Goal: Submit feedback/report problem: Submit feedback/report problem

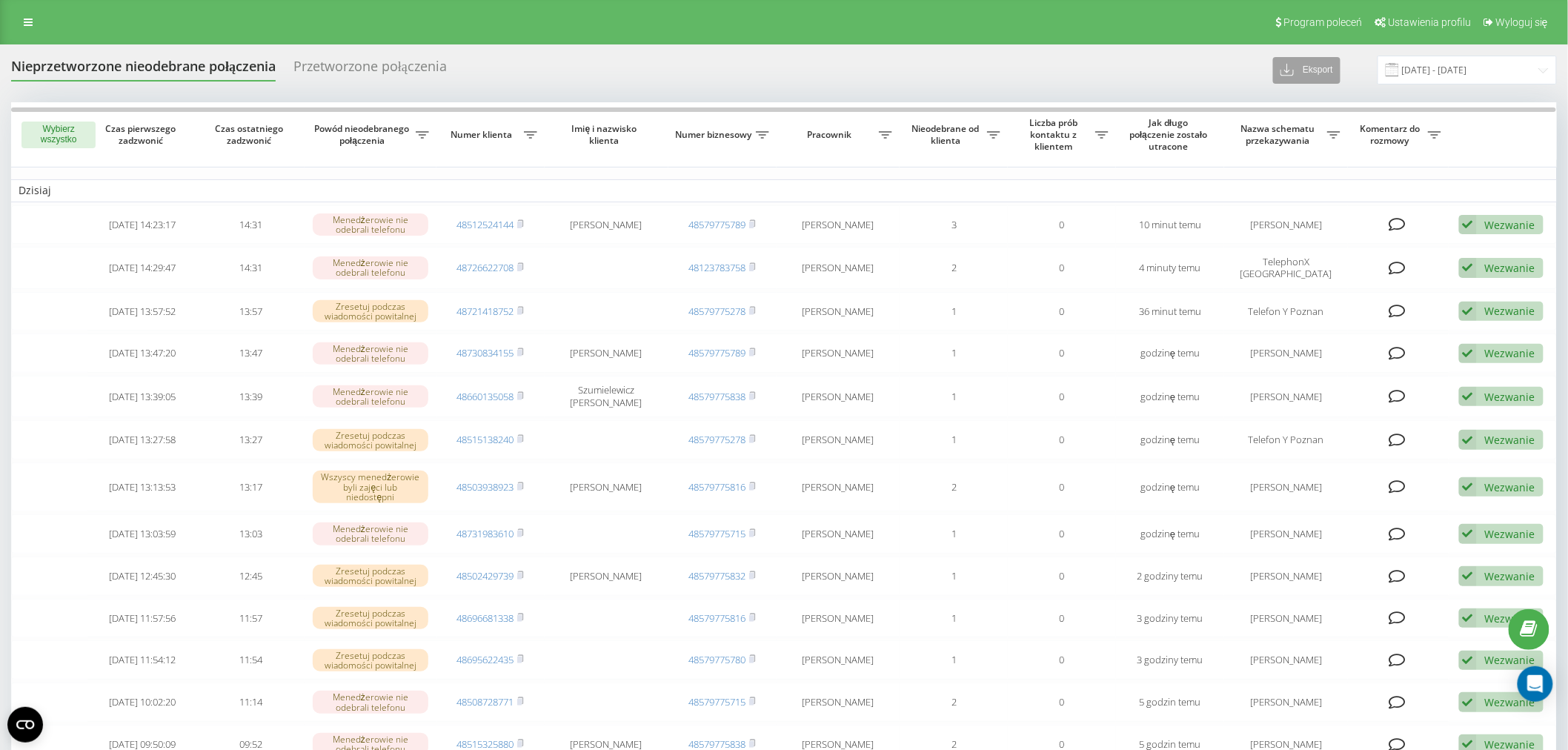
click at [1288, 74] on button "Eksport" at bounding box center [1306, 70] width 68 height 26
click at [1298, 100] on span ".csv" at bounding box center [1295, 97] width 19 height 14
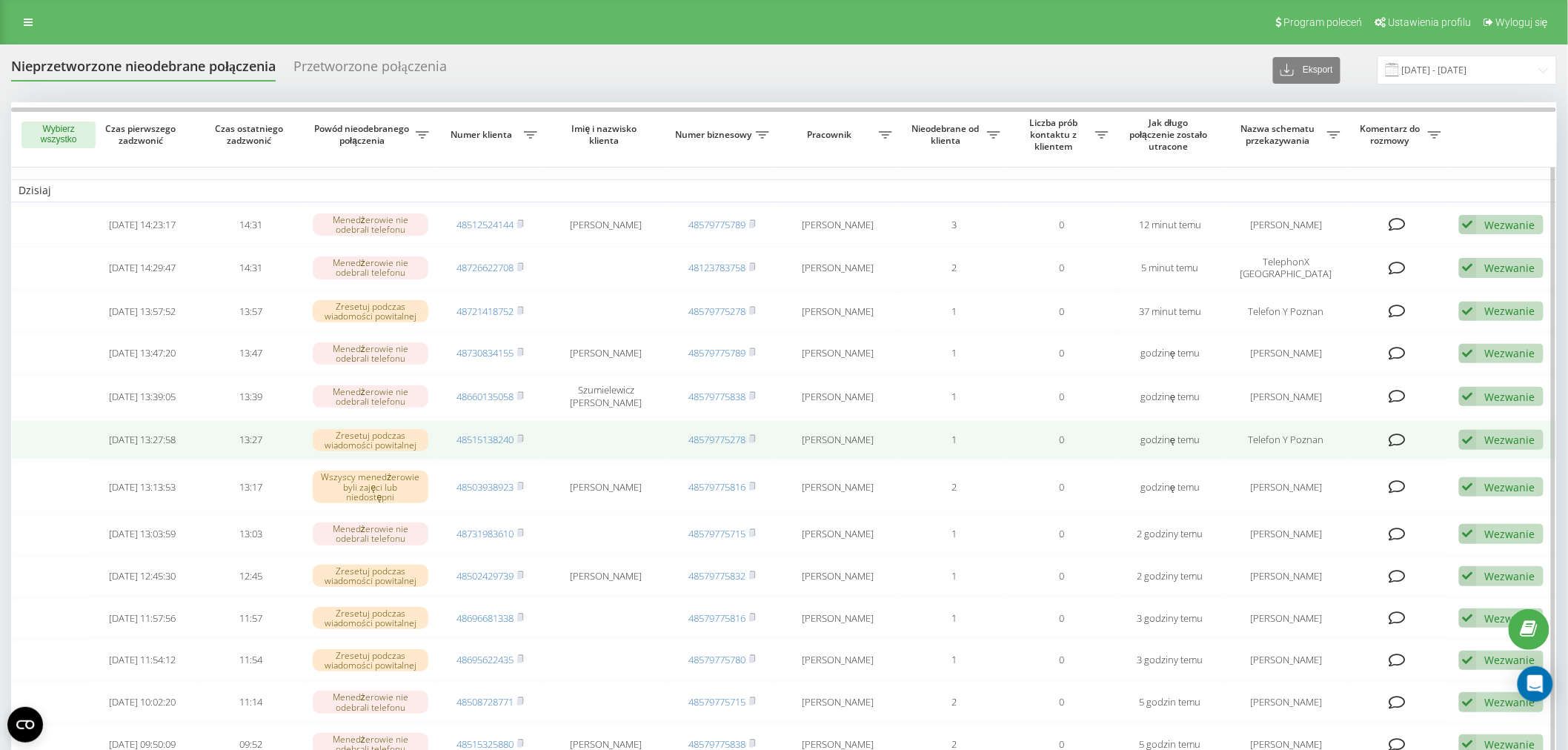
drag, startPoint x: 1505, startPoint y: 433, endPoint x: 1411, endPoint y: 492, distance: 111.0
click at [1505, 433] on div "Wezwanie" at bounding box center [1510, 440] width 51 height 14
click at [1359, 530] on div "Inny wariant" at bounding box center [1394, 544] width 299 height 26
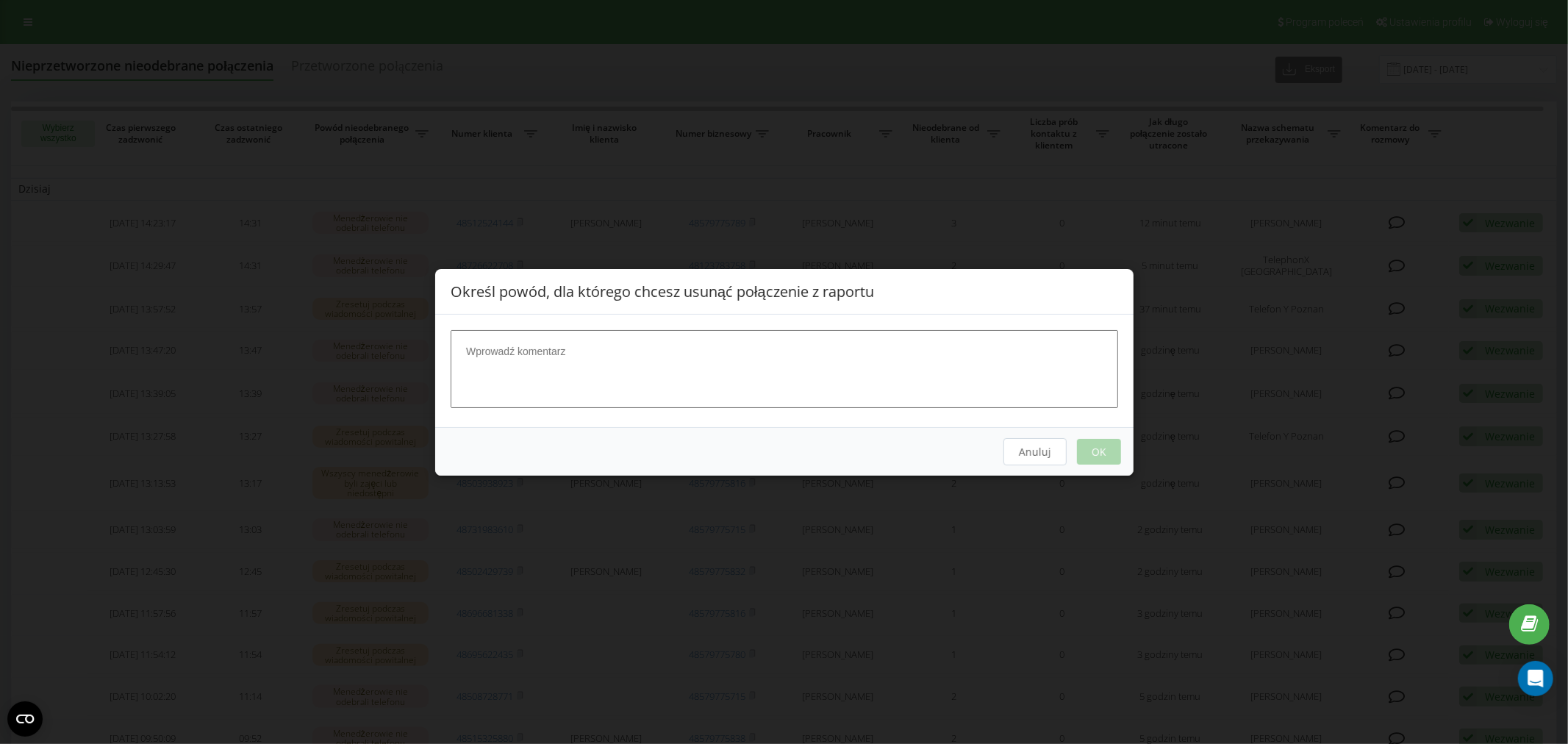
click at [714, 373] on textarea at bounding box center [784, 368] width 667 height 78
type textarea "zajęte"
click at [1113, 450] on button "OK" at bounding box center [1098, 450] width 44 height 25
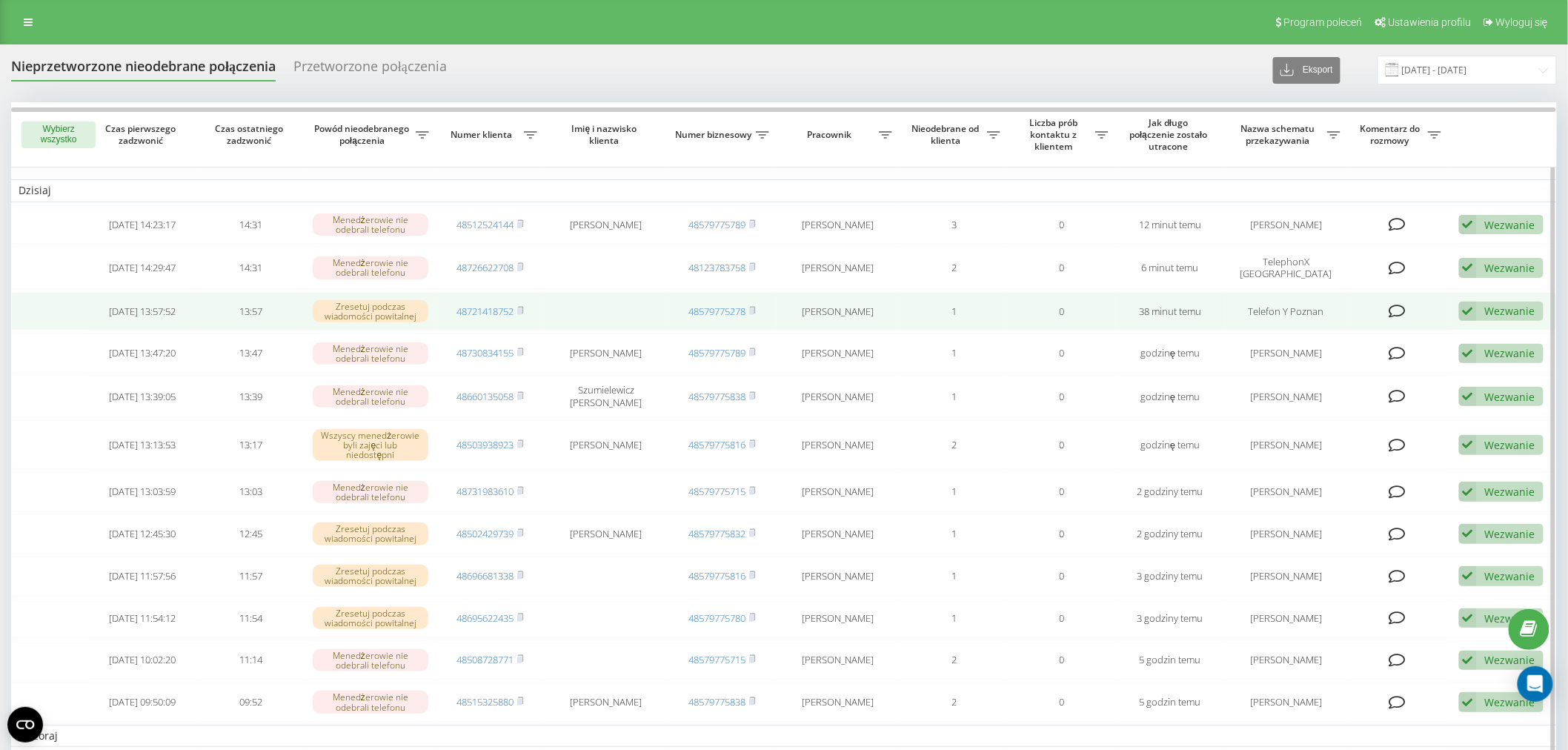
click at [1496, 293] on td "Wezwanie Nie udało się skontaktować Skontaktowano się z klientem za pomocą inne…" at bounding box center [1503, 312] width 108 height 39
click at [1493, 304] on div "Wezwanie" at bounding box center [1510, 311] width 51 height 14
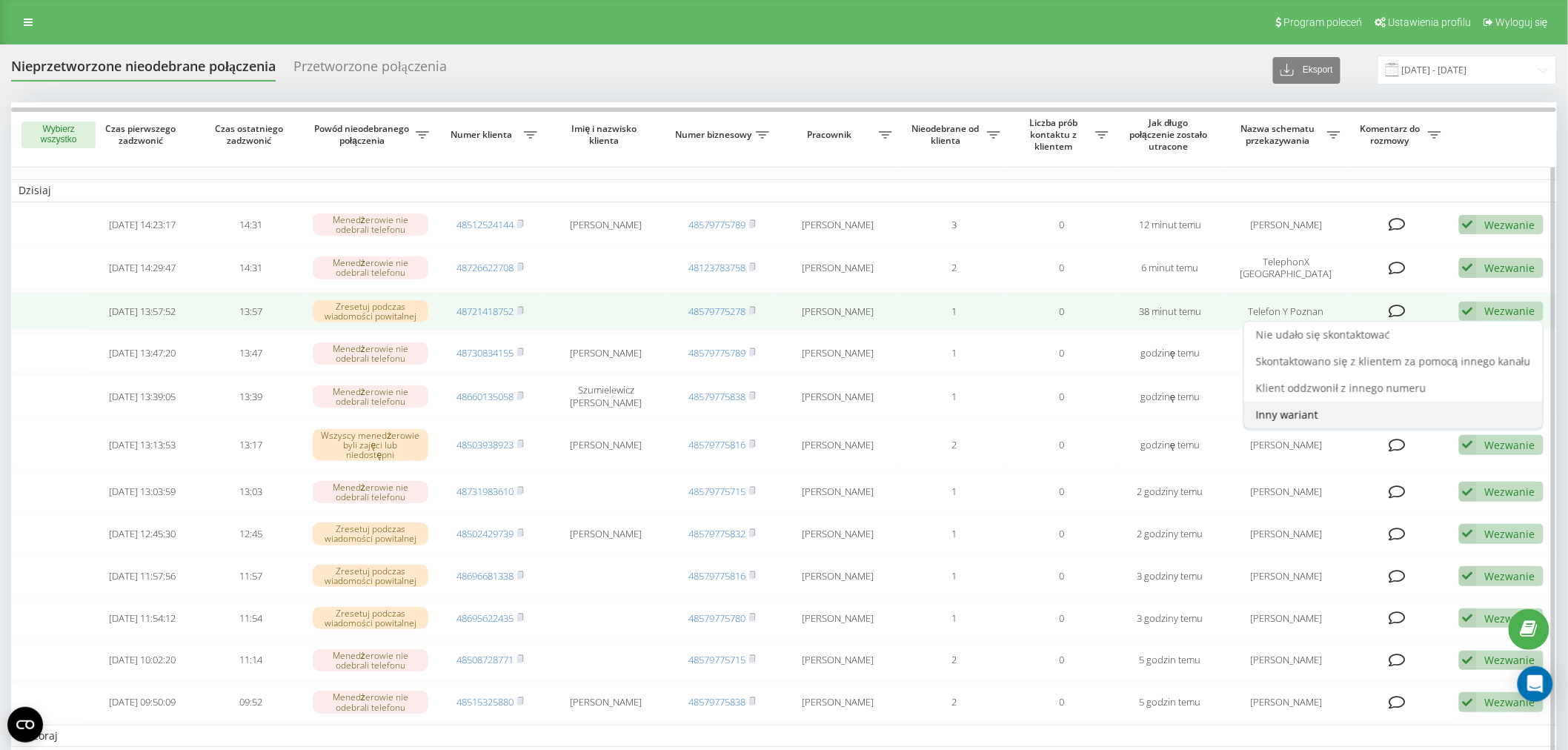
click at [1369, 407] on div "Inny wariant" at bounding box center [1394, 415] width 299 height 26
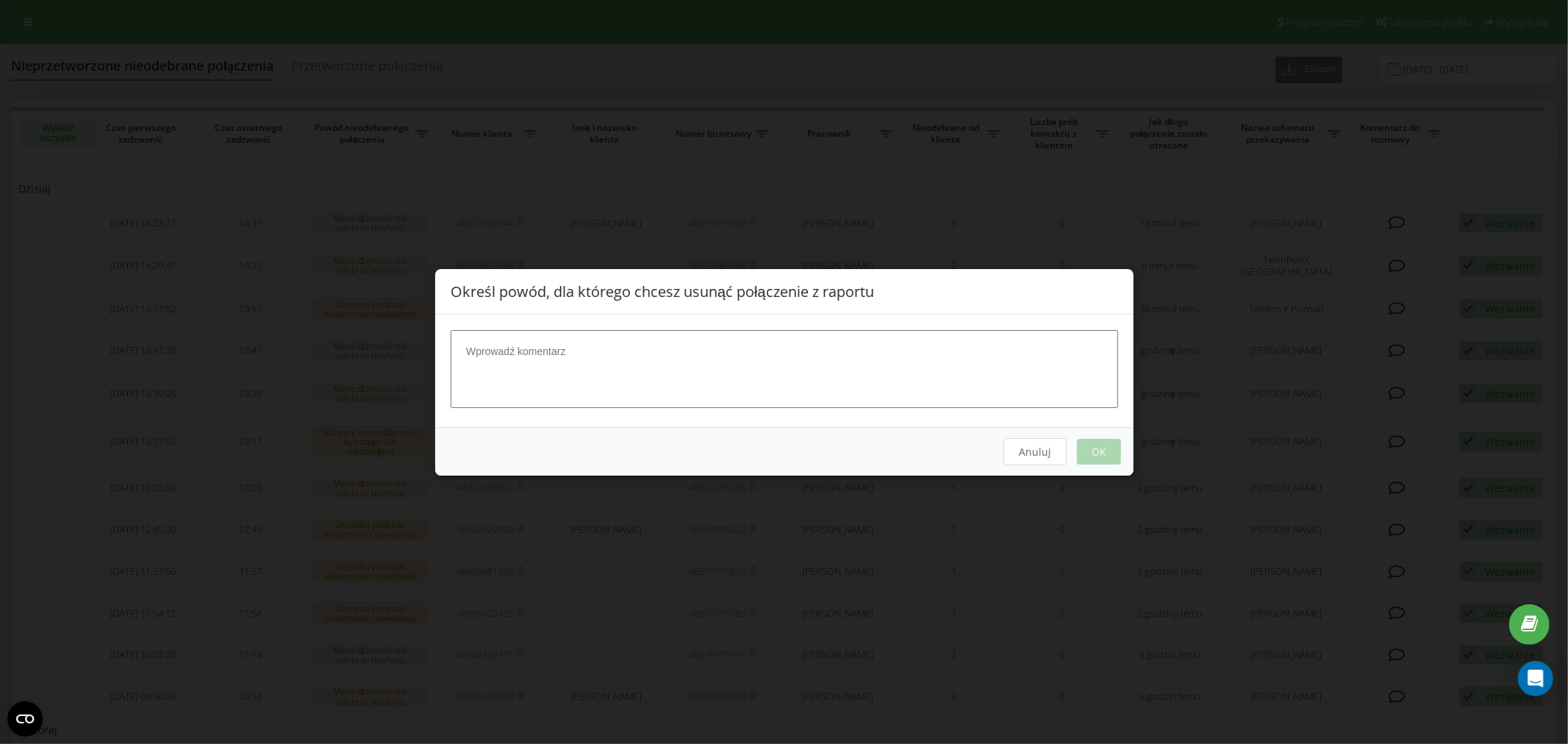
click at [888, 394] on textarea at bounding box center [784, 368] width 667 height 78
type textarea "nie odbiera"
click at [1100, 460] on button "OK" at bounding box center [1098, 450] width 44 height 25
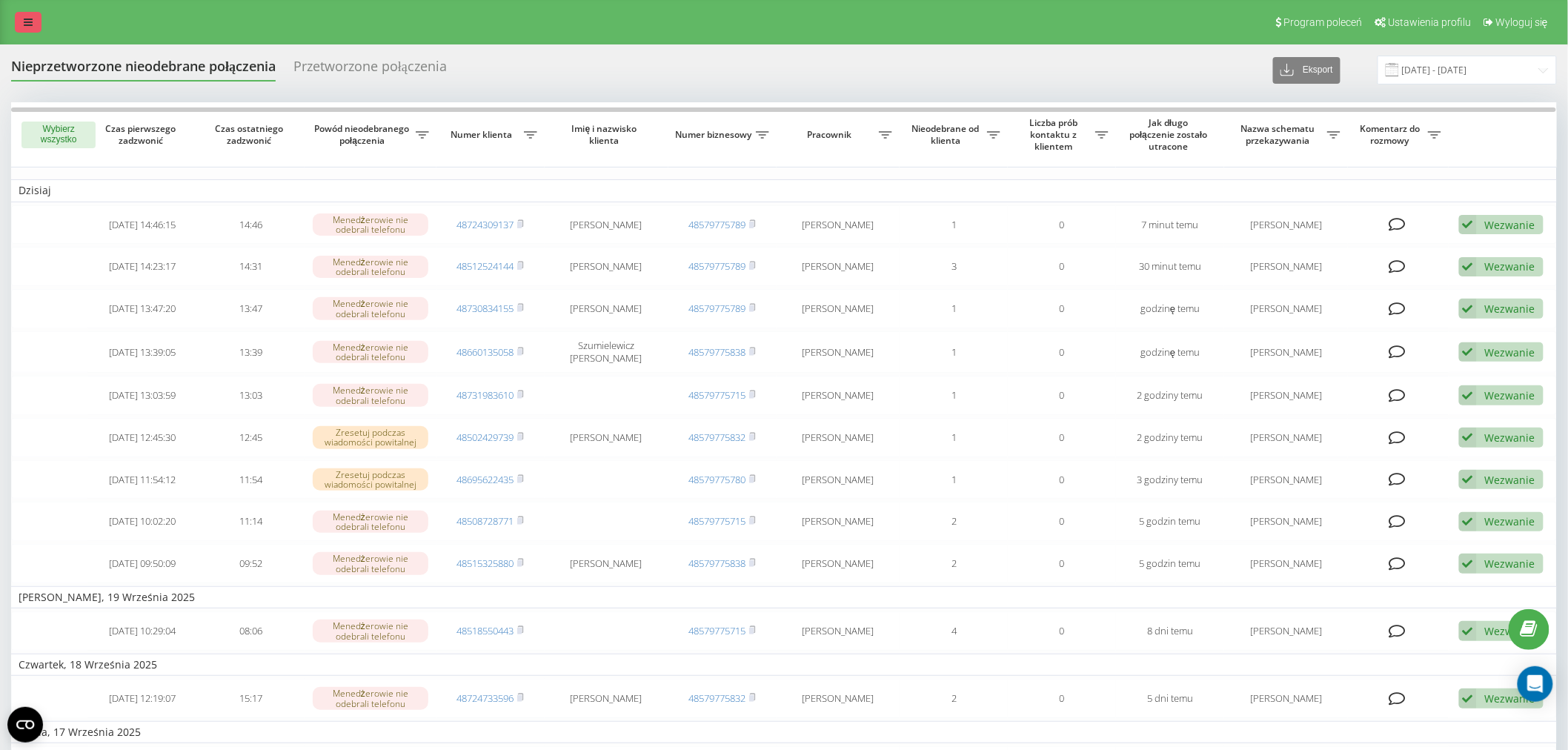
click at [25, 28] on link at bounding box center [28, 22] width 26 height 21
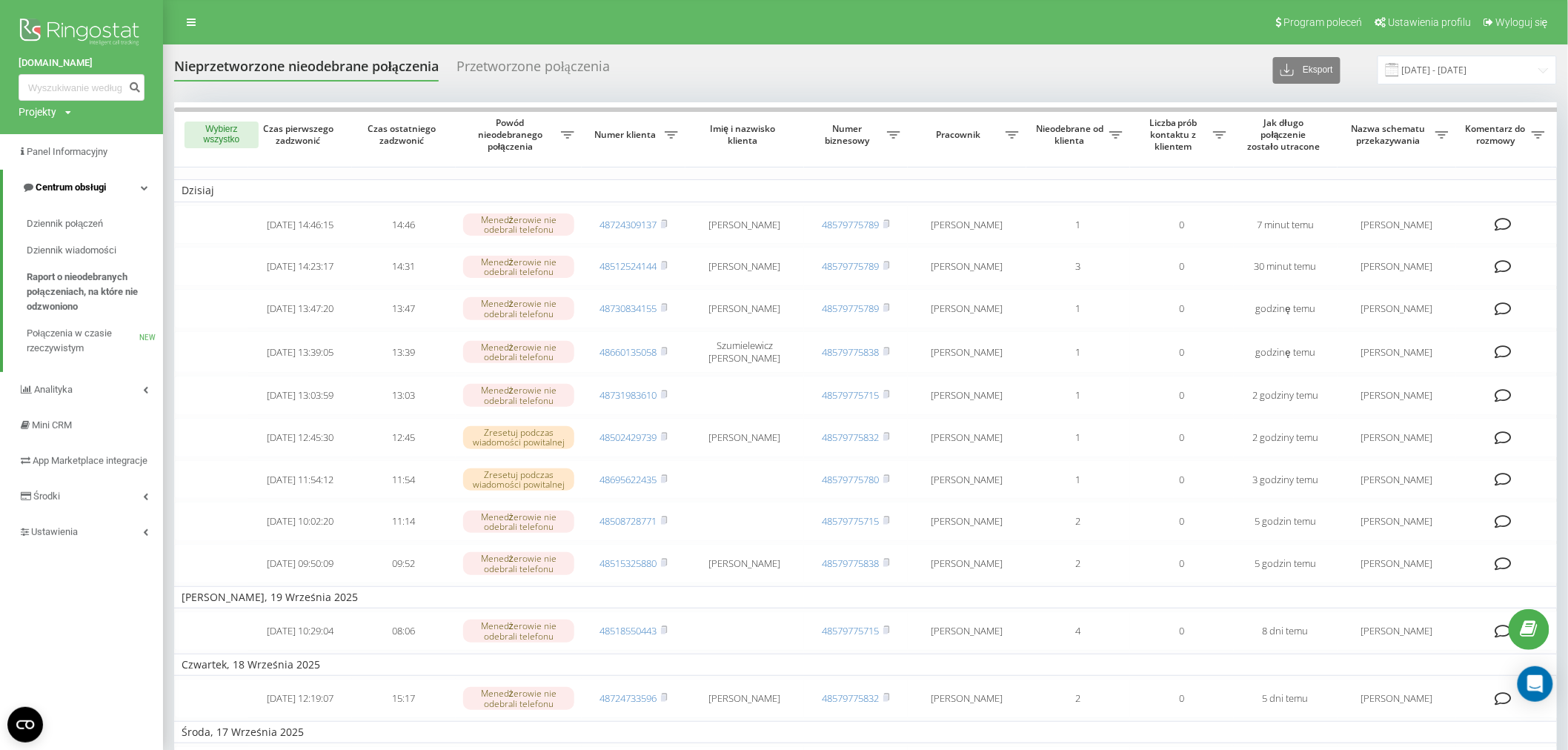
click at [98, 199] on link "Centrum obsługi" at bounding box center [83, 188] width 160 height 36
click at [98, 199] on link "Centrum obsługi" at bounding box center [81, 188] width 163 height 36
click at [91, 221] on span "Dziennik połączeń" at bounding box center [65, 224] width 78 height 15
click at [84, 257] on span "Dziennik wiadomości" at bounding box center [71, 250] width 90 height 15
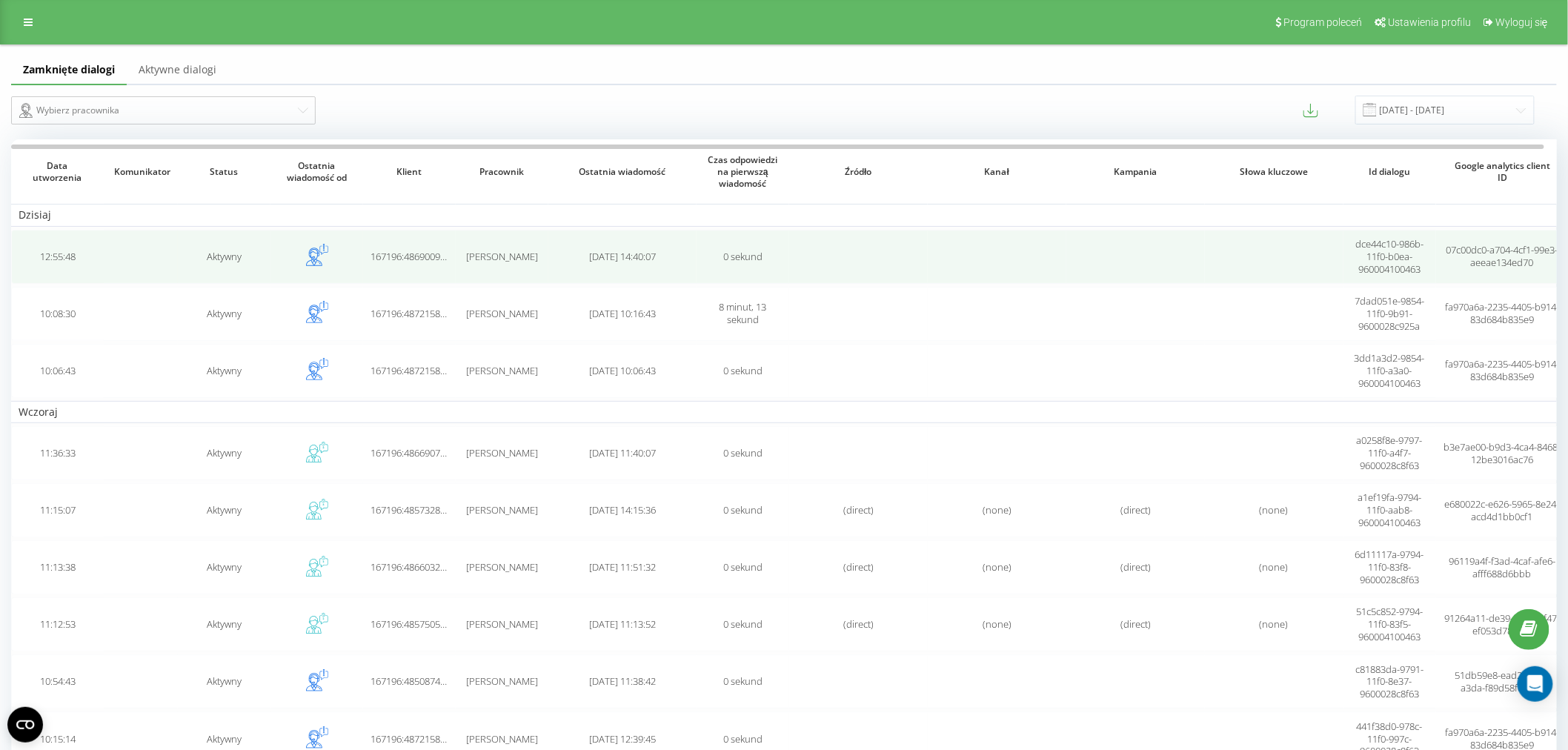
click at [466, 262] on span "[PERSON_NAME]" at bounding box center [502, 256] width 72 height 13
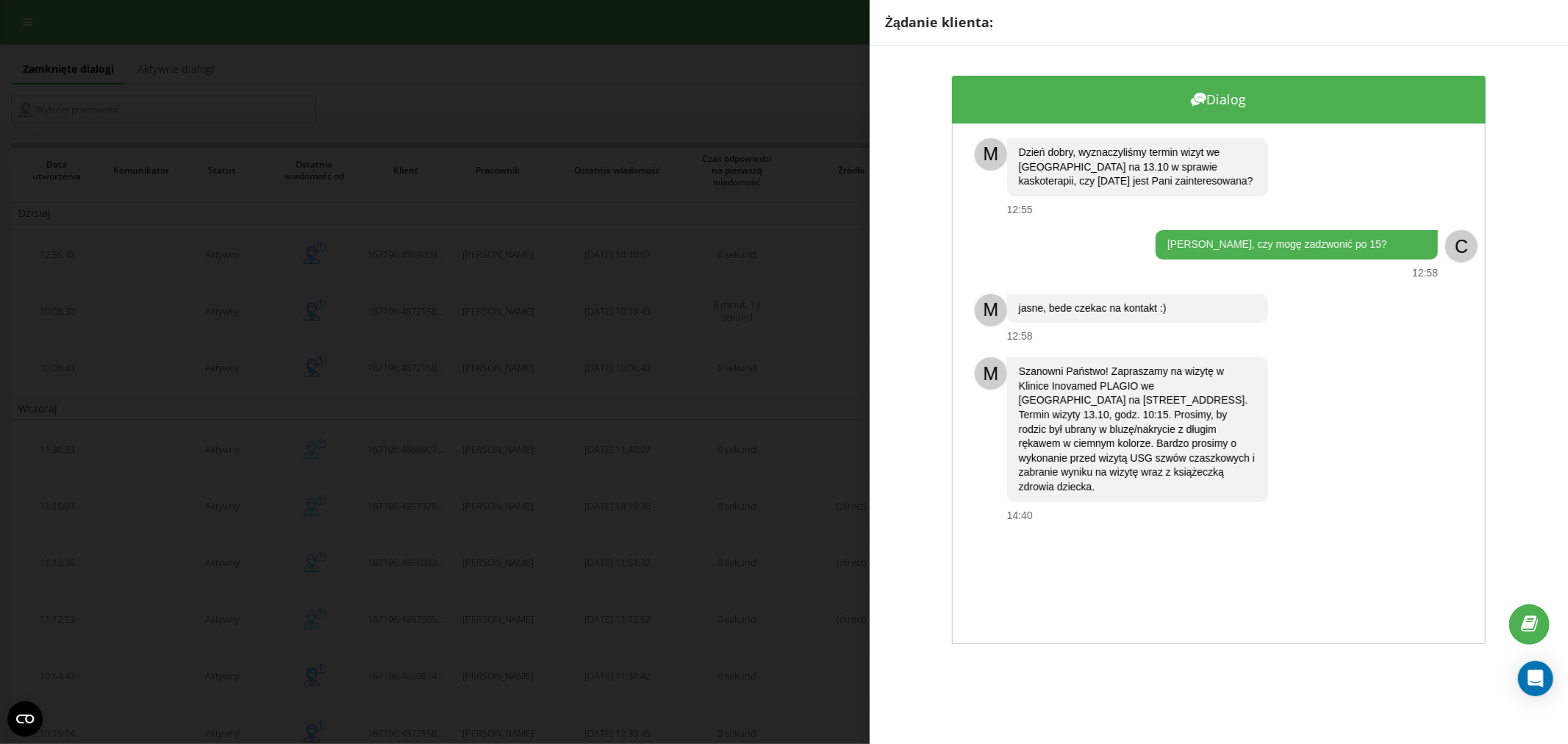
click at [608, 333] on div "Żądanie klienta: Dialog M Dzień dobry, wyznaczyliśmy termin wizyt we Wrocławiu …" at bounding box center [784, 372] width 1568 height 744
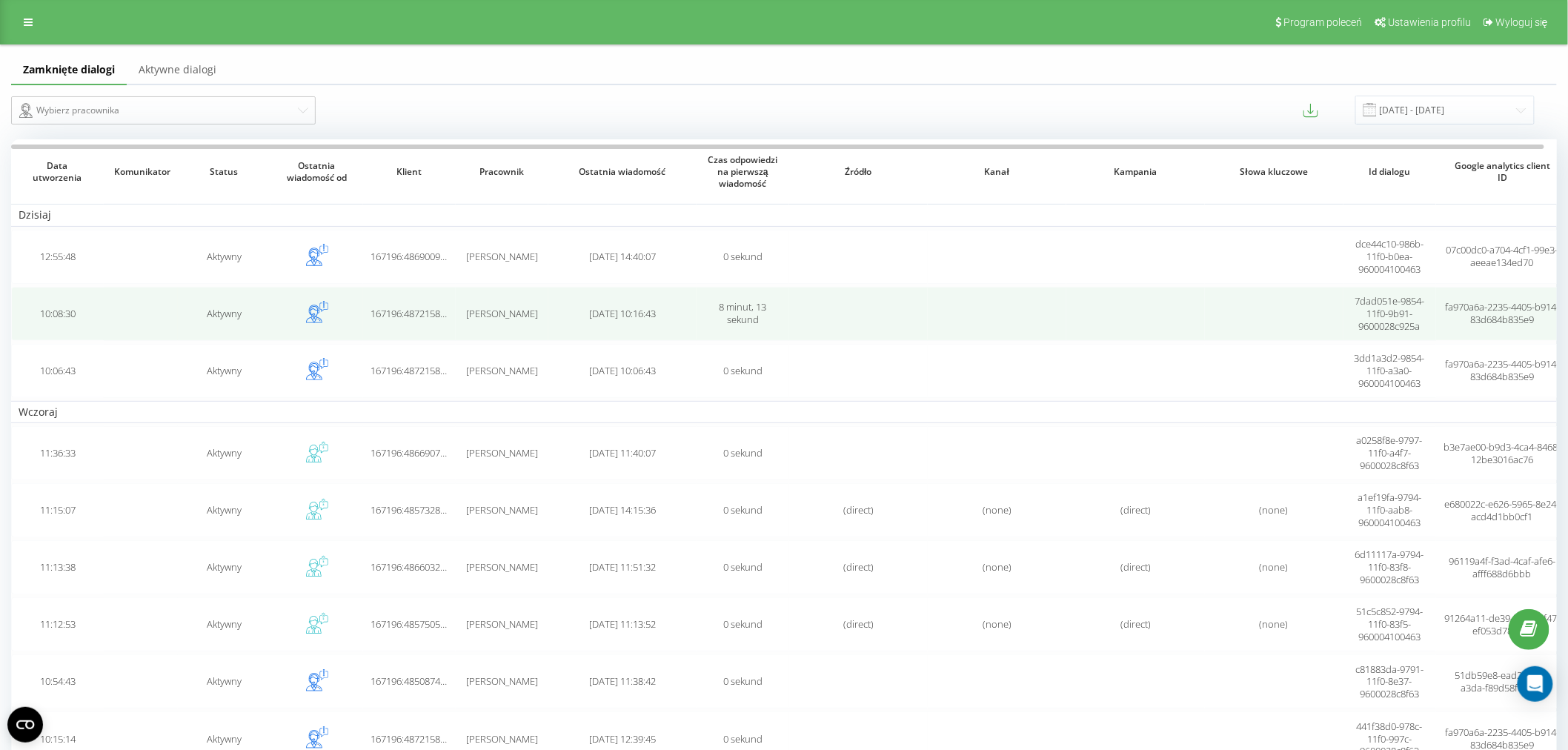
click at [508, 319] on span "[PERSON_NAME]" at bounding box center [502, 313] width 72 height 13
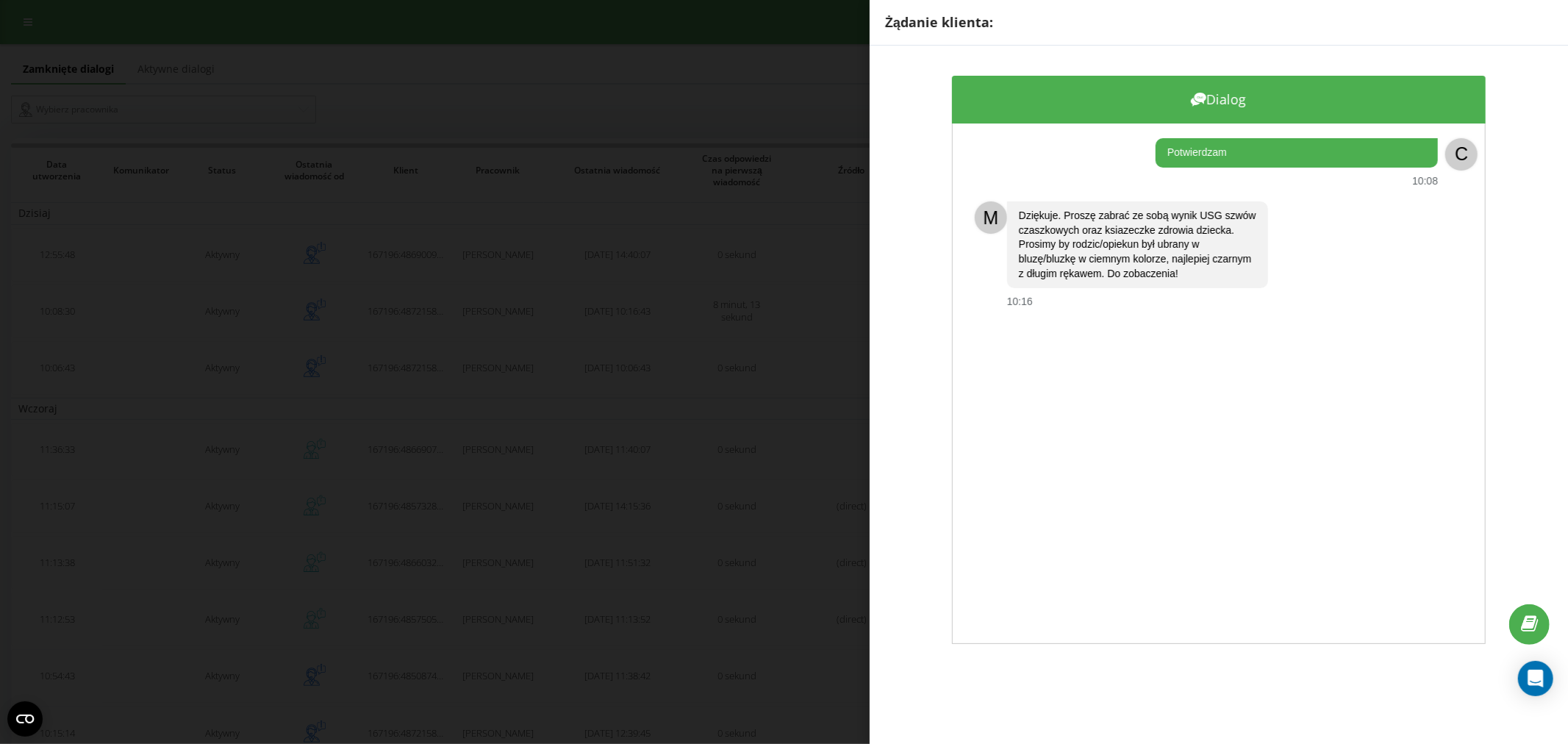
click at [677, 289] on div "Żądanie klienta: Dialog Potwierdzam 10:08 C M Dziękuje. Proszę zabrać ze sobą w…" at bounding box center [784, 372] width 1568 height 744
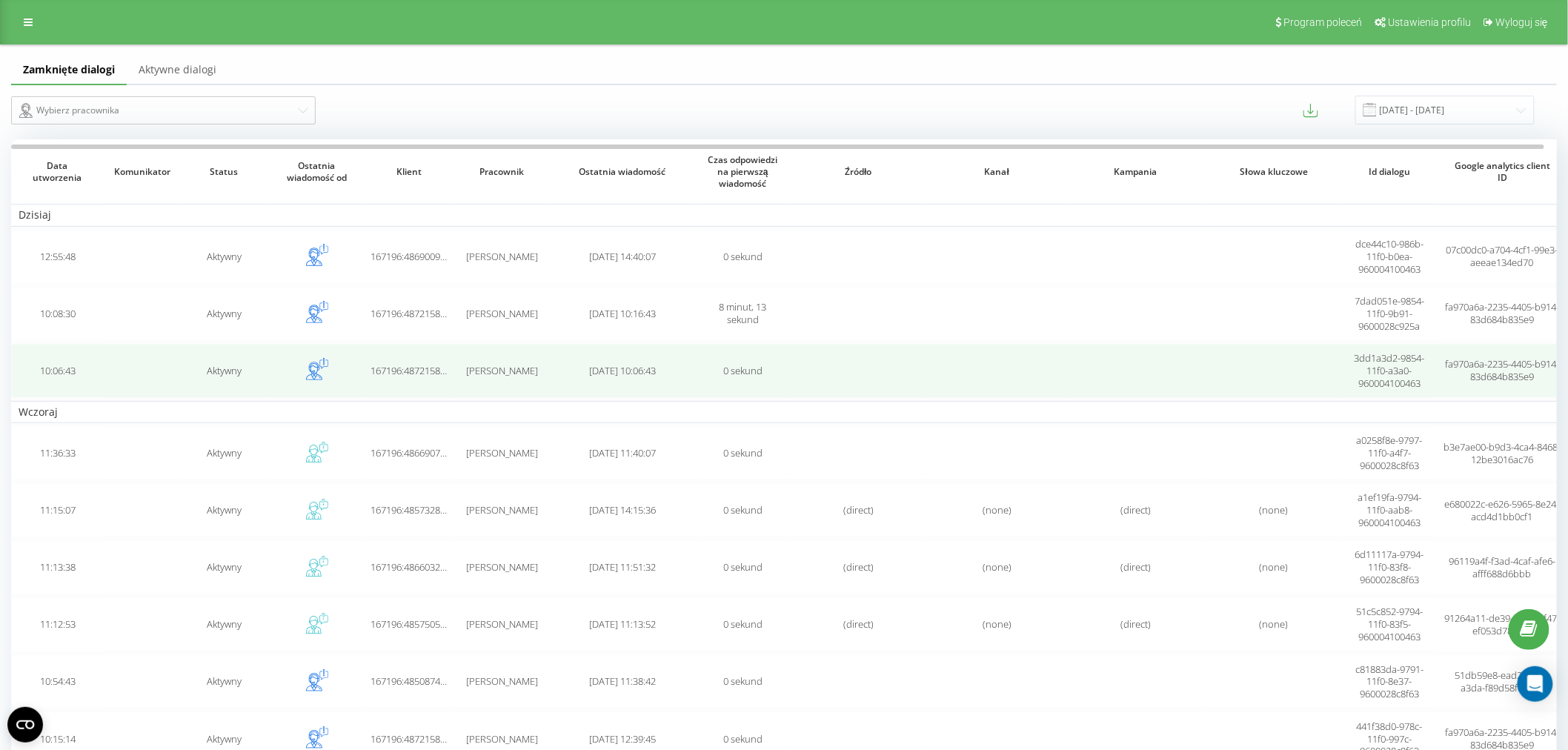
click at [513, 350] on td "[PERSON_NAME]" at bounding box center [501, 371] width 93 height 54
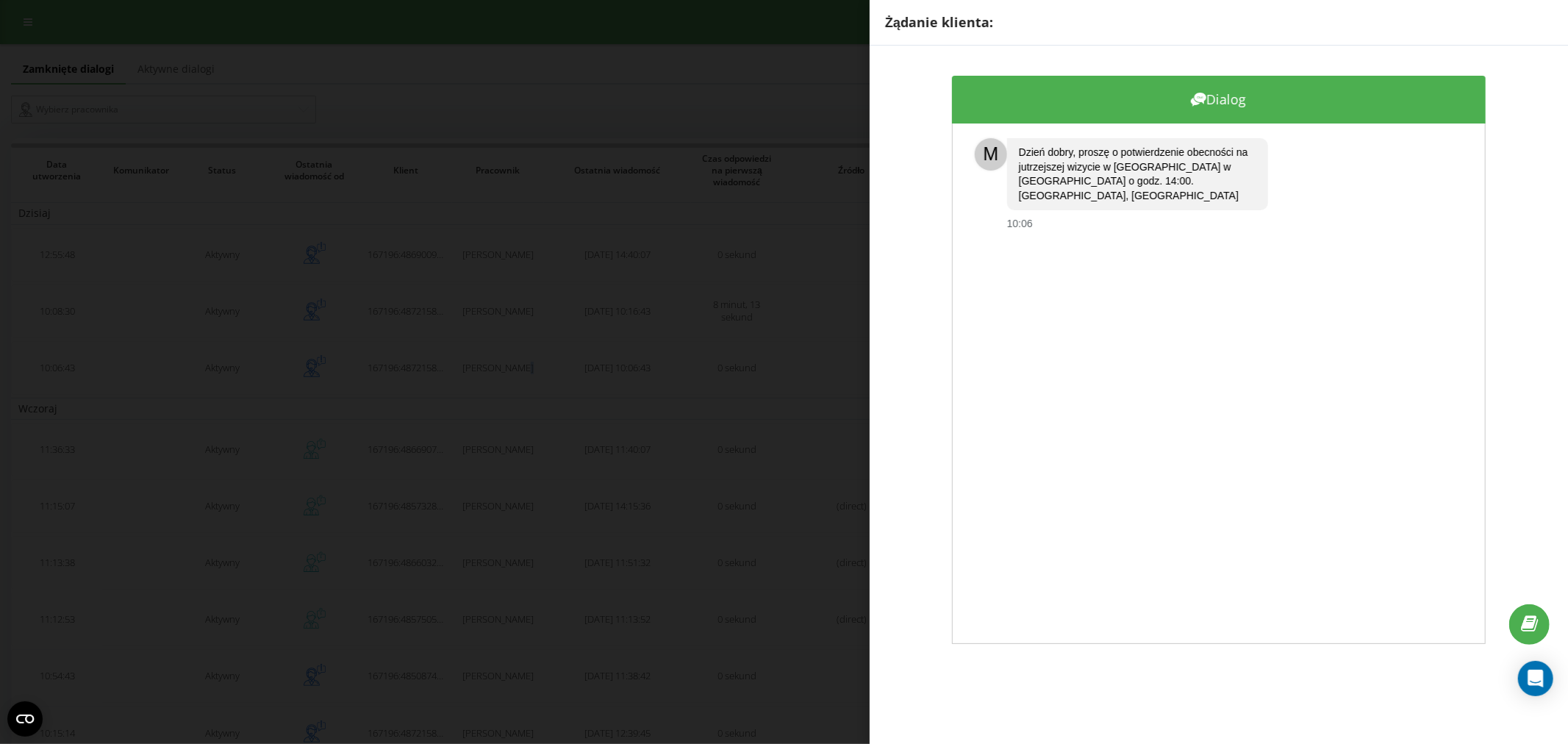
click at [370, 392] on div "Żądanie klienta: Dialog M Dzień dobry, proszę o potwierdzenie obecności na jutr…" at bounding box center [784, 372] width 1568 height 744
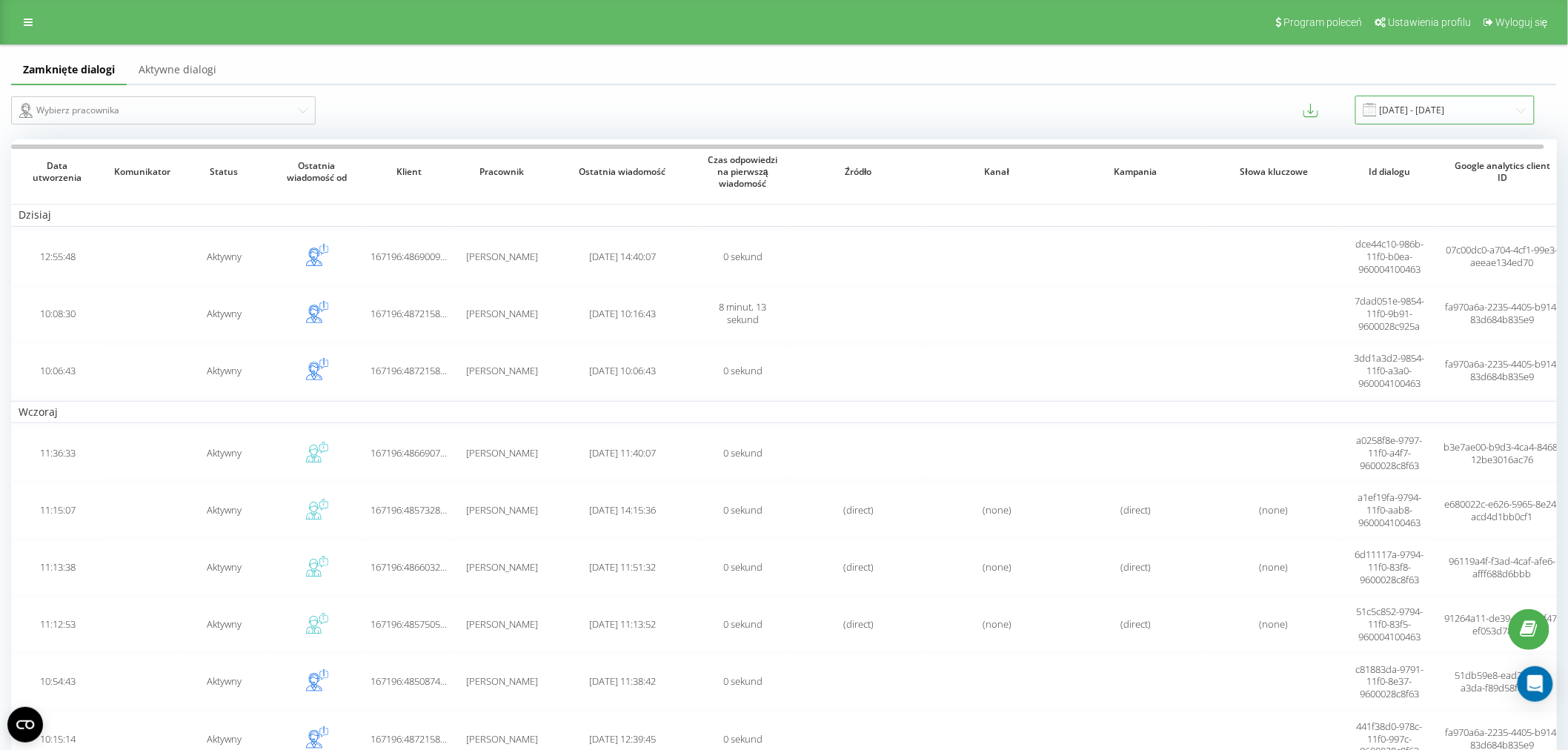
click at [1469, 105] on input "[DATE] - [DATE]" at bounding box center [1445, 110] width 179 height 29
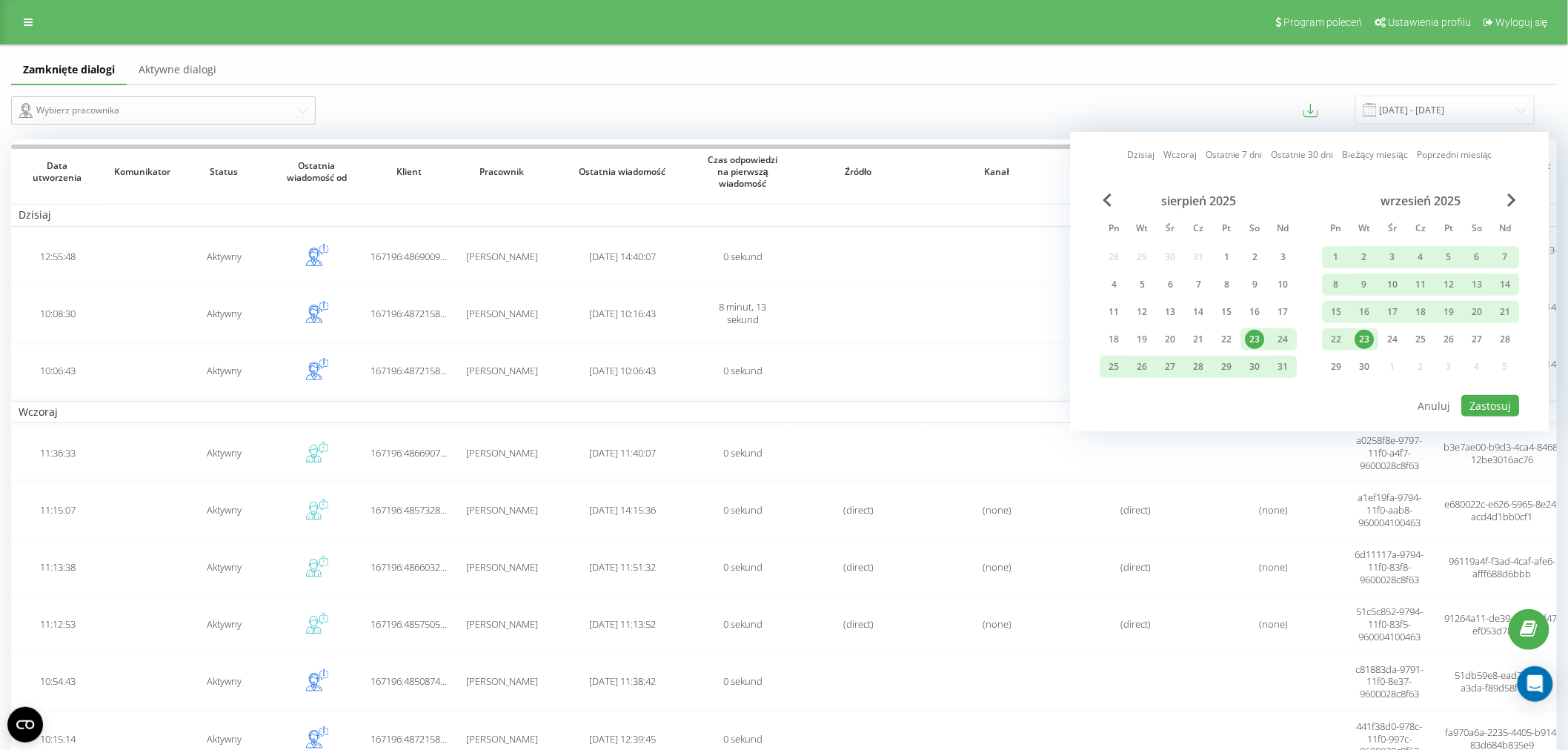
click at [1372, 333] on div "23" at bounding box center [1365, 340] width 19 height 19
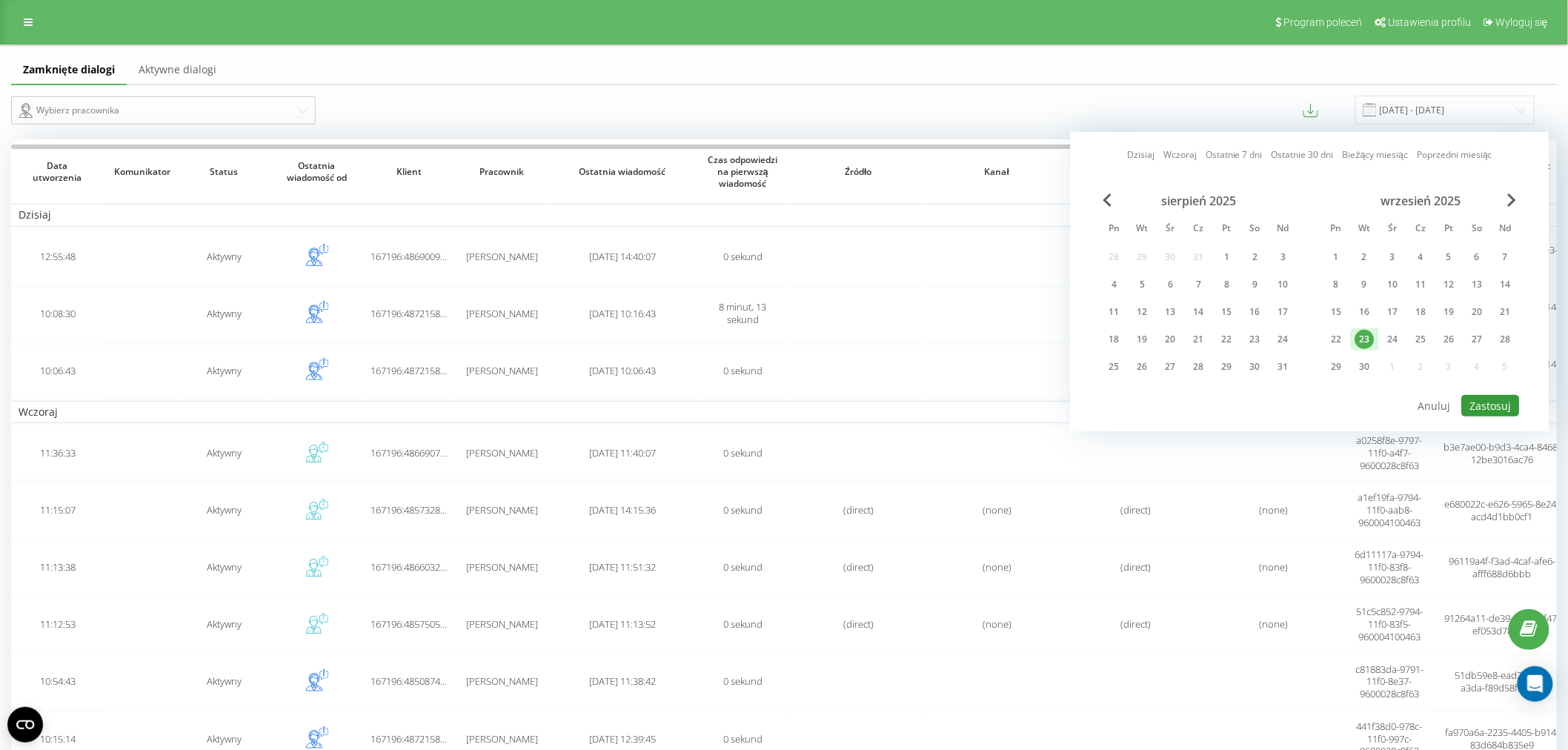
click at [1485, 401] on button "Zastosuj" at bounding box center [1491, 406] width 58 height 22
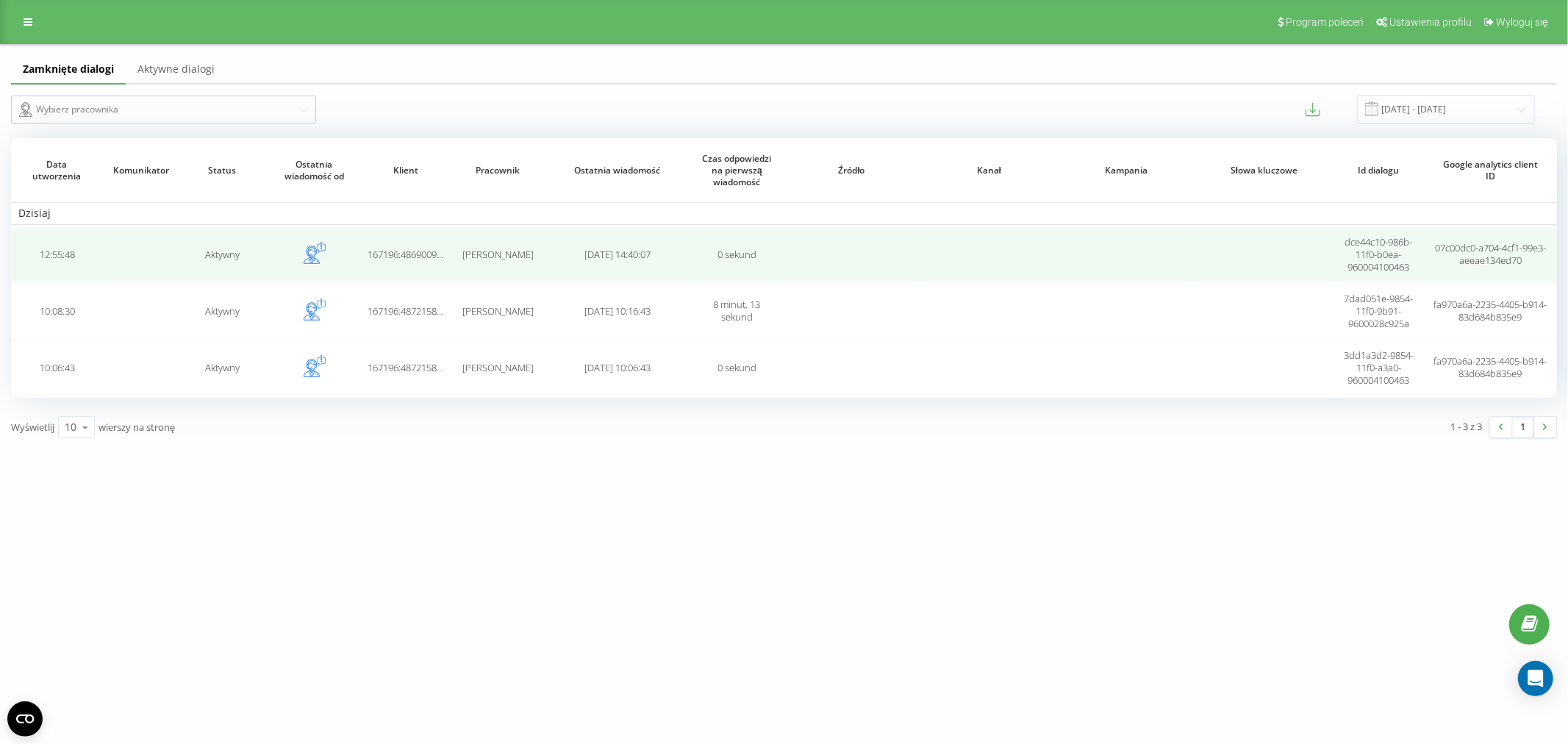
click at [484, 262] on td "Emilia Trojanowska" at bounding box center [497, 254] width 92 height 53
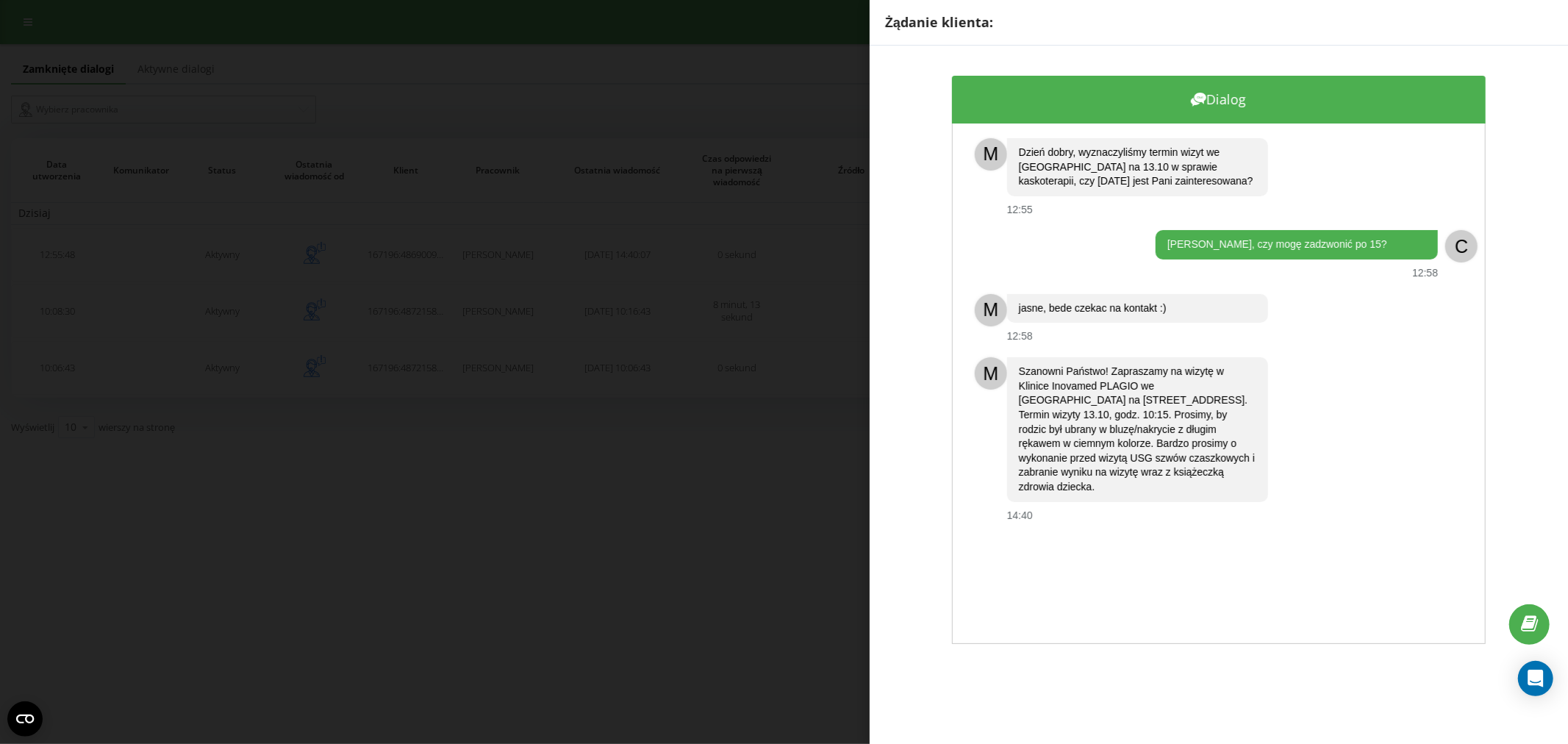
click at [599, 459] on div "Żądanie klienta: Dialog M Dzień dobry, wyznaczyliśmy termin wizyt we Wrocławiu …" at bounding box center [784, 372] width 1568 height 744
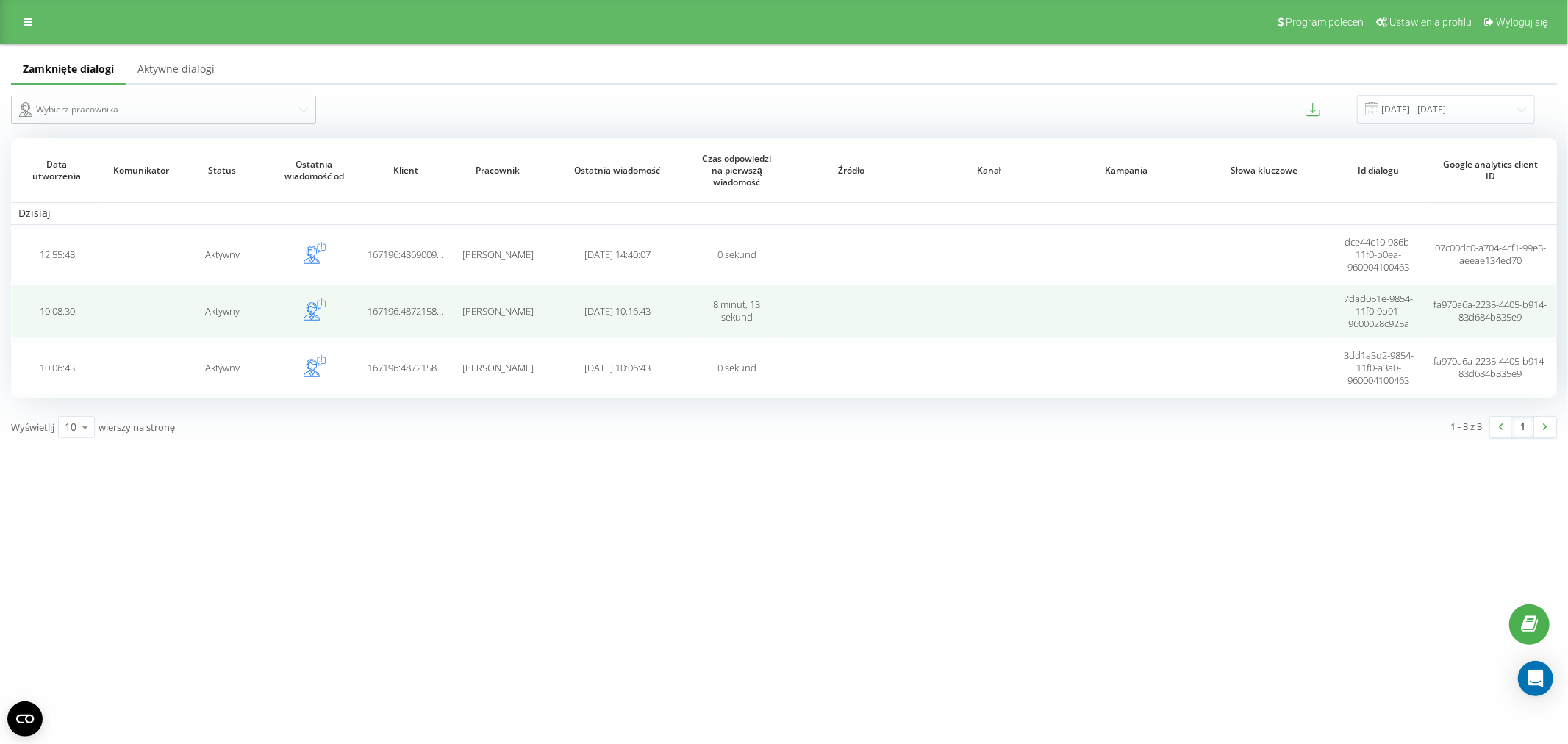
click at [473, 288] on td "[PERSON_NAME]" at bounding box center [497, 311] width 92 height 53
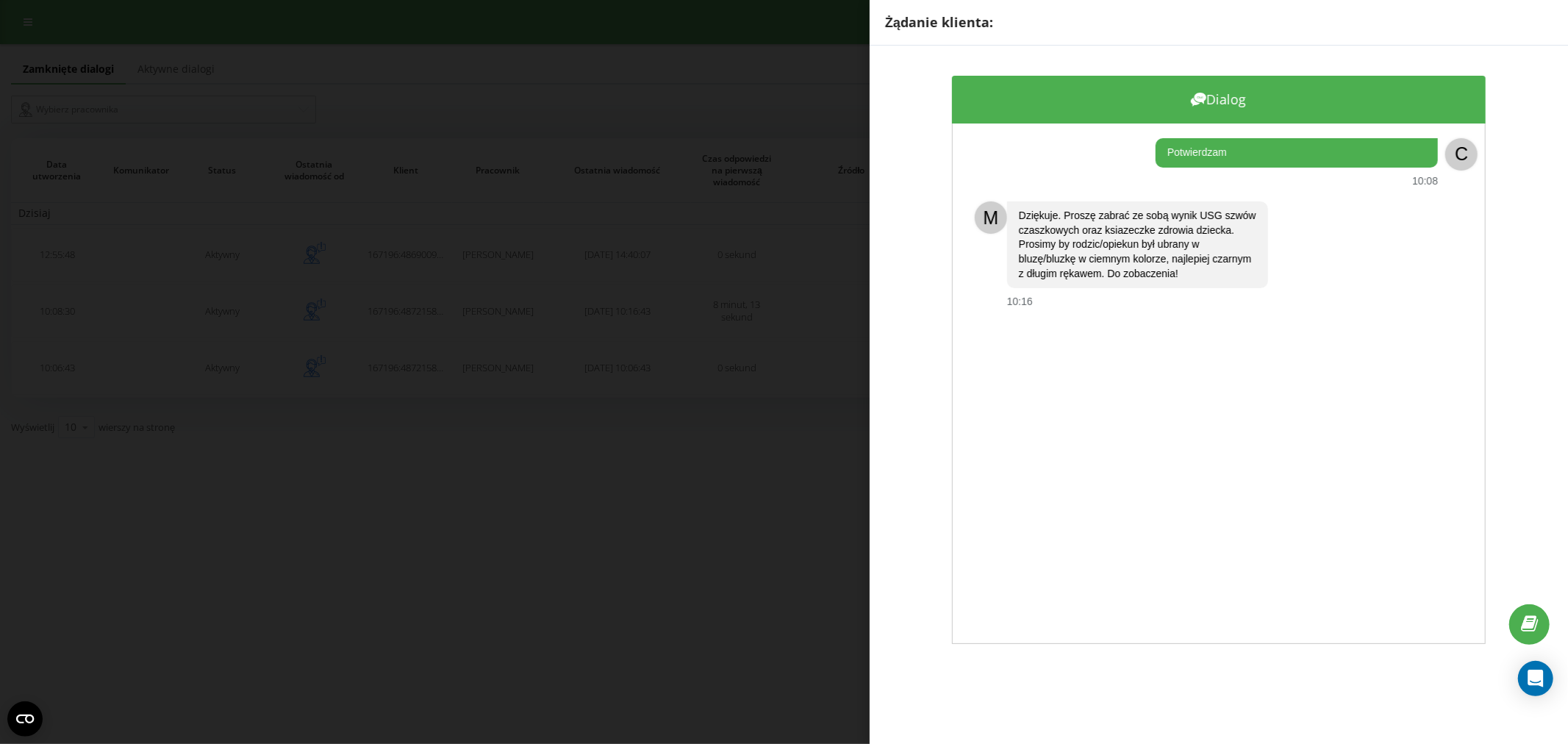
click at [579, 462] on div "Żądanie klienta: Dialog Potwierdzam 10:08 C M Dziękuje. Proszę zabrać ze sobą w…" at bounding box center [784, 372] width 1568 height 744
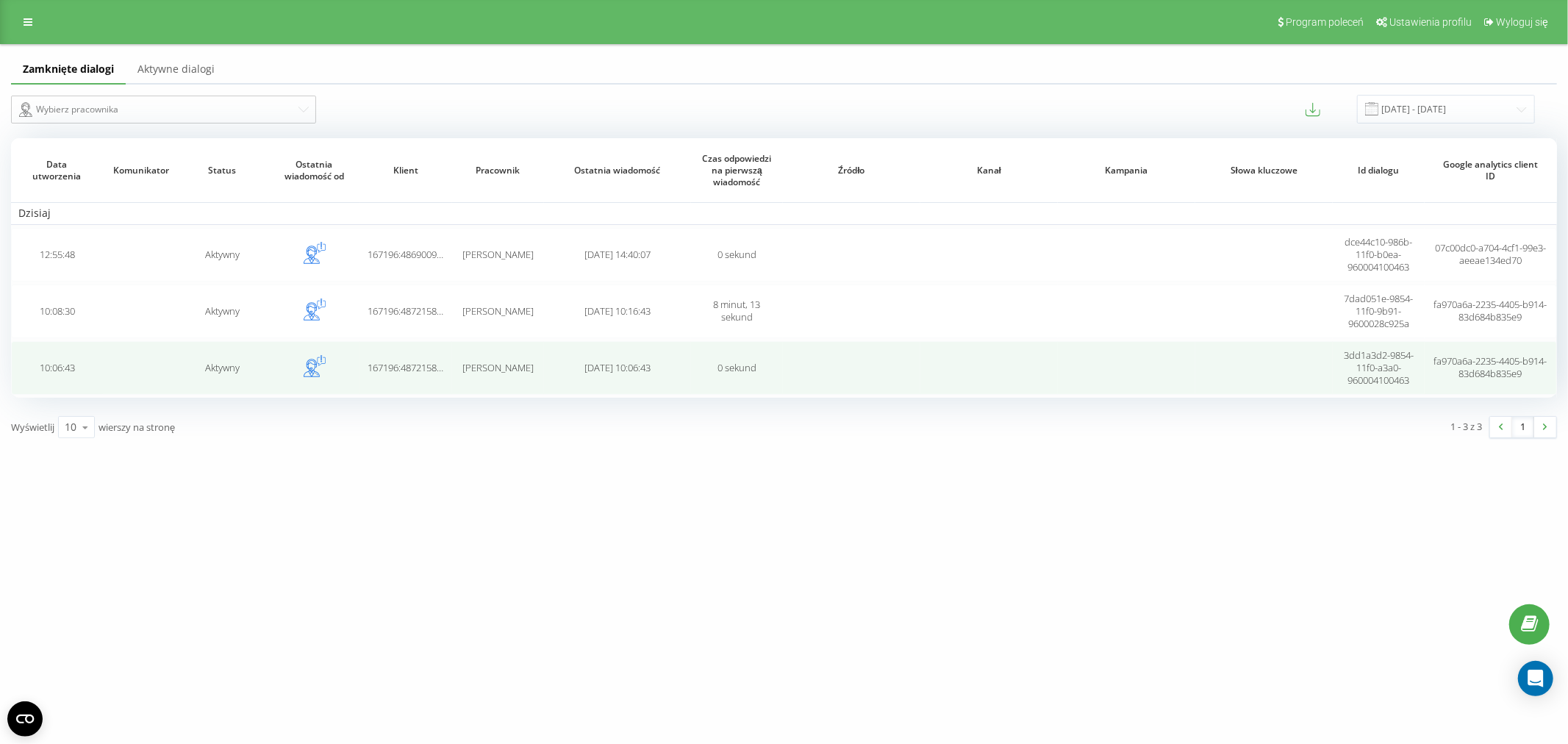
click at [466, 376] on td "[PERSON_NAME]" at bounding box center [497, 368] width 92 height 53
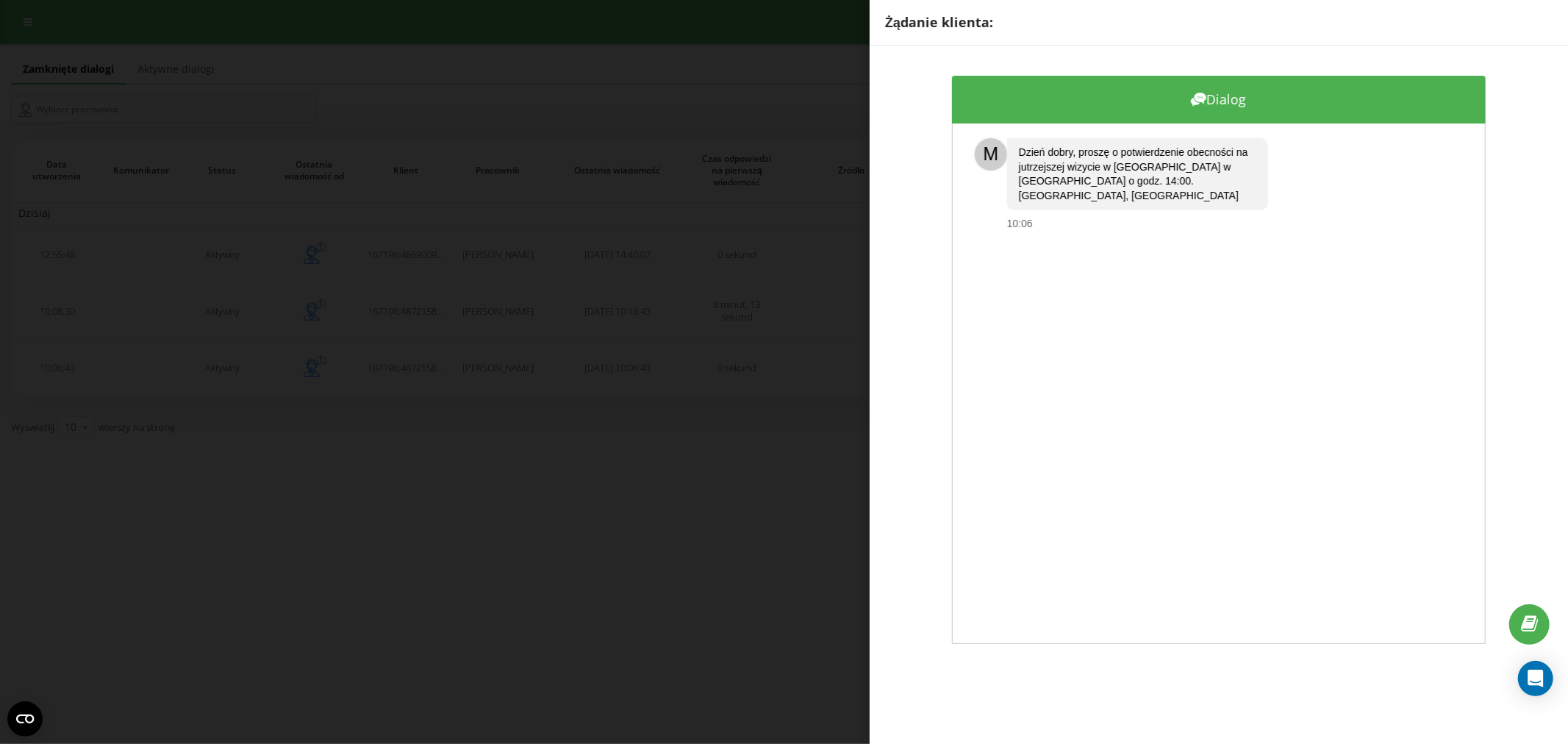
click at [534, 400] on div "Żądanie klienta: Dialog M Dzień dobry, proszę o potwierdzenie obecności na jutr…" at bounding box center [784, 372] width 1568 height 744
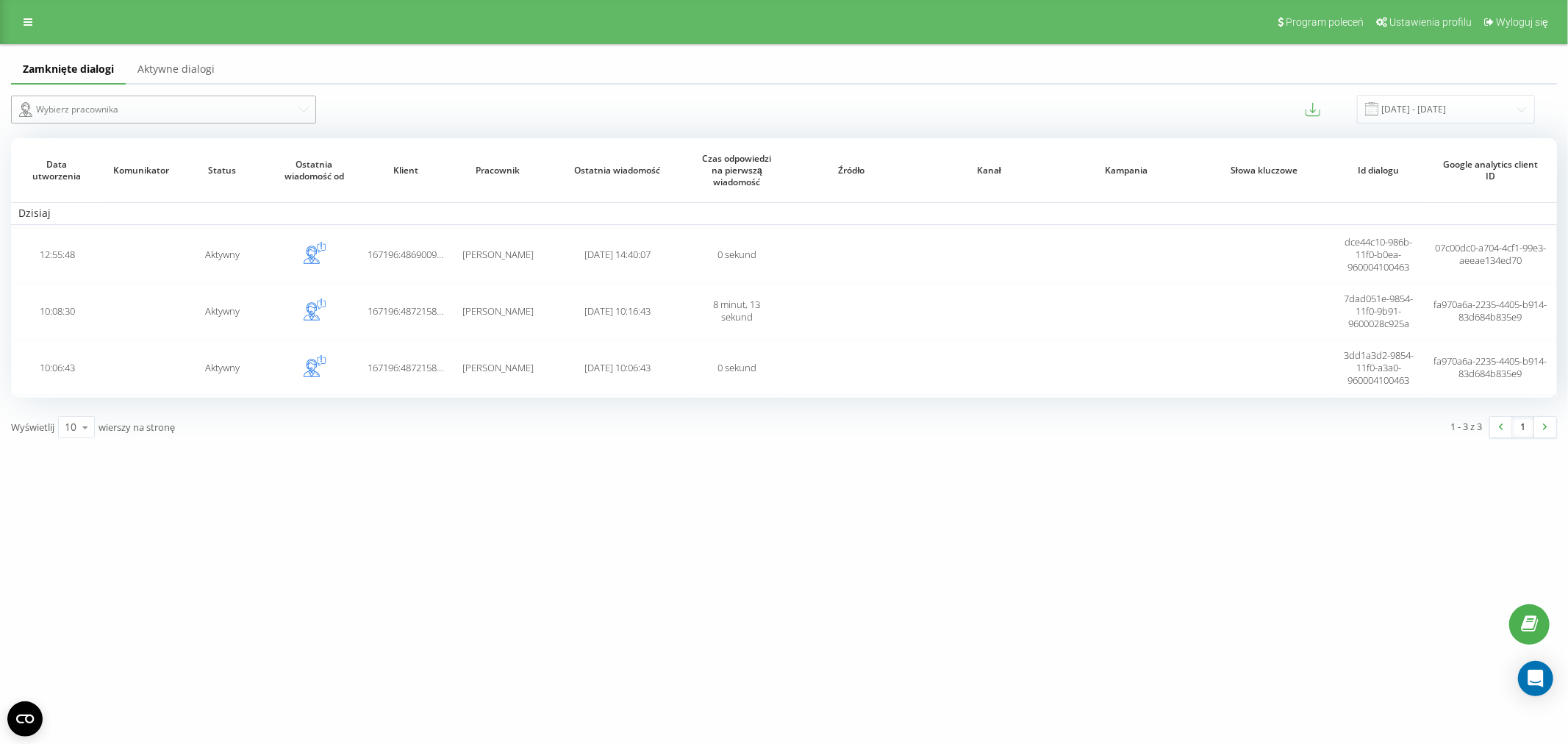
click at [182, 113] on div "Wybierz pracownika" at bounding box center [158, 109] width 277 height 18
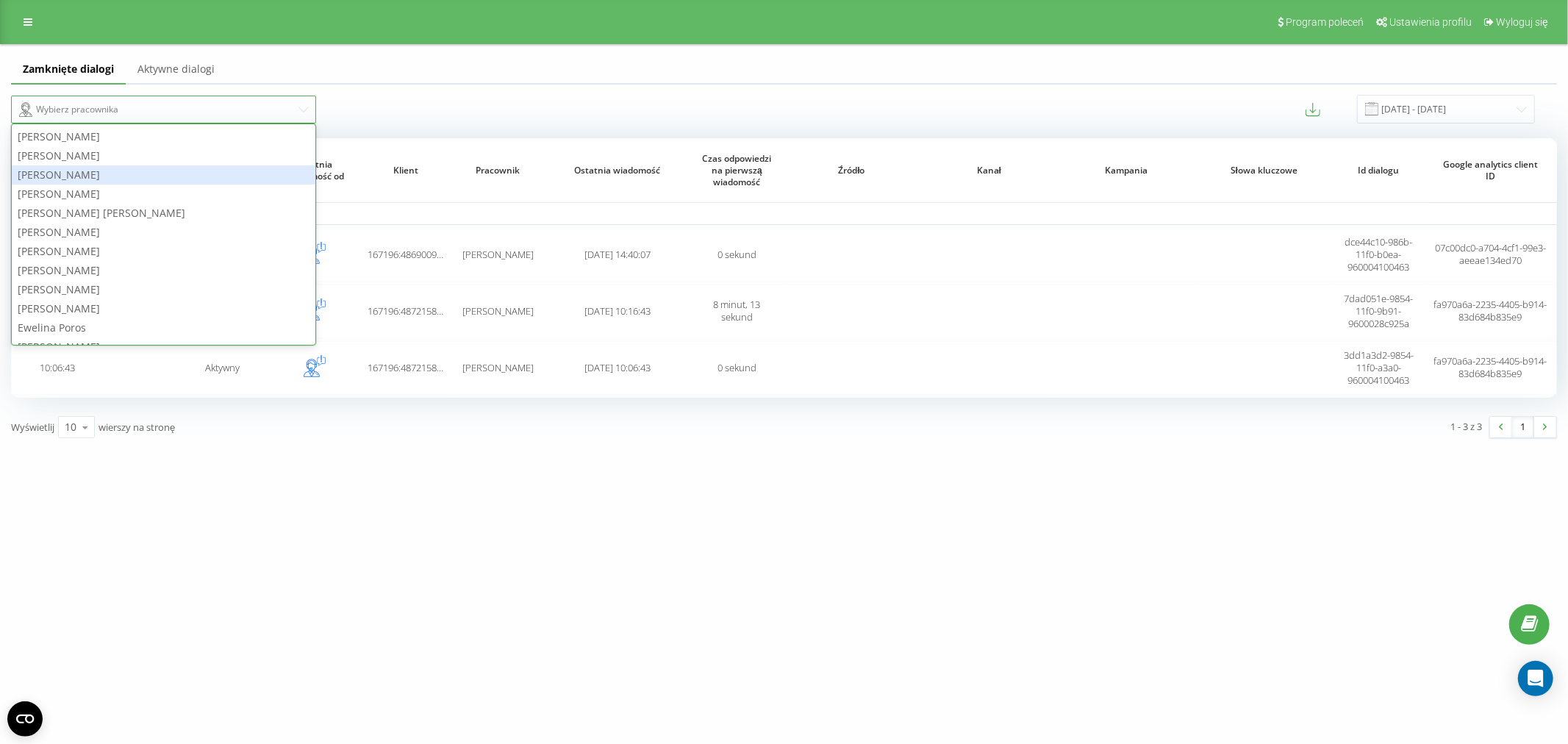
click at [91, 168] on div "[PERSON_NAME]" at bounding box center [163, 175] width 304 height 19
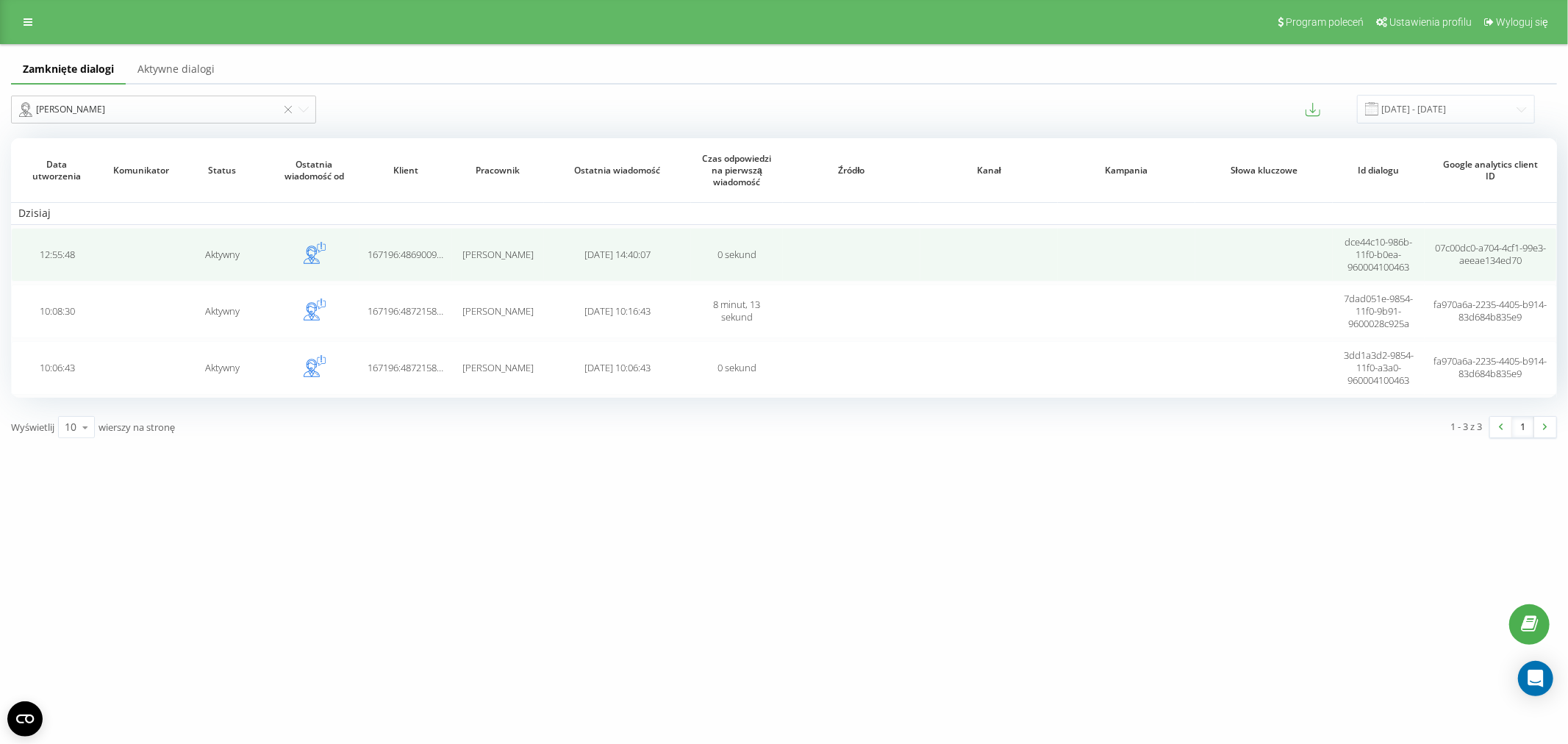
click at [625, 261] on td "[DATE] 14:40:07" at bounding box center [617, 254] width 147 height 53
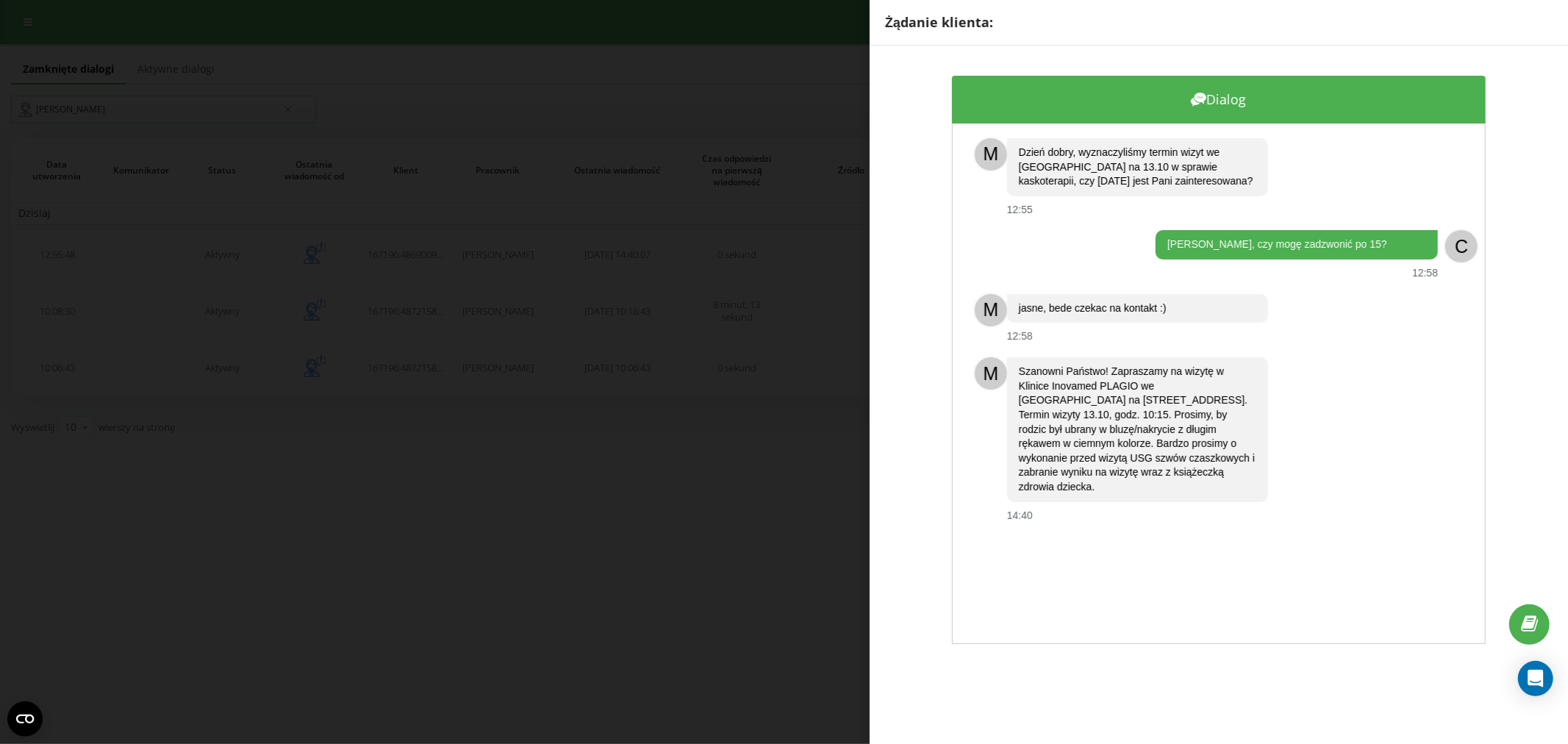
click at [631, 396] on div "Żądanie klienta: Dialog M Dzień dobry, wyznaczyliśmy termin wizyt we [GEOGRAPHI…" at bounding box center [784, 372] width 1568 height 744
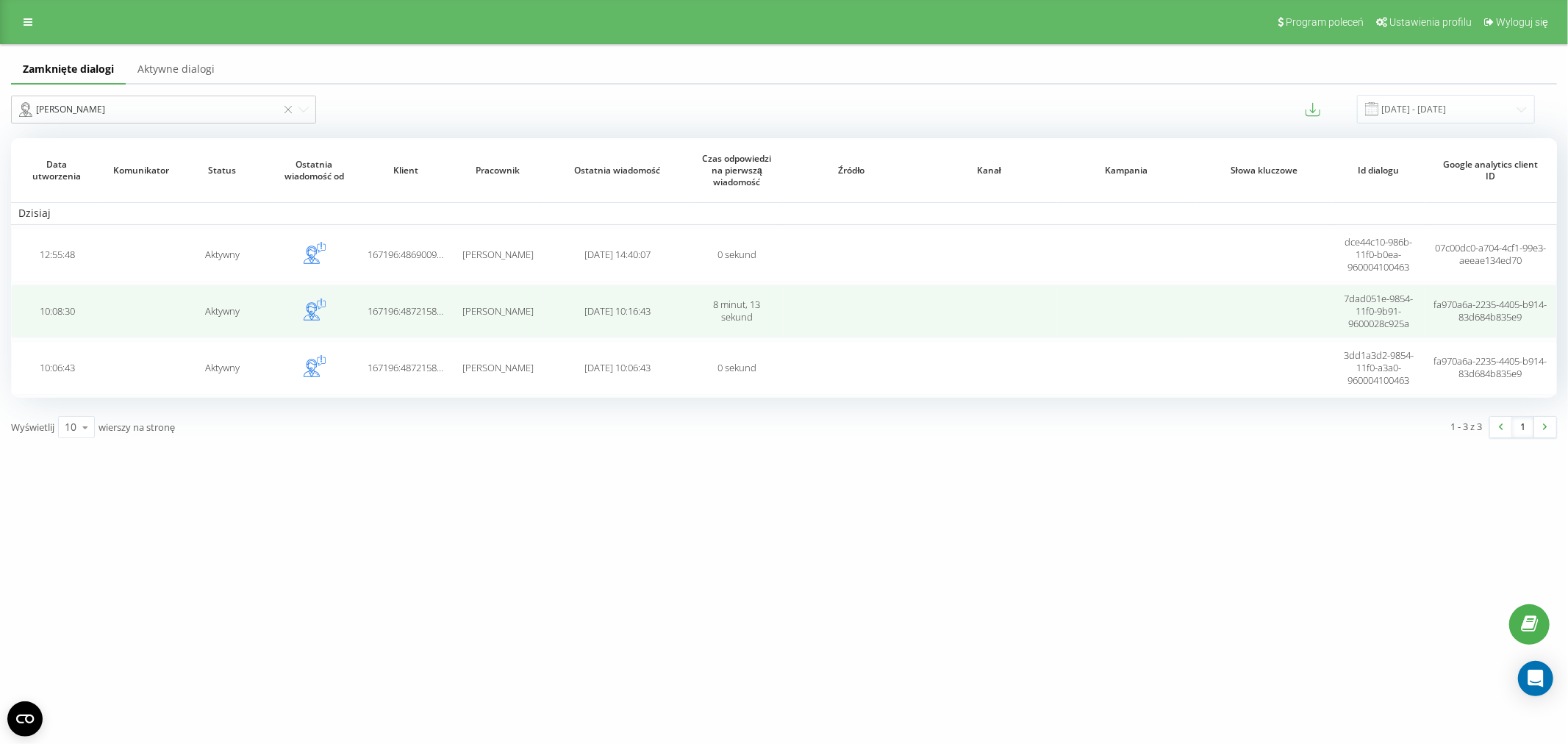
click at [562, 317] on td "[DATE] 10:16:43" at bounding box center [617, 311] width 147 height 53
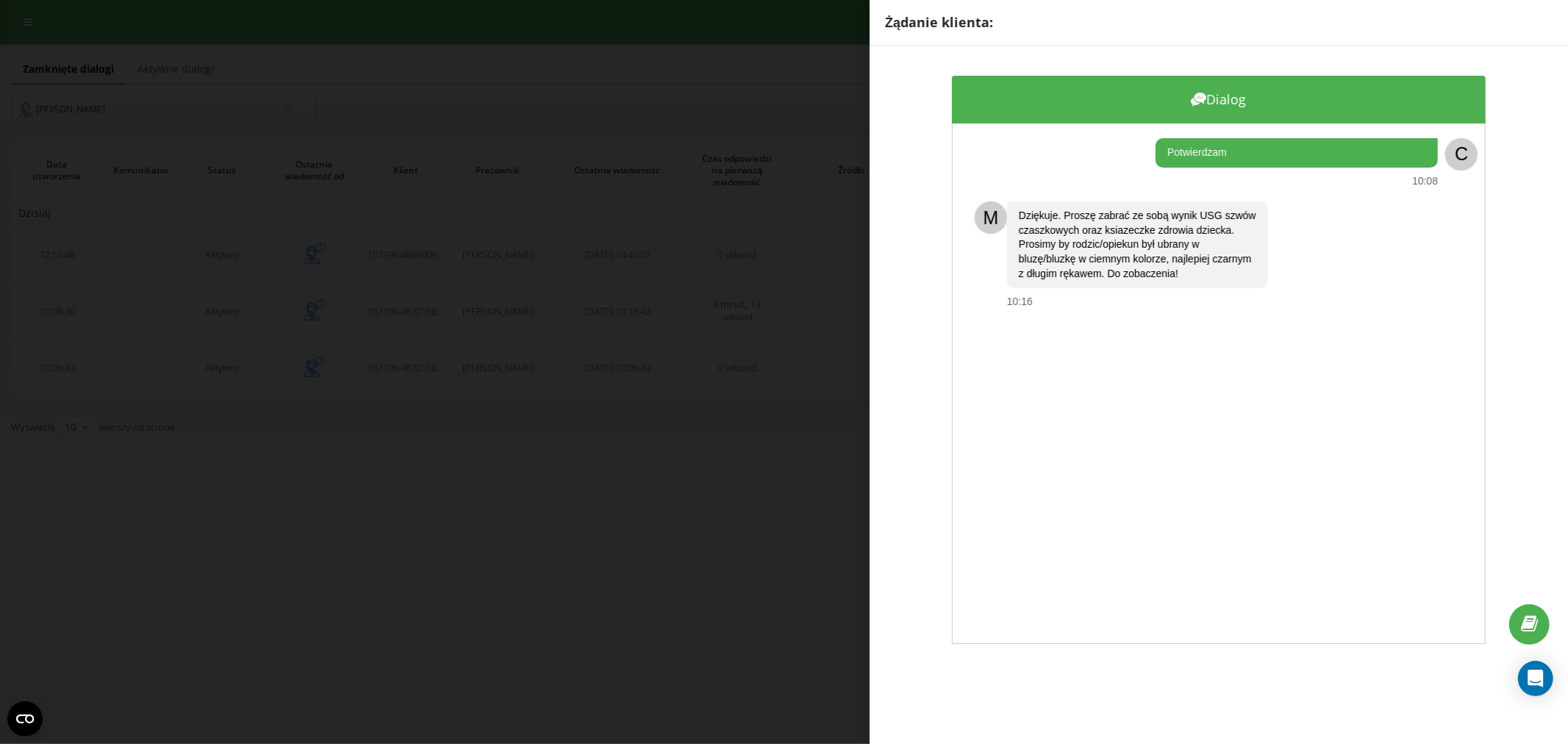
click at [654, 501] on div "Żądanie klienta: Dialog Potwierdzam 10:08 C M Dziękuje. Proszę zabrać ze sobą w…" at bounding box center [784, 372] width 1568 height 744
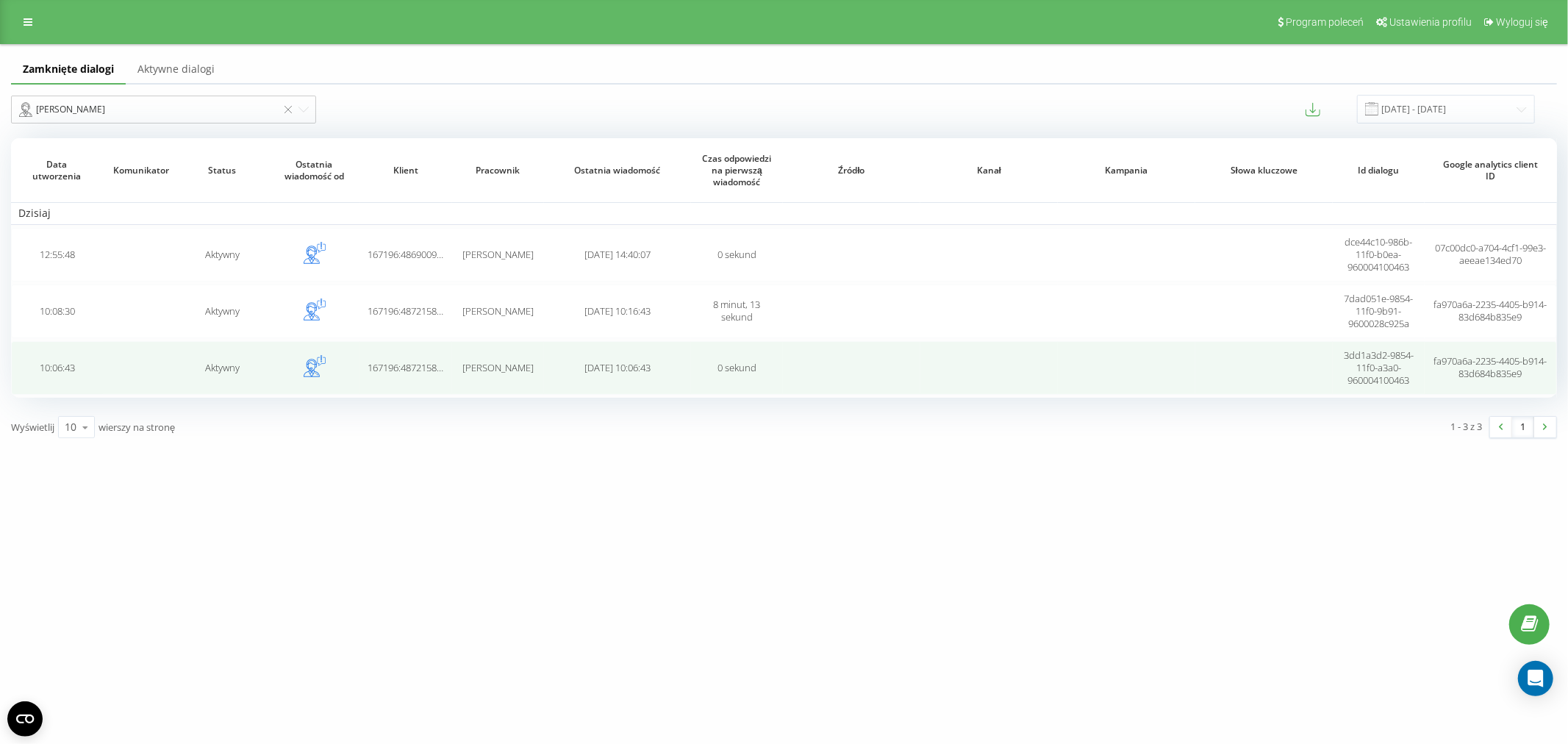
click at [504, 379] on td "[PERSON_NAME]" at bounding box center [497, 368] width 92 height 53
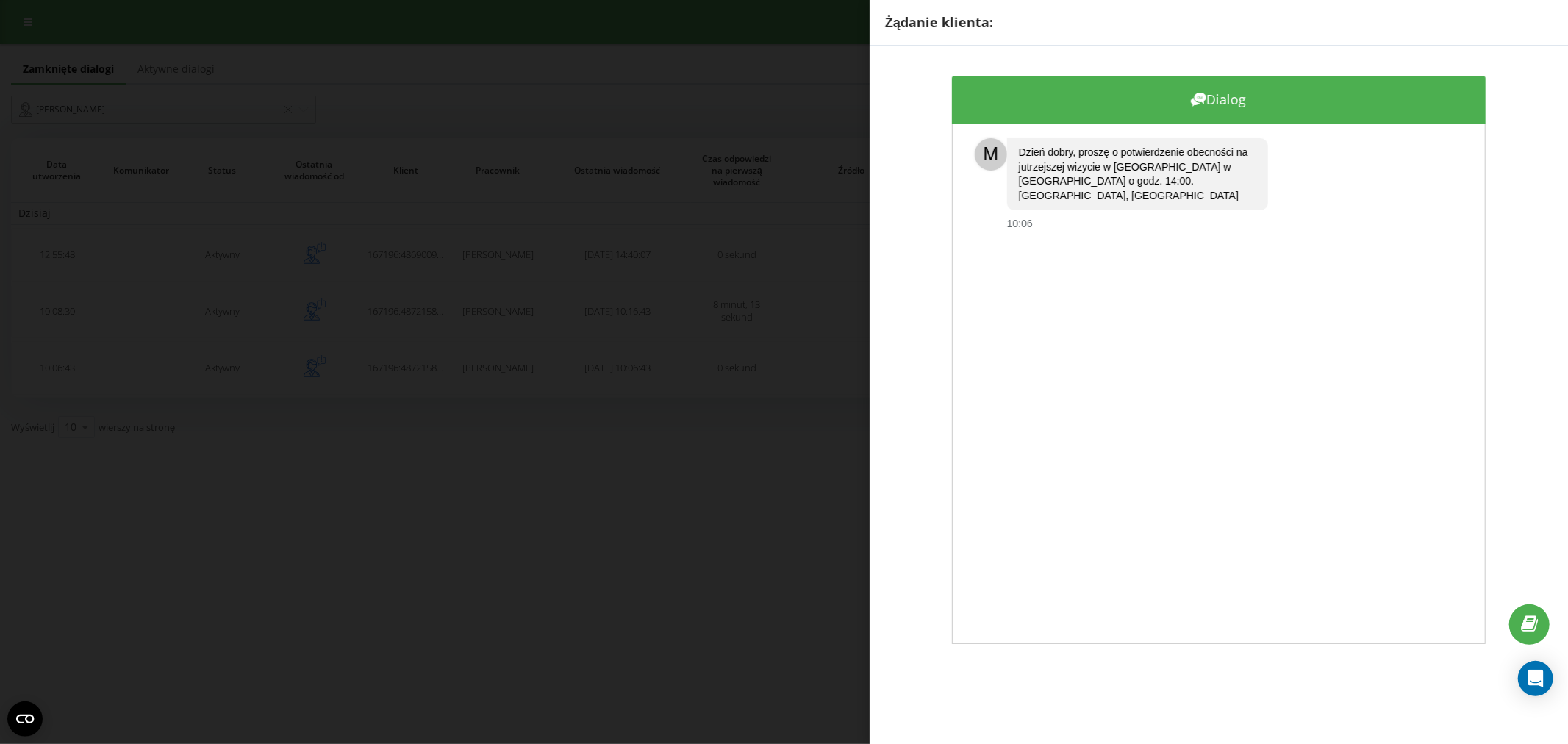
click at [599, 474] on div "Żądanie klienta: Dialog M Dzień dobry, proszę o potwierdzenie obecności na jutr…" at bounding box center [784, 372] width 1568 height 744
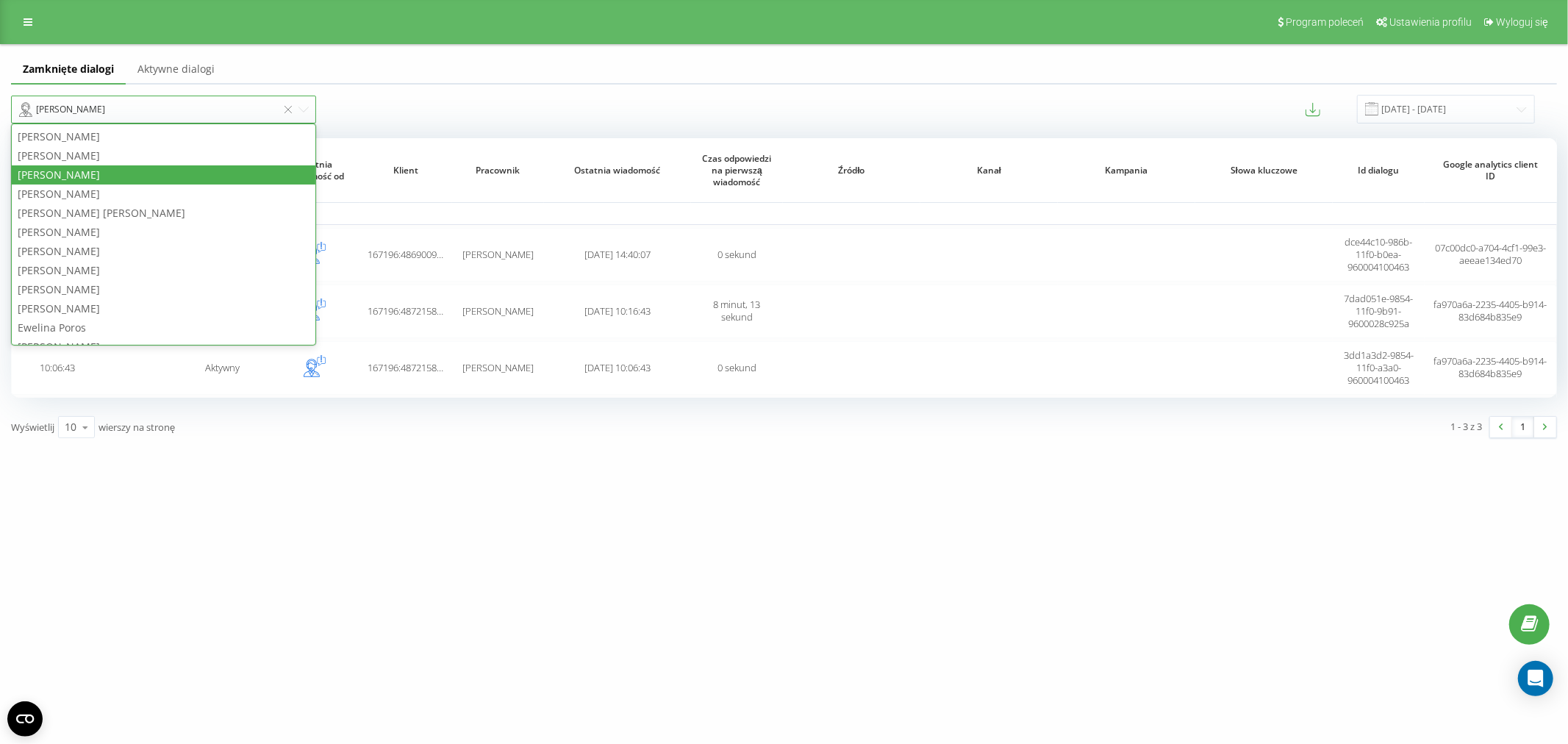
click at [217, 115] on div "[PERSON_NAME]" at bounding box center [148, 109] width 258 height 18
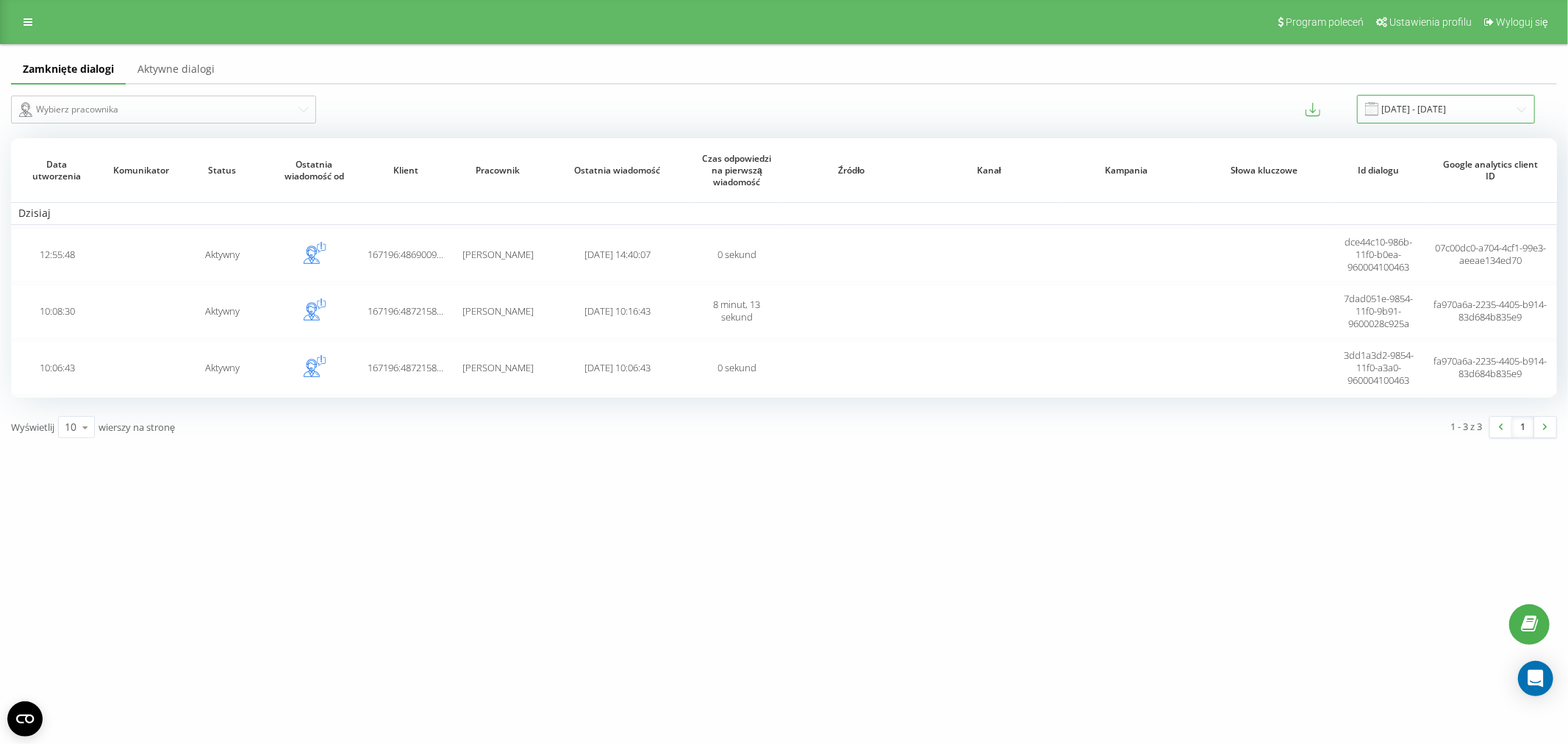
click at [1417, 115] on input "23.09.2025 - 23.09.2025" at bounding box center [1446, 109] width 178 height 29
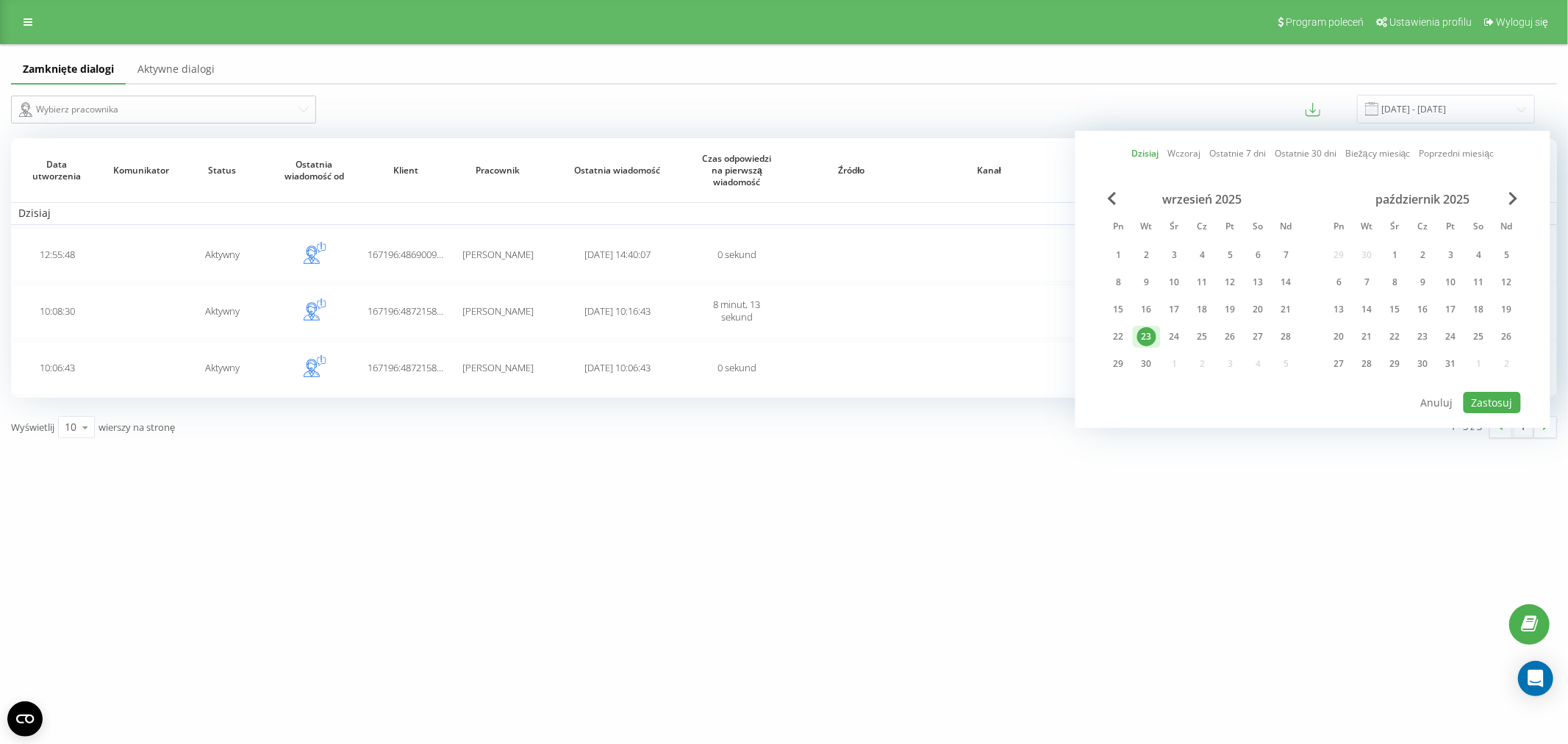
click at [1151, 331] on div "23" at bounding box center [1146, 337] width 19 height 19
click at [1475, 399] on button "Zastosuj" at bounding box center [1492, 403] width 57 height 22
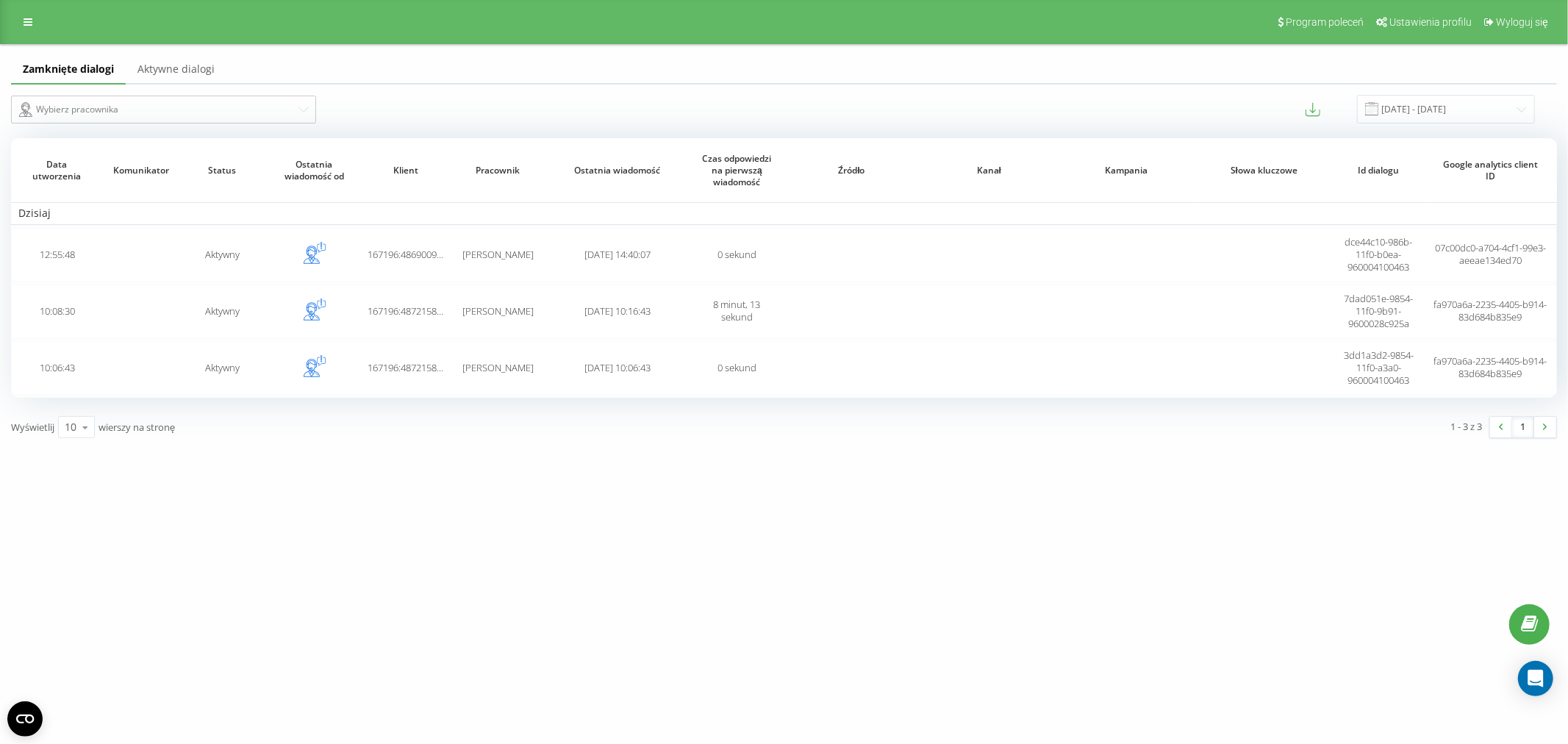
click at [495, 175] on span "Pracownik" at bounding box center [498, 170] width 70 height 12
click at [164, 65] on link "Aktywne dialogi" at bounding box center [176, 70] width 100 height 29
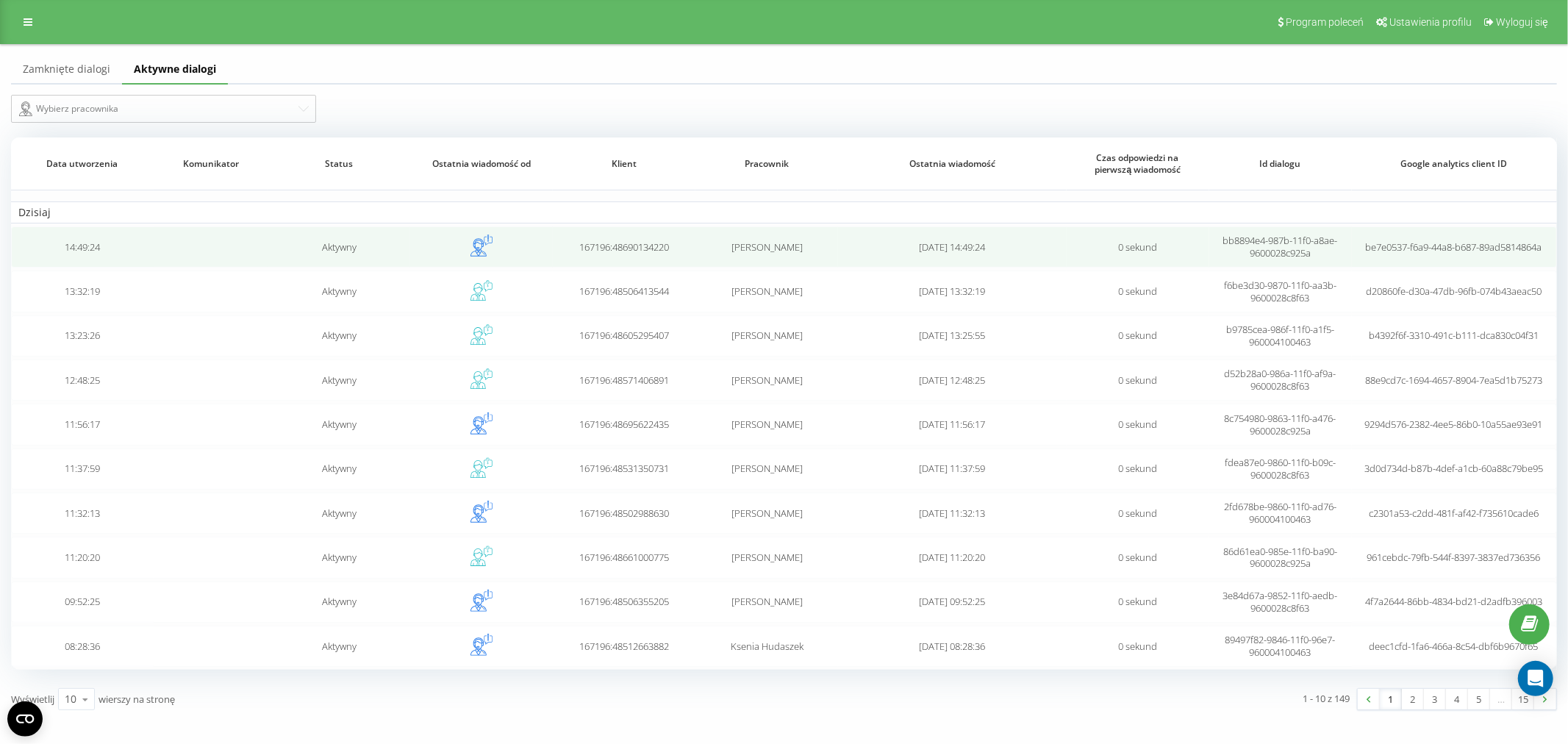
click at [697, 267] on td "Katarzyna Kozieł" at bounding box center [766, 246] width 143 height 41
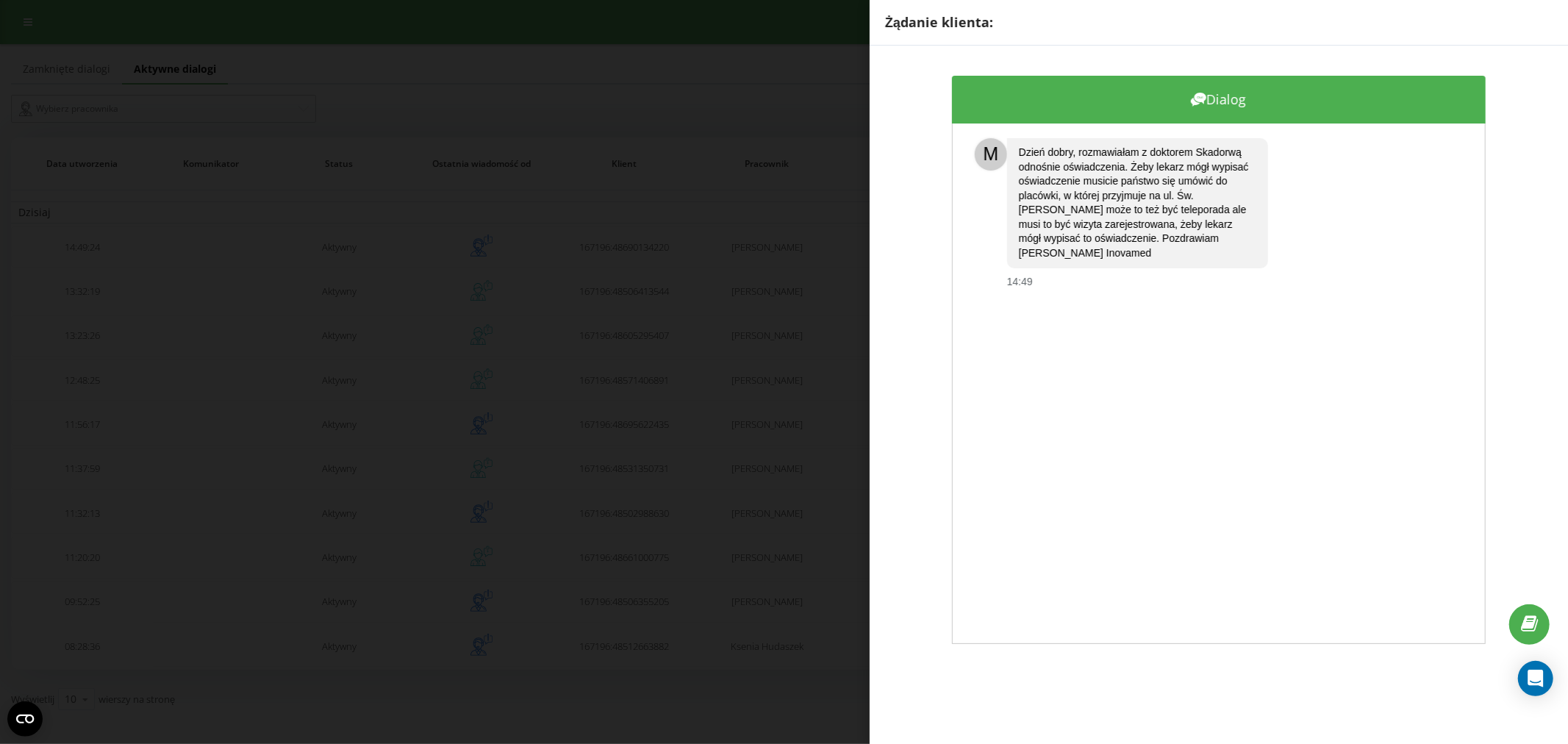
click at [709, 205] on div "Żądanie klienta: Dialog M Dzień dobry, rozmawiałam z doktorem Skadorwą odnośnie…" at bounding box center [784, 372] width 1568 height 744
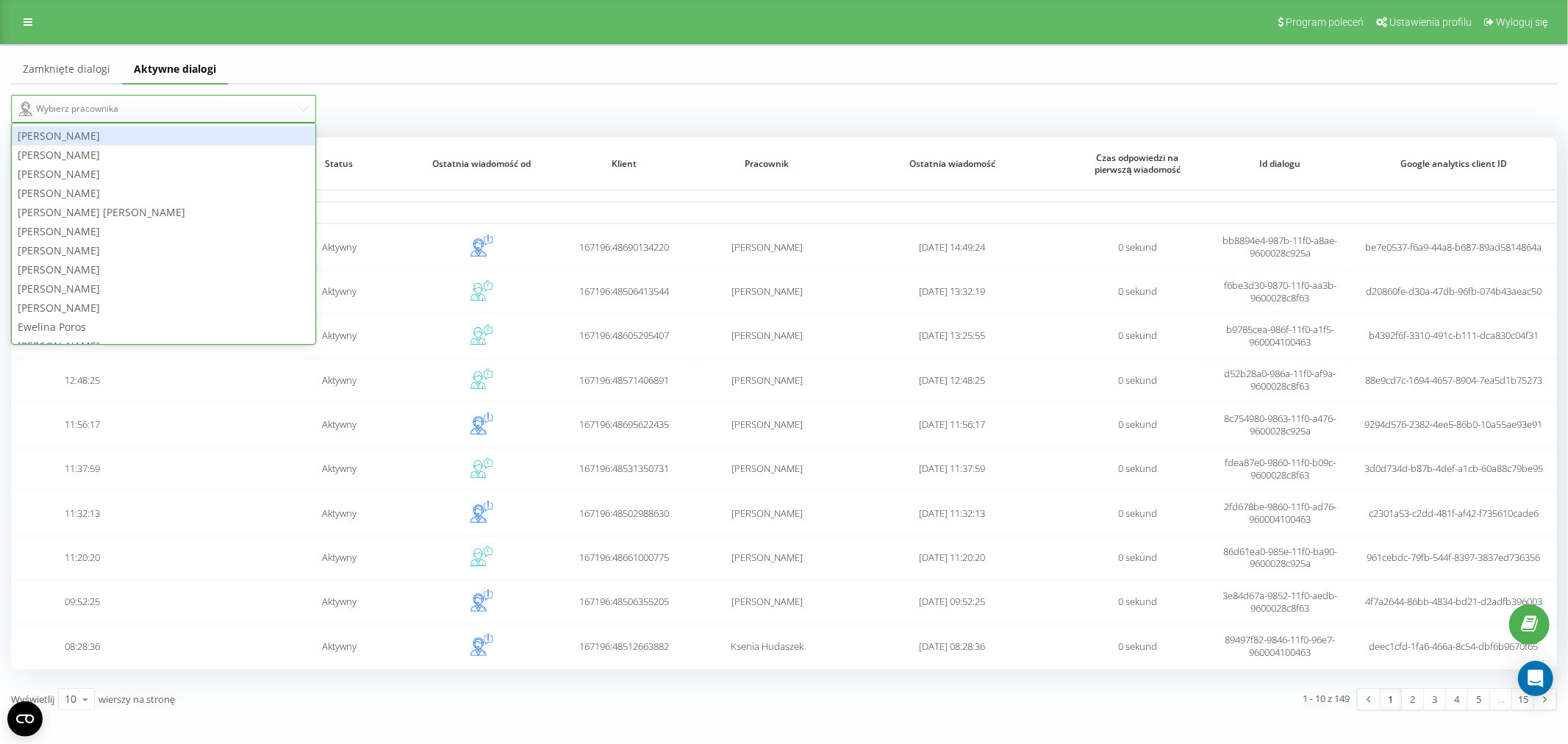
click at [185, 121] on div "Wybierz pracownika" at bounding box center [163, 109] width 305 height 28
click at [122, 168] on div "[PERSON_NAME]" at bounding box center [163, 174] width 304 height 19
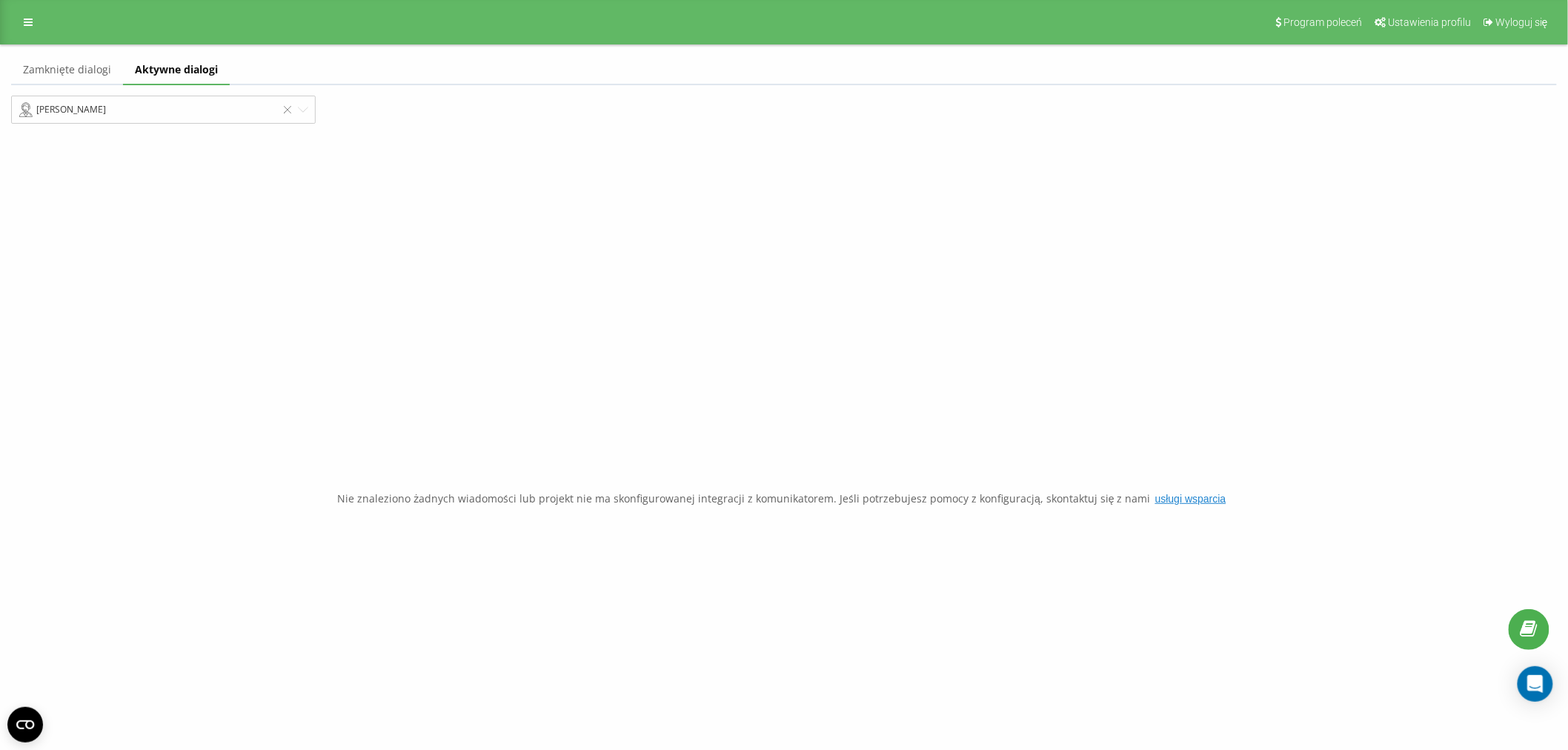
click at [84, 69] on link "Zamknięte dialogi" at bounding box center [67, 70] width 112 height 30
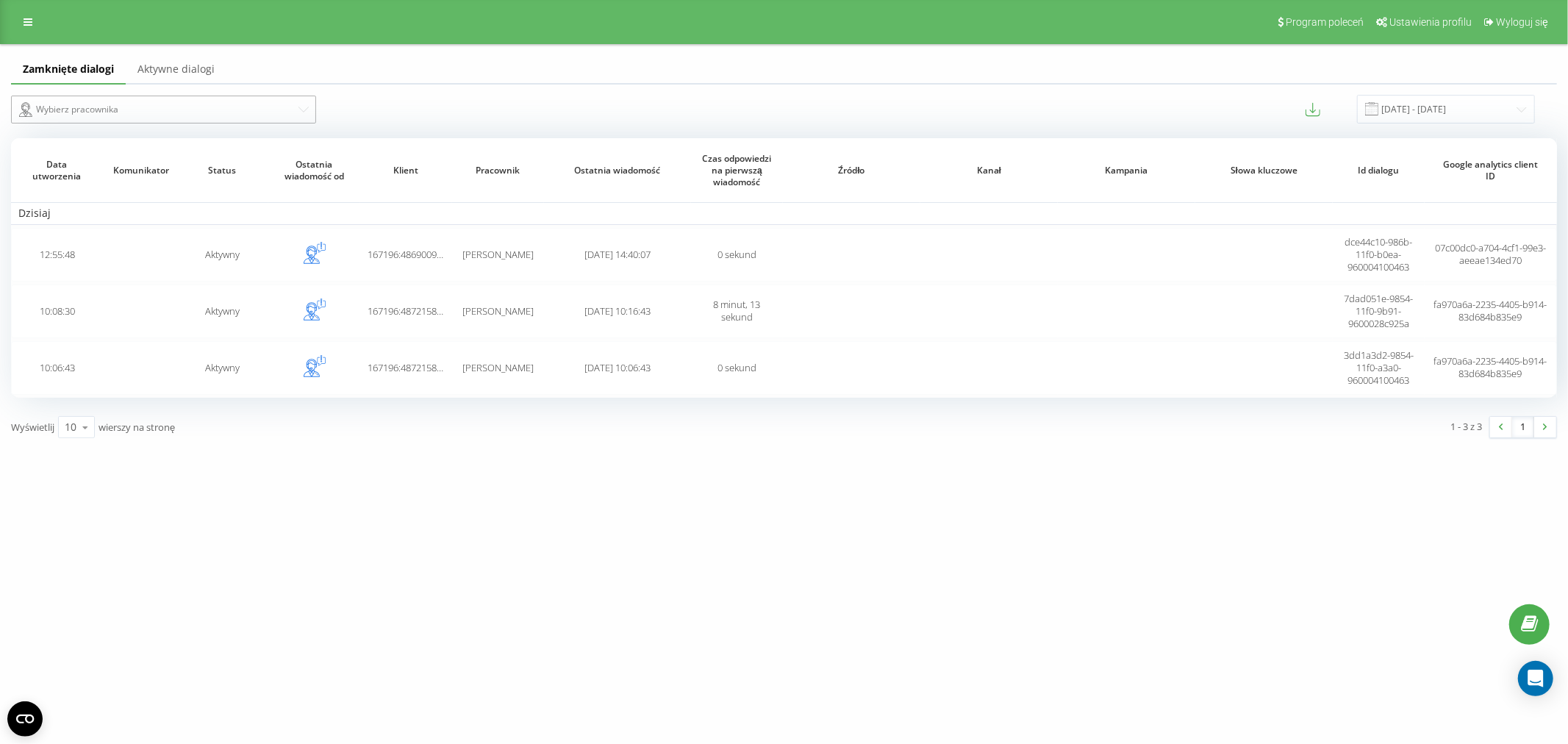
click at [108, 104] on div "Wybierz pracownika" at bounding box center [158, 109] width 277 height 18
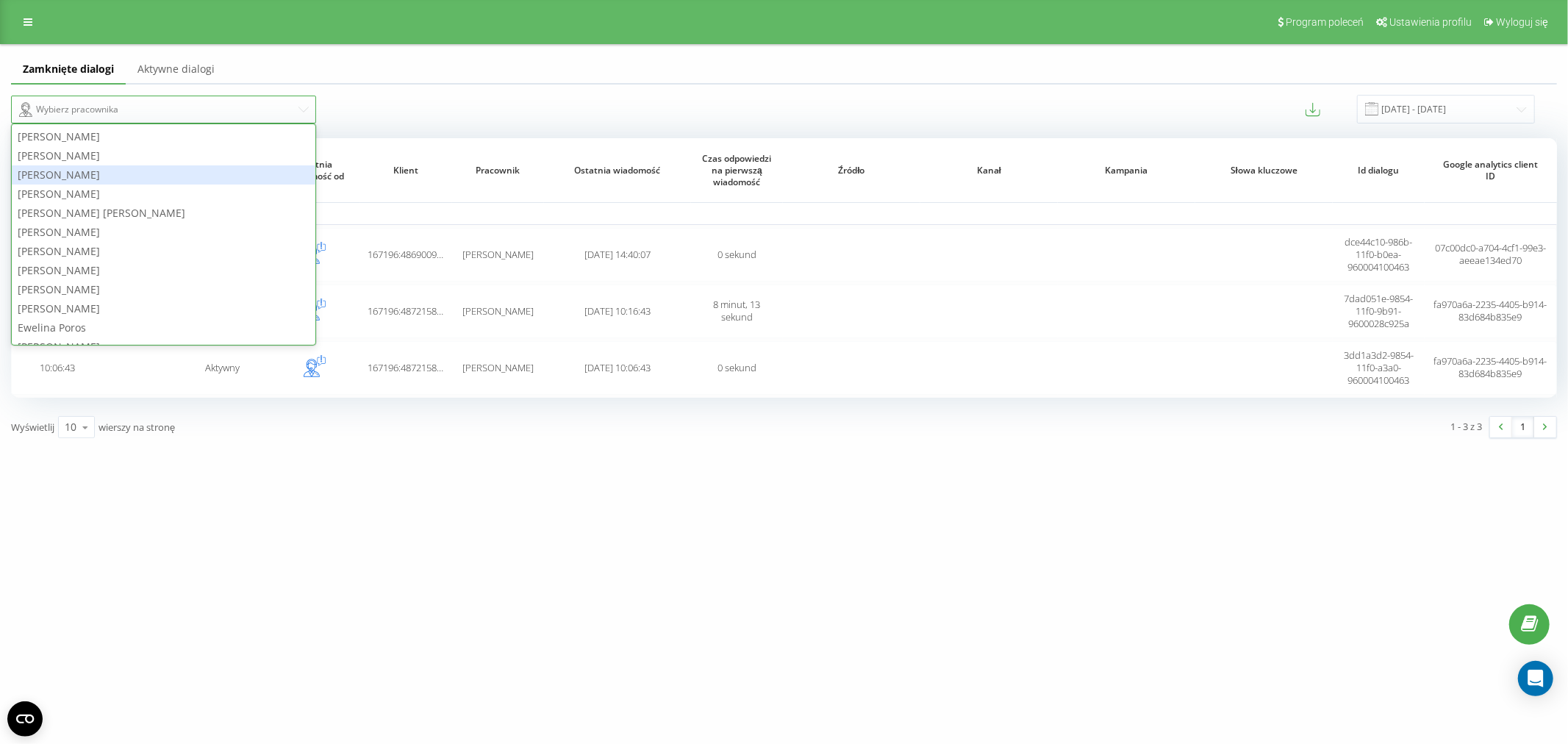
click at [109, 175] on div "[PERSON_NAME]" at bounding box center [163, 175] width 304 height 19
click at [148, 118] on div "[PERSON_NAME]" at bounding box center [148, 110] width 261 height 22
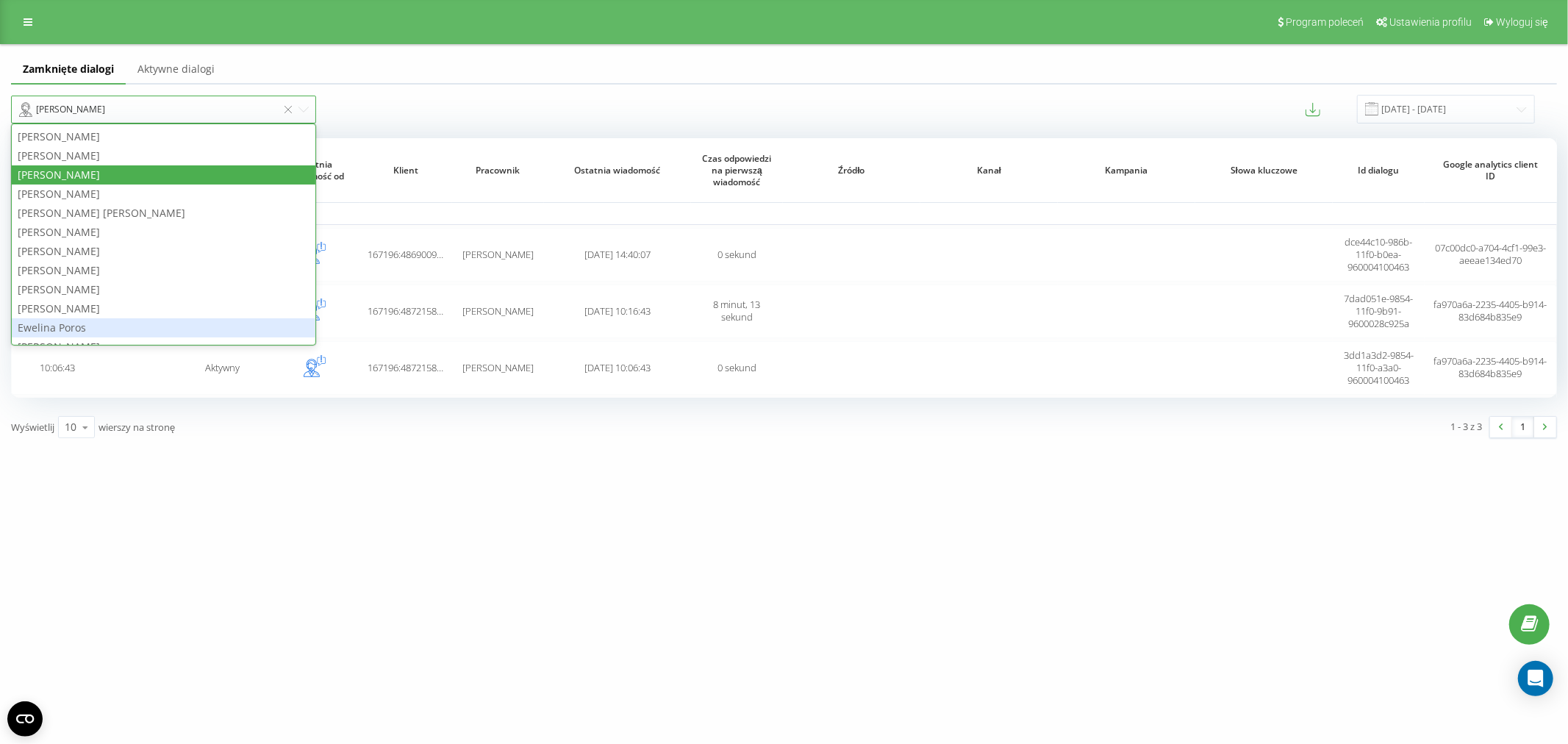
click at [531, 586] on div "inovamed.pl Projekty inovamed.pl Panel Informacyjny Centrum obsługi Dziennik po…" at bounding box center [784, 372] width 1568 height 744
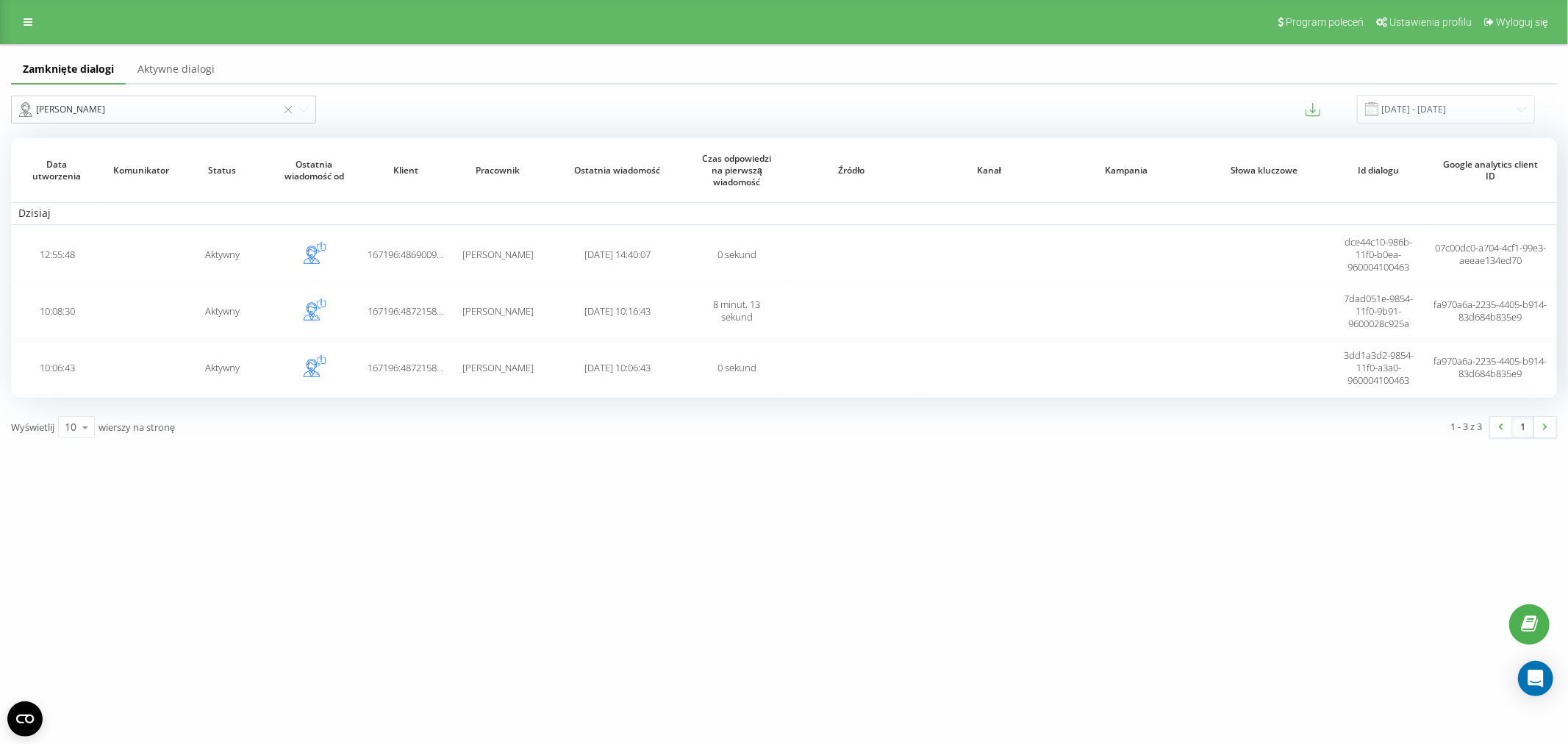
drag, startPoint x: 15, startPoint y: 23, endPoint x: 23, endPoint y: 36, distance: 15.3
click at [15, 23] on link at bounding box center [28, 22] width 26 height 21
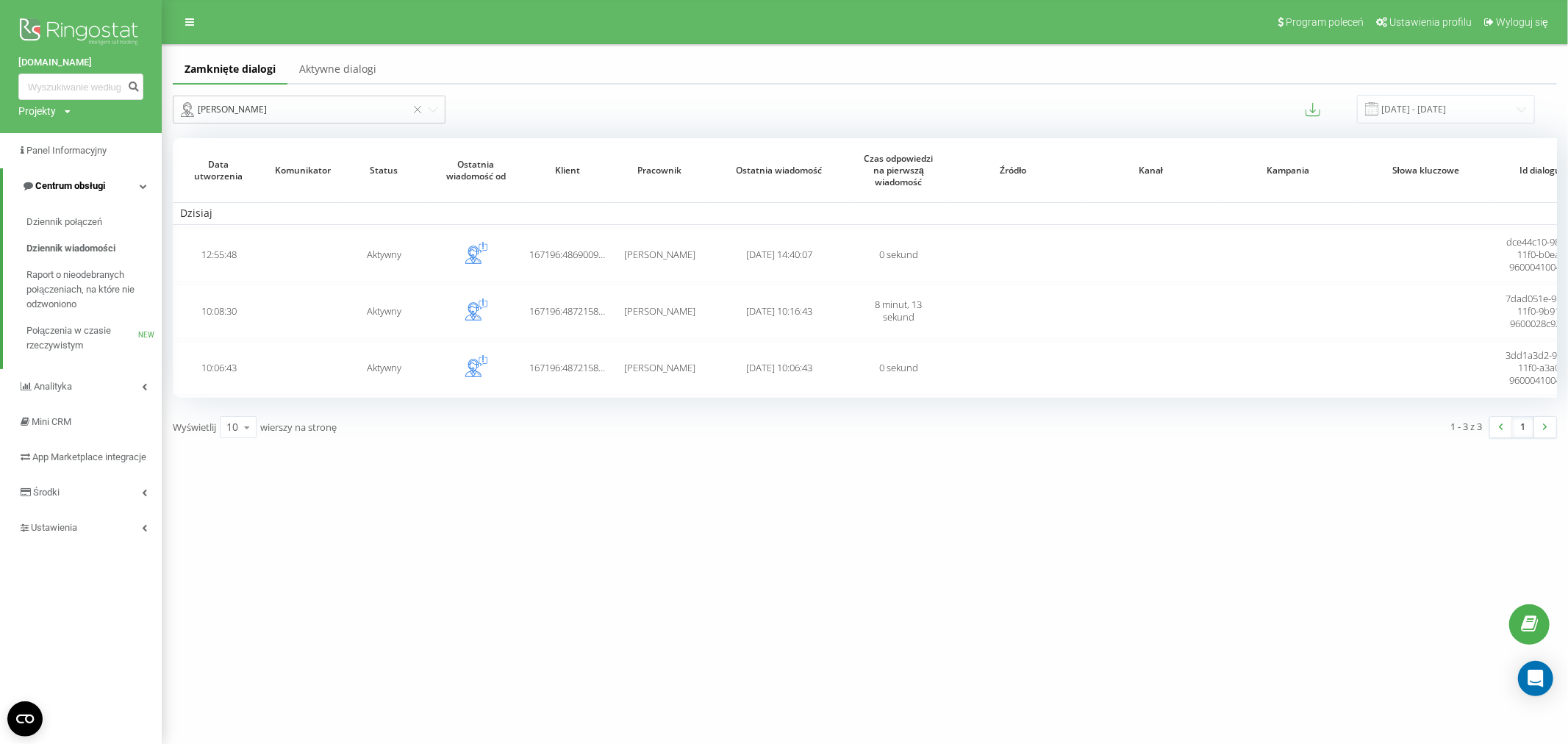
click at [101, 184] on span "Centrum obsługi" at bounding box center [70, 185] width 70 height 11
click at [98, 185] on span "Centrum obsługi" at bounding box center [67, 185] width 70 height 11
click at [69, 297] on span "Raport o nieodebranych połączeniach, na które nie odzwoniono" at bounding box center [90, 289] width 128 height 44
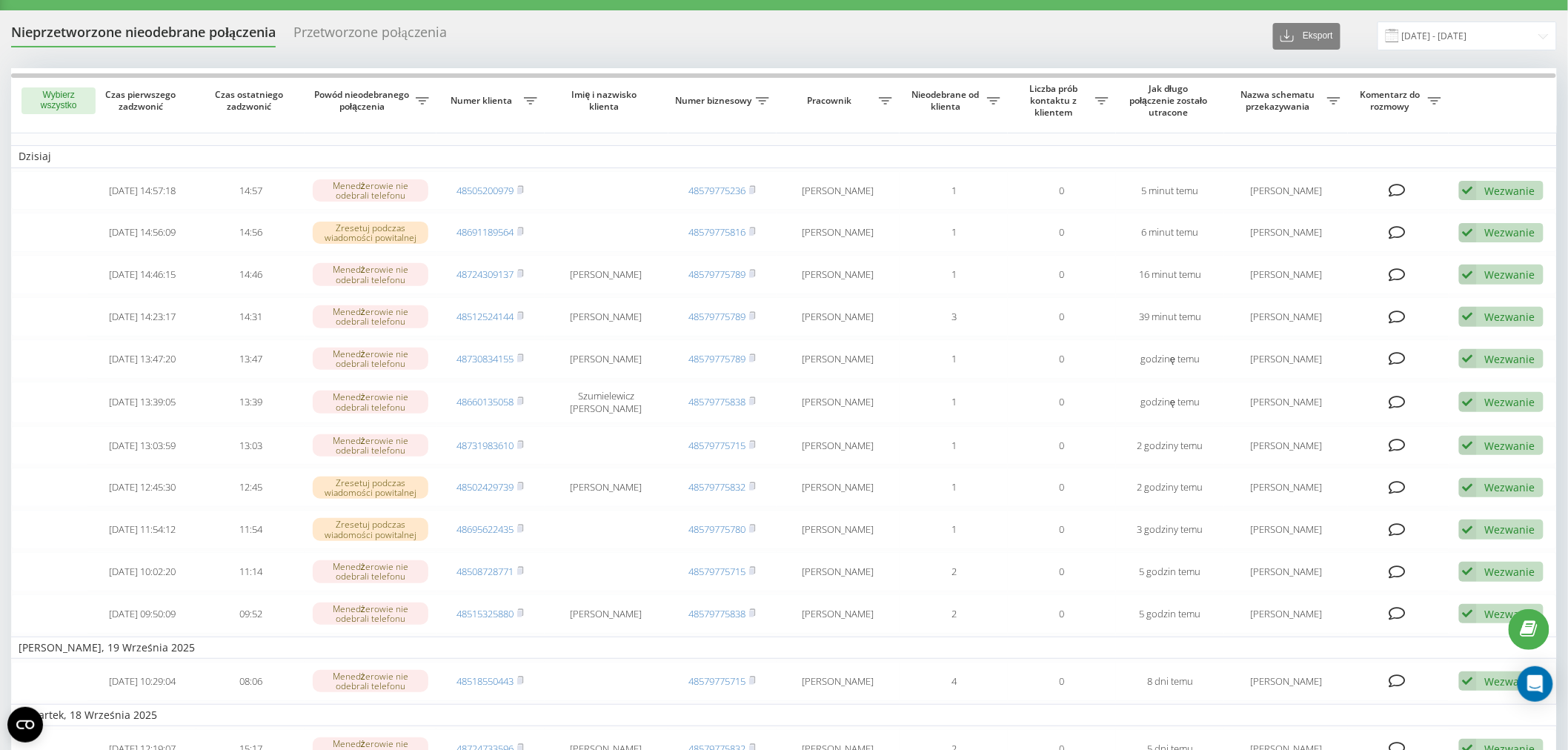
scroll to position [28, 0]
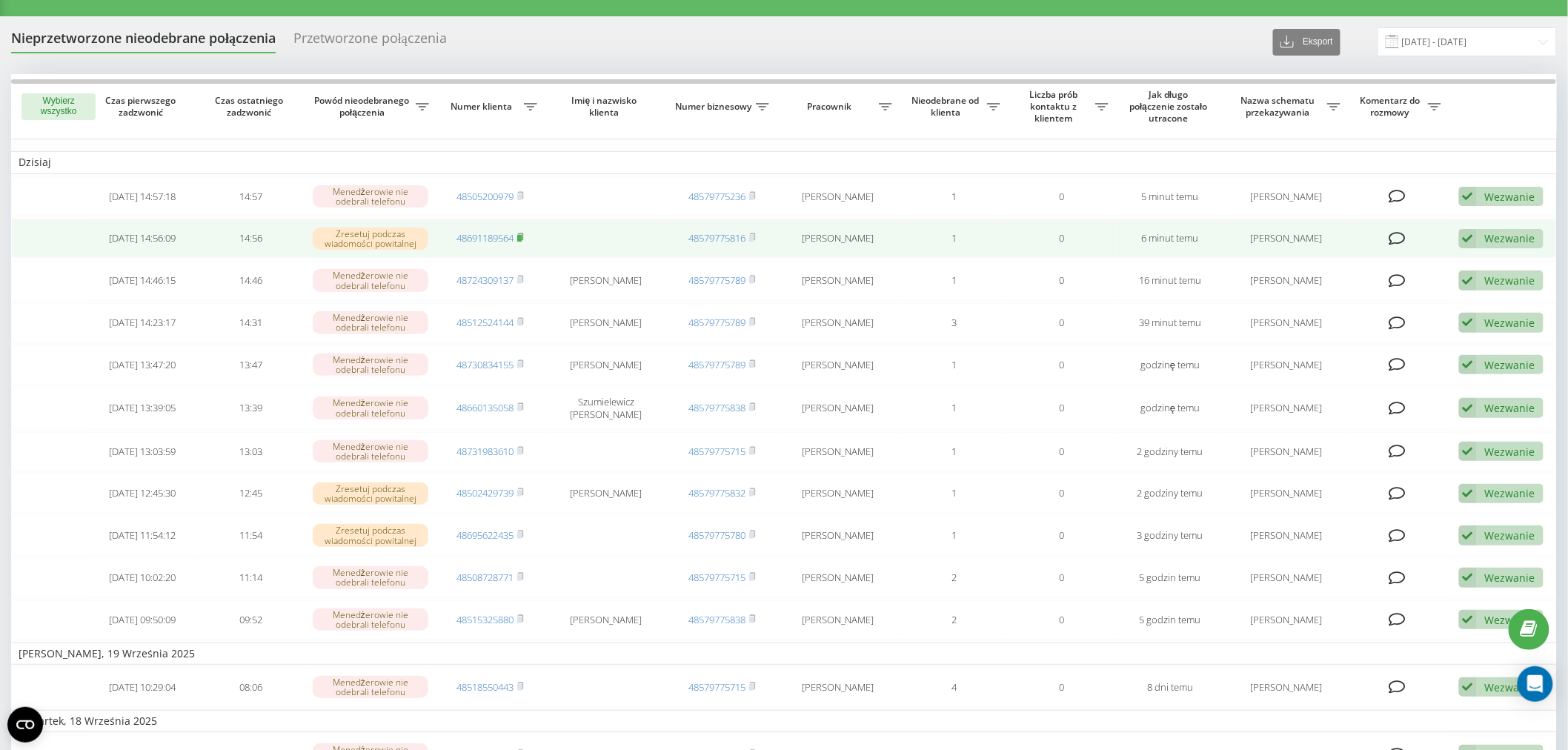
click at [522, 236] on rect at bounding box center [519, 238] width 5 height 7
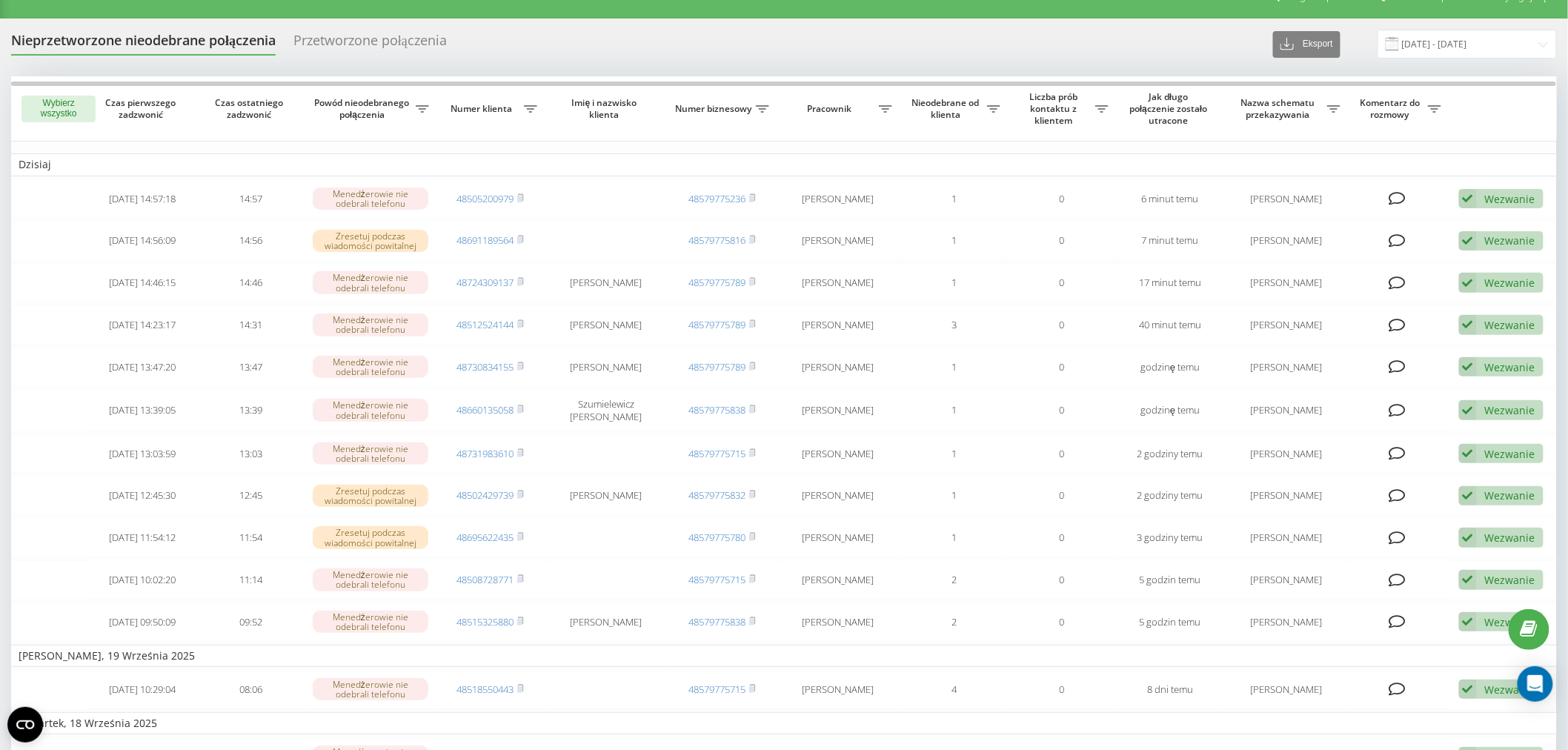
scroll to position [16, 0]
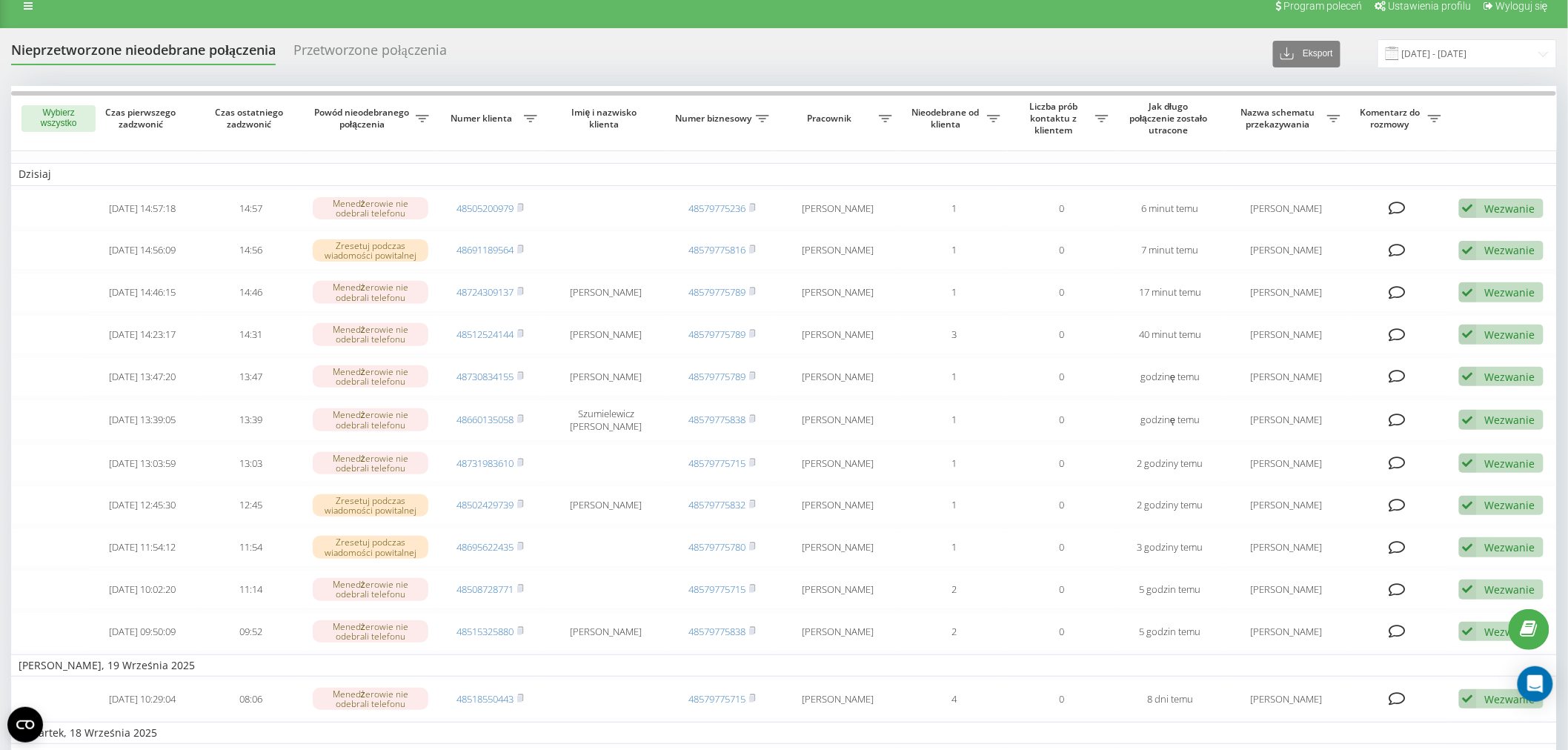
drag, startPoint x: 19, startPoint y: 12, endPoint x: 47, endPoint y: 23, distance: 30.1
click at [19, 12] on link at bounding box center [28, 5] width 26 height 21
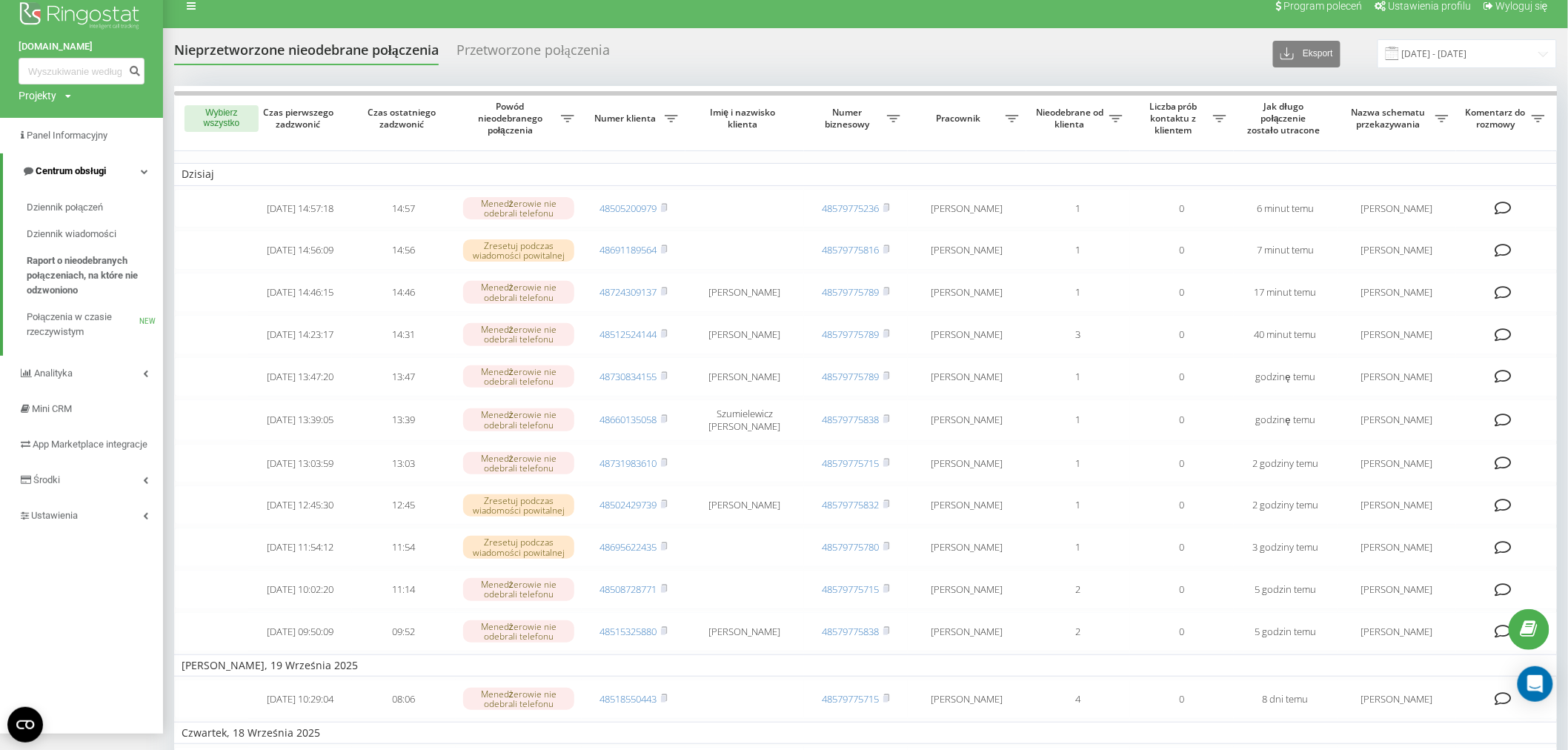
click at [80, 171] on span "Centrum obsługi" at bounding box center [71, 171] width 70 height 11
click at [80, 171] on span "Centrum obsługi" at bounding box center [68, 171] width 70 height 11
click at [76, 233] on span "Dziennik wiadomości" at bounding box center [71, 234] width 90 height 15
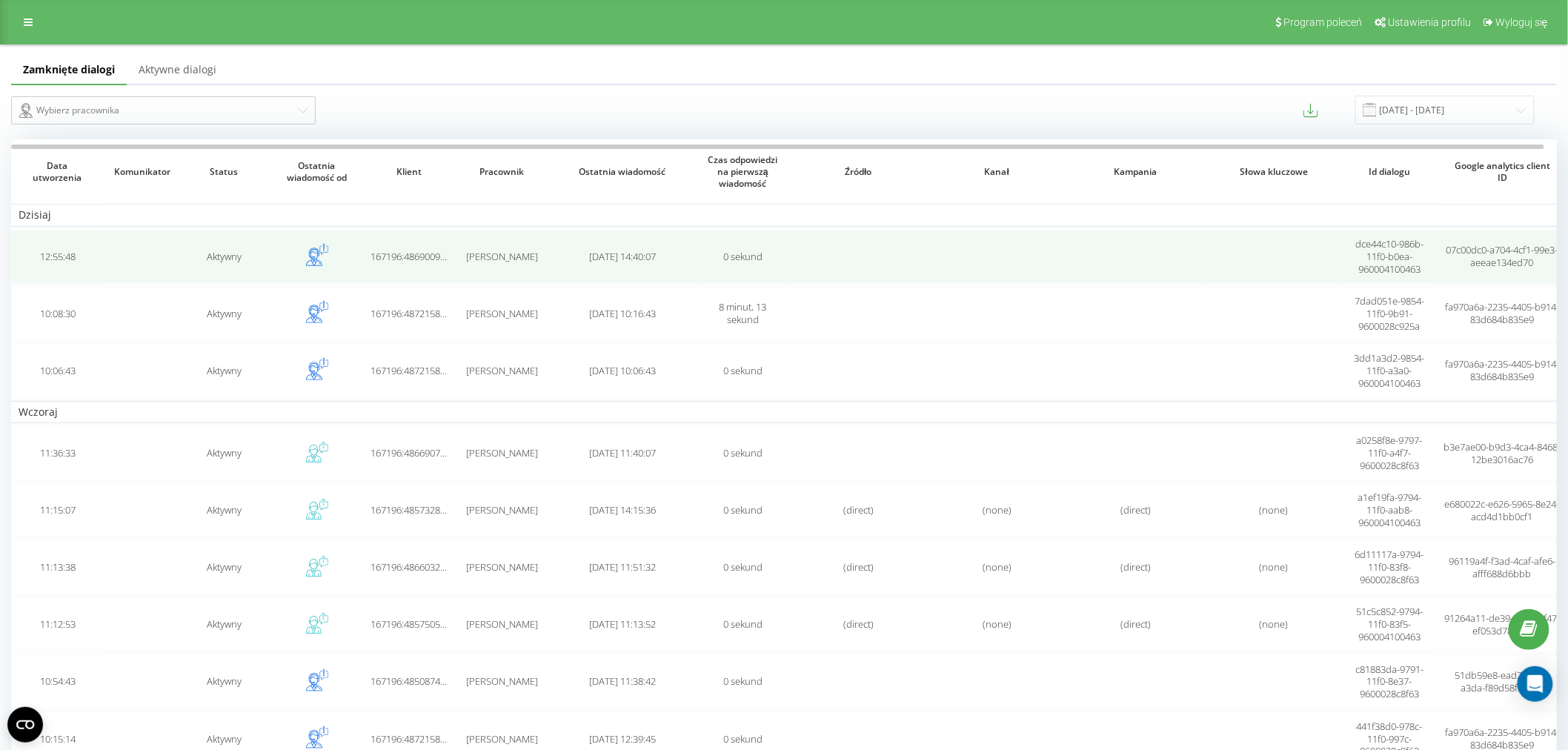
click at [769, 264] on td "0 sekund" at bounding box center [743, 256] width 93 height 54
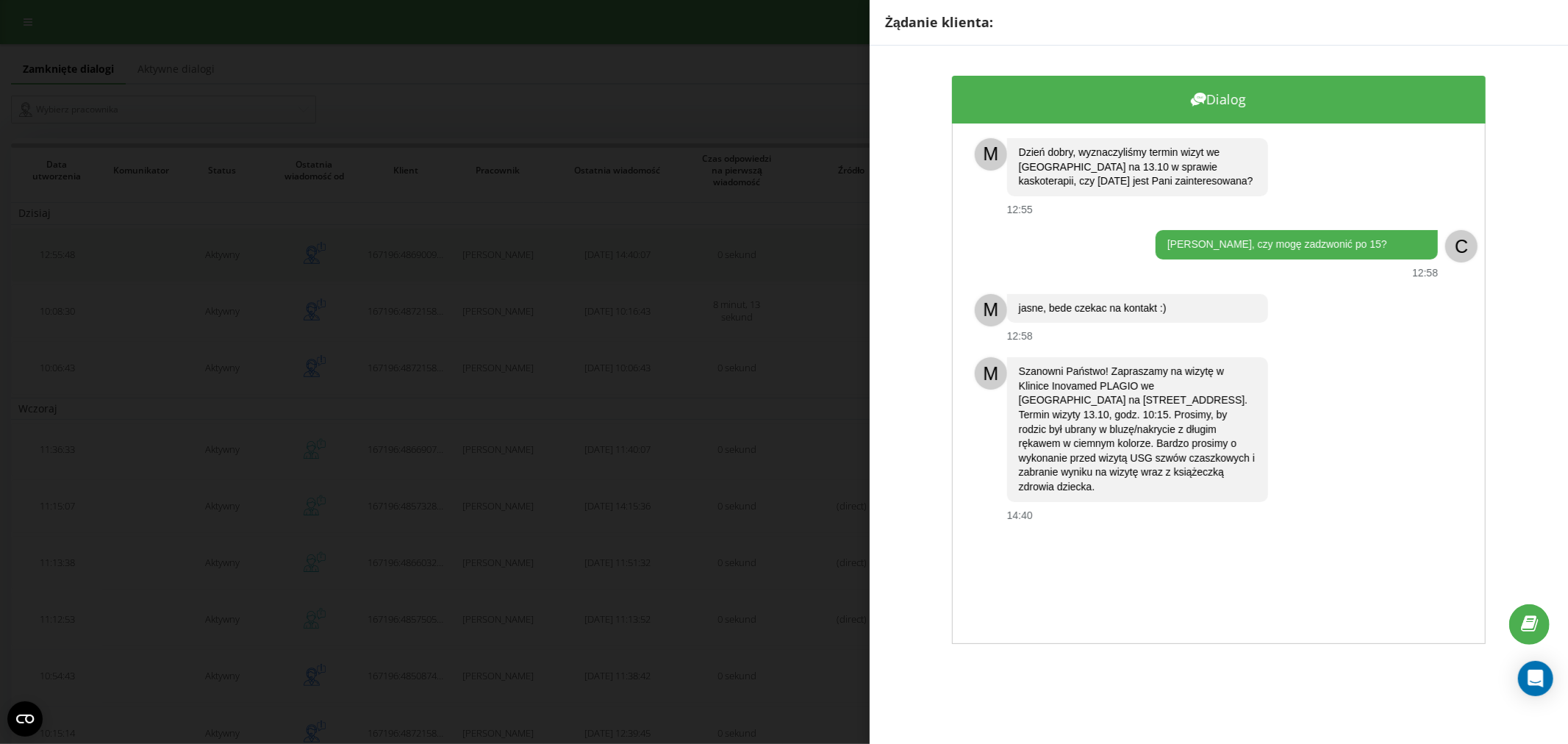
click at [763, 262] on div "Żądanie klienta: Dialog M Dzień dobry, wyznaczyliśmy termin wizyt we [GEOGRAPHI…" at bounding box center [784, 372] width 1568 height 744
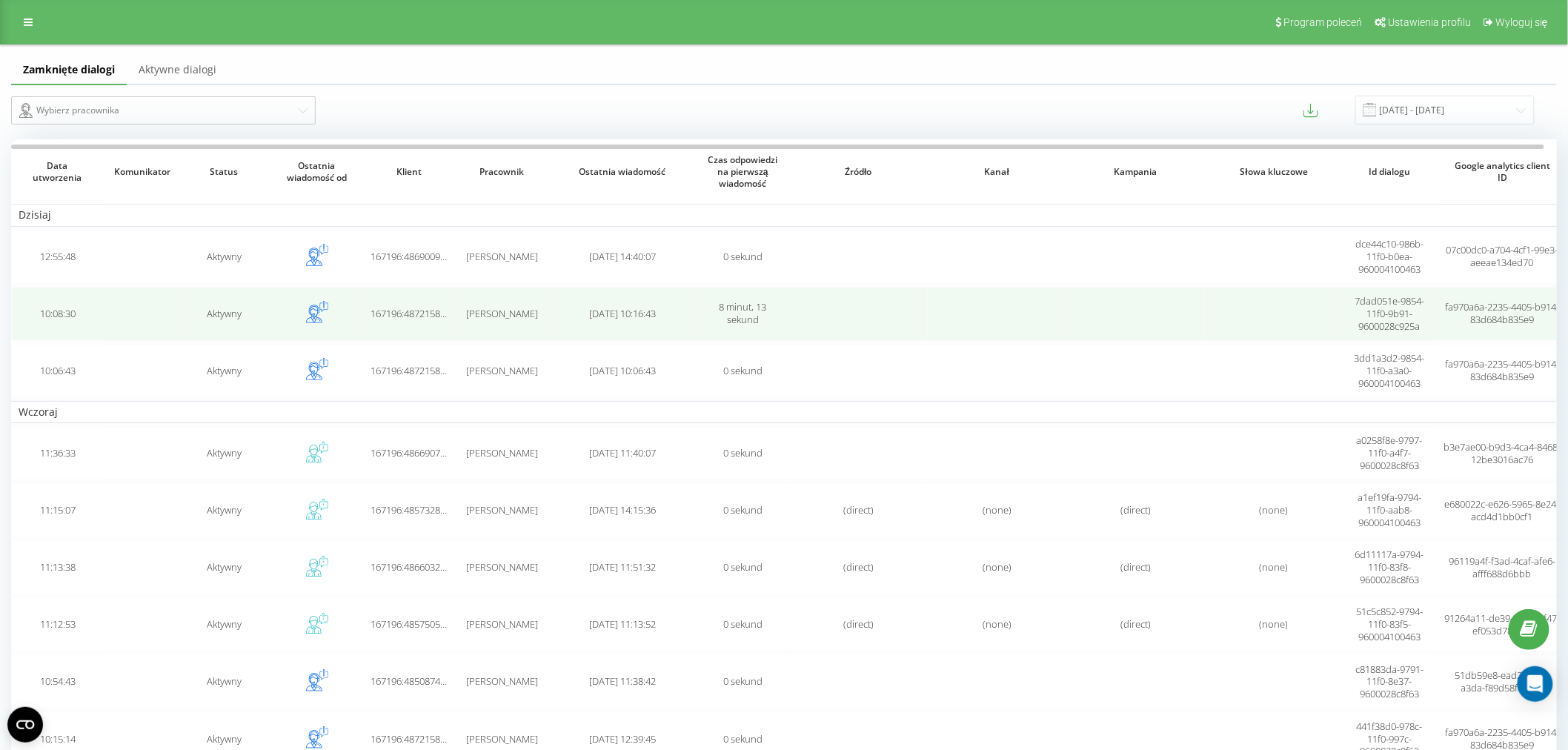
click at [631, 324] on td "[DATE] 10:16:43" at bounding box center [622, 313] width 148 height 54
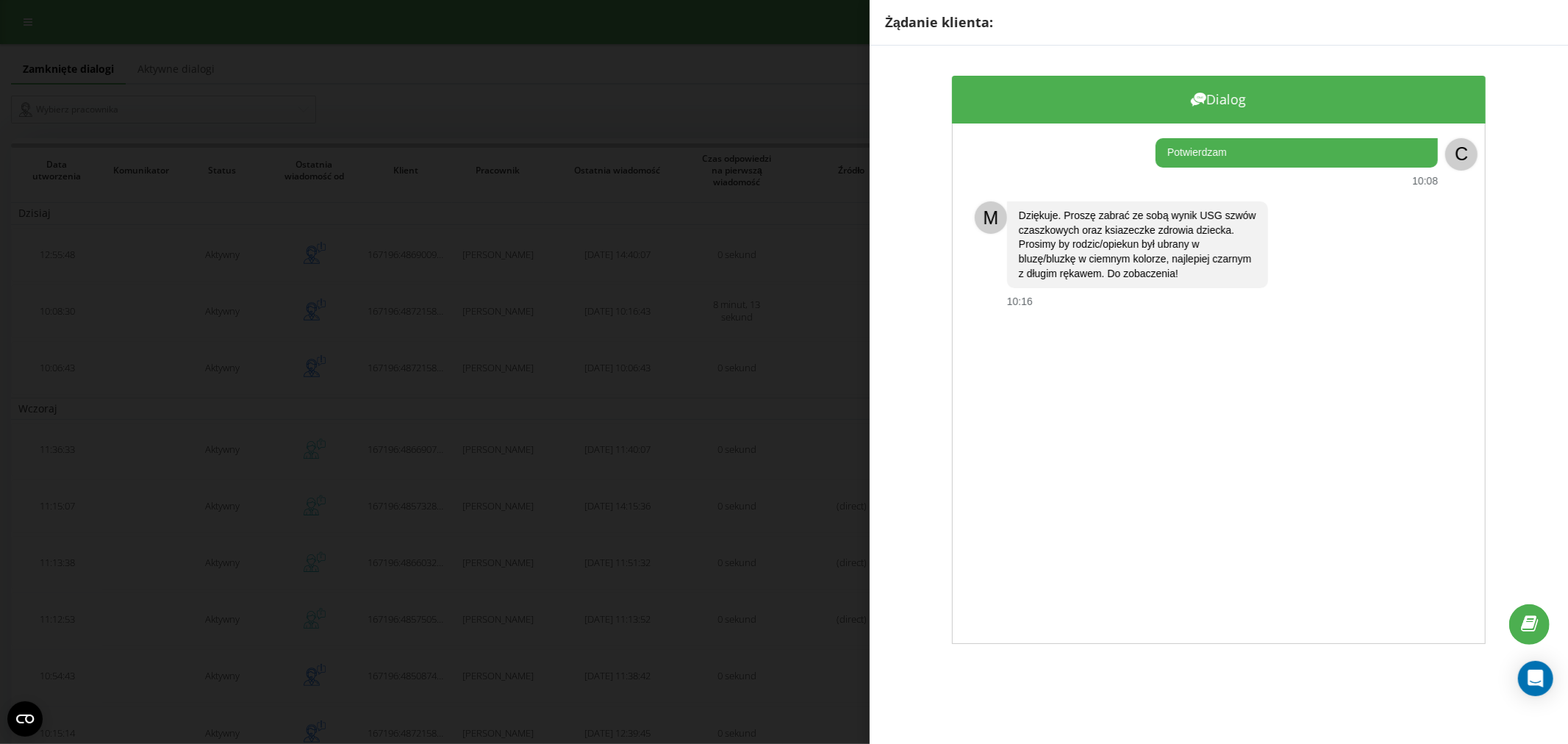
click at [679, 351] on div "Żądanie klienta: Dialog Potwierdzam 10:08 C M Dziękuje. Proszę zabrać ze sobą w…" at bounding box center [784, 372] width 1568 height 744
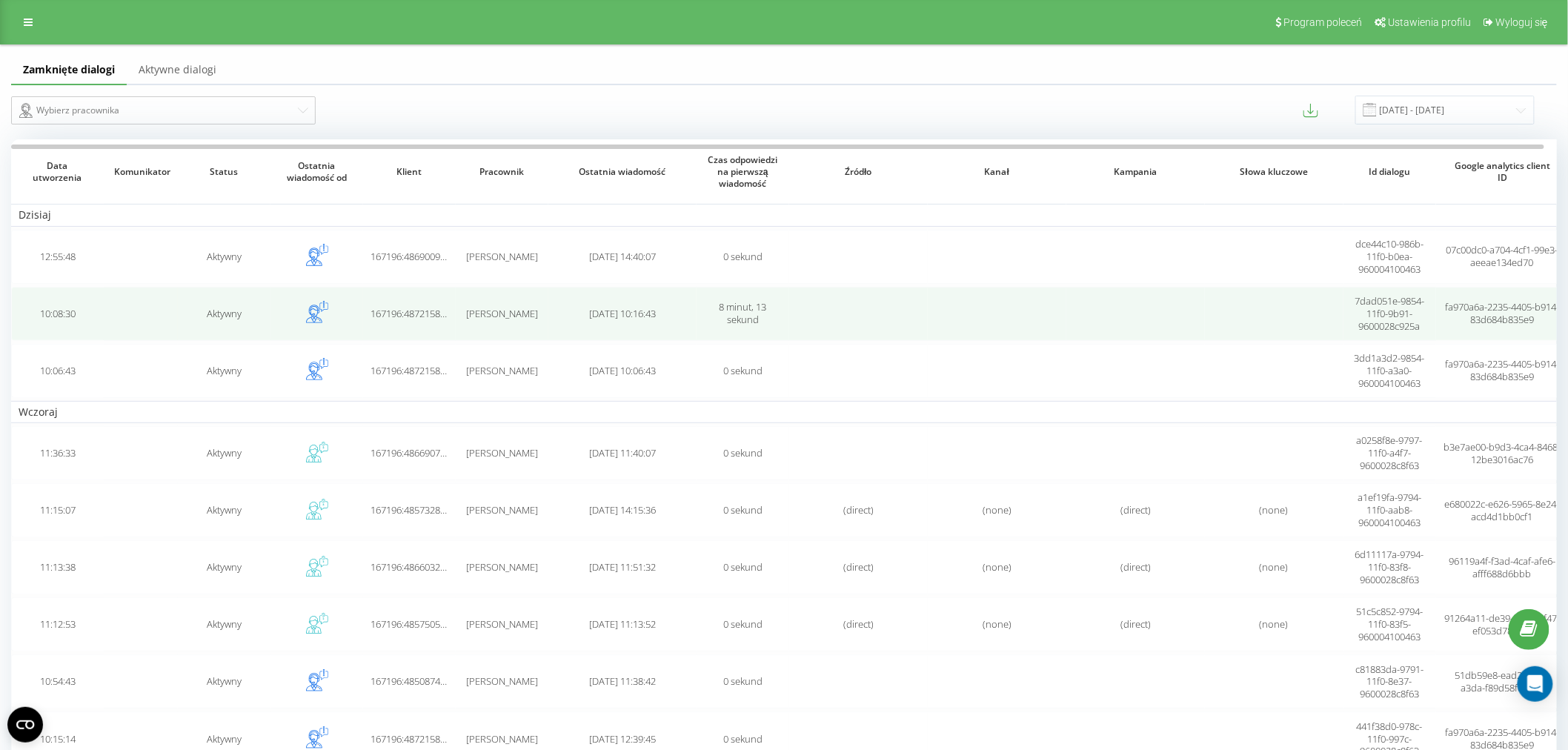
click at [534, 339] on td "[PERSON_NAME]" at bounding box center [501, 313] width 93 height 54
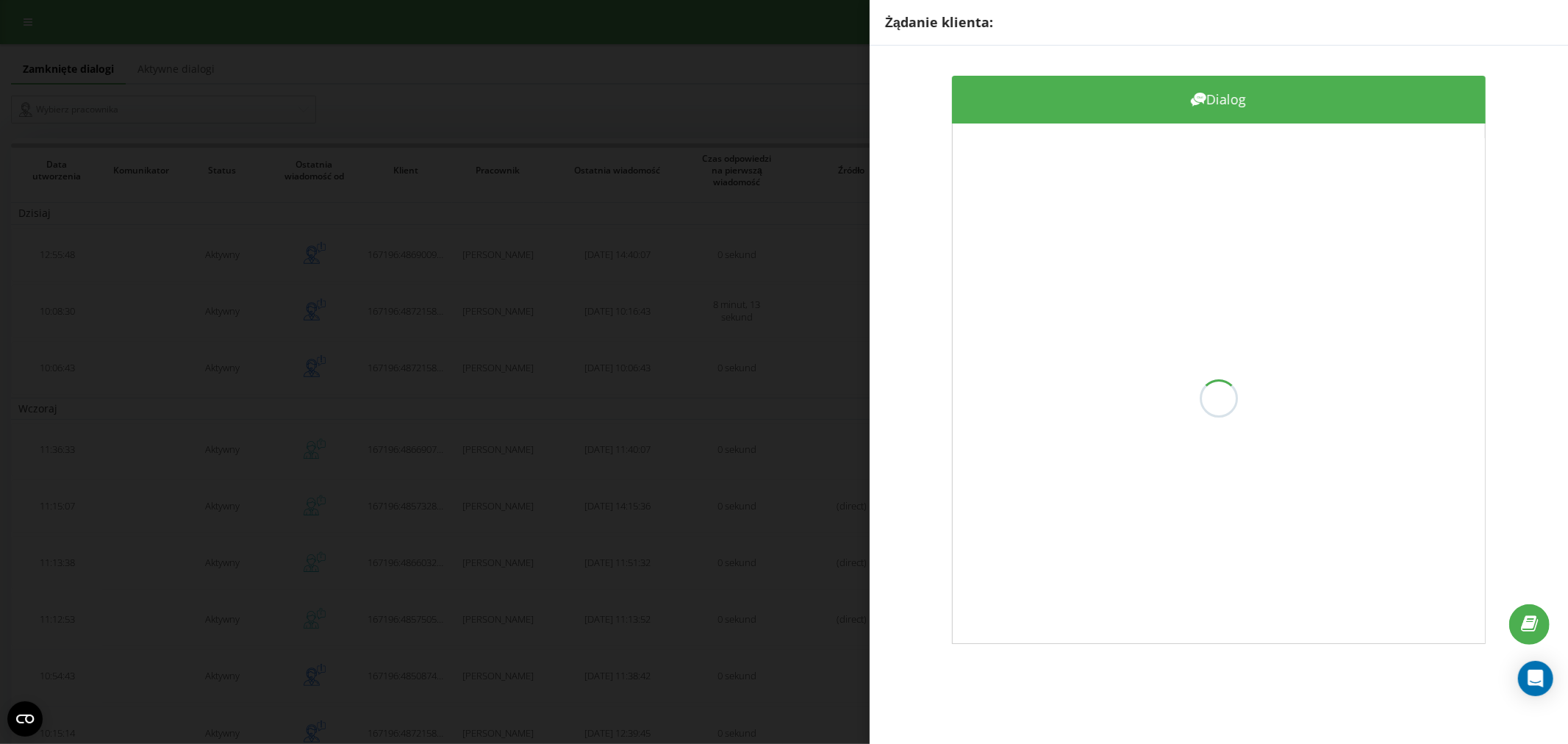
click at [552, 363] on div "Żądanie klienta: Dialog" at bounding box center [784, 372] width 1568 height 744
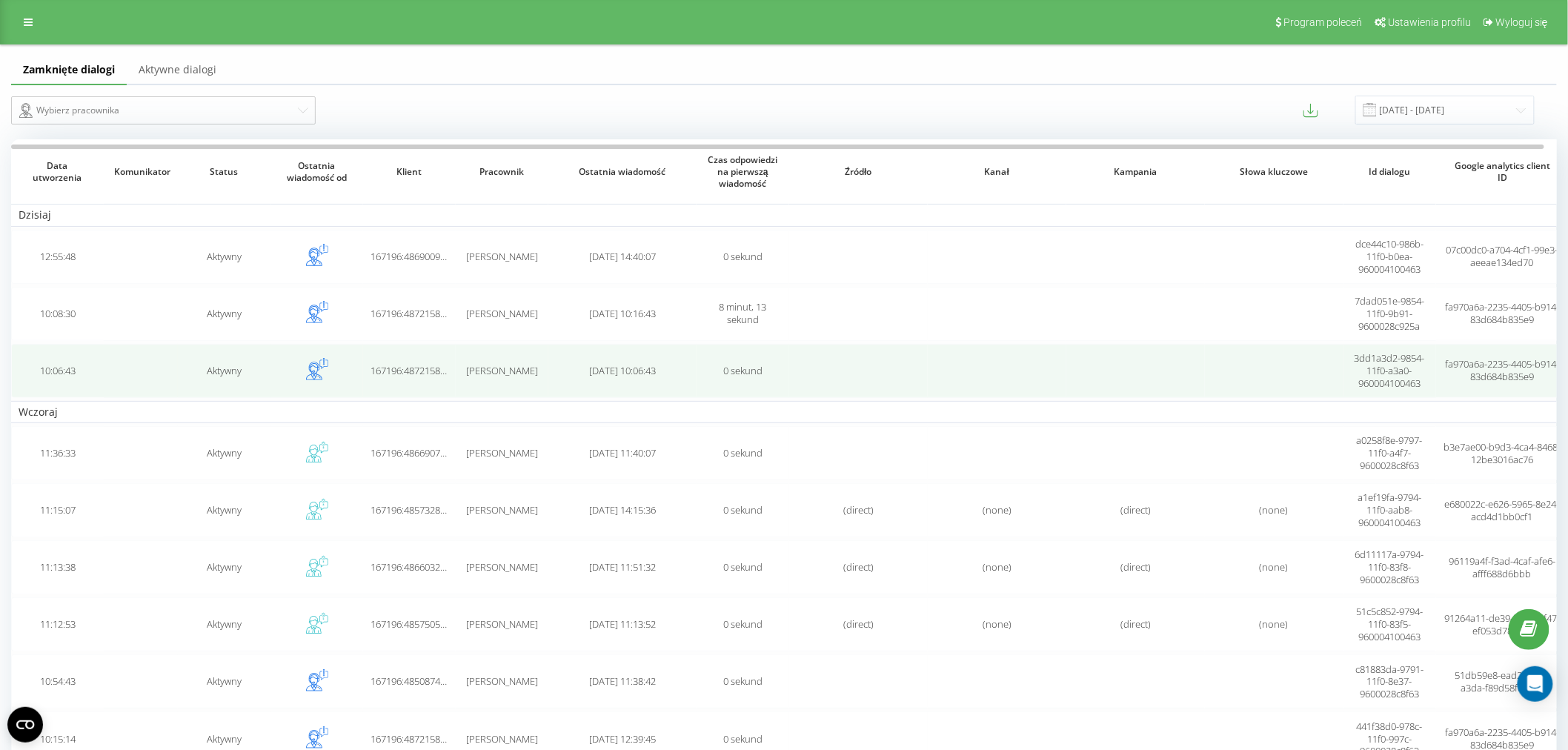
click at [624, 380] on td "[DATE] 10:06:43" at bounding box center [622, 371] width 148 height 54
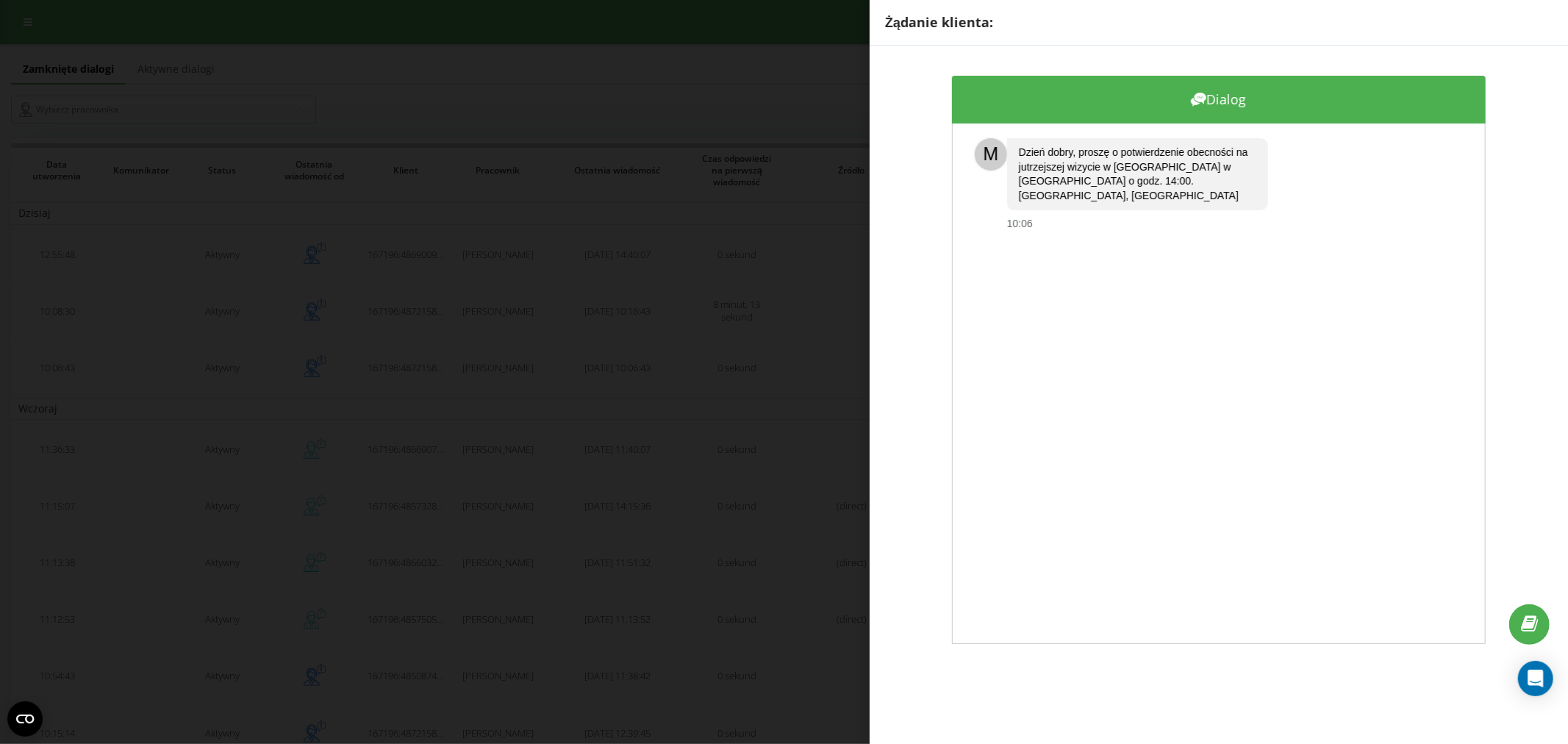
click at [613, 364] on div "Żądanie klienta: Dialog M Dzień dobry, proszę o potwierdzenie obecności na jutr…" at bounding box center [784, 372] width 1568 height 744
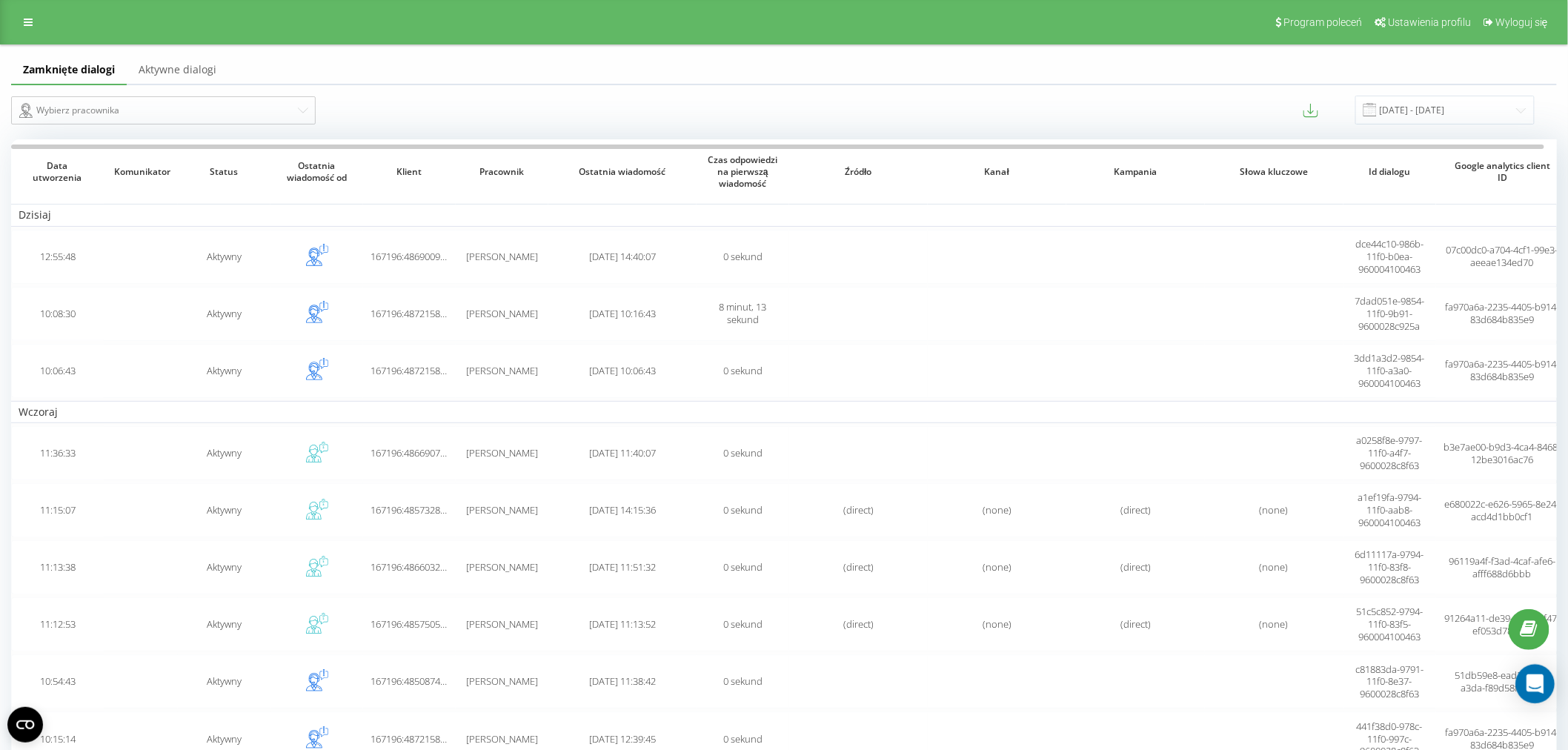
click at [1535, 692] on div "Open Intercom Messenger" at bounding box center [1535, 685] width 39 height 39
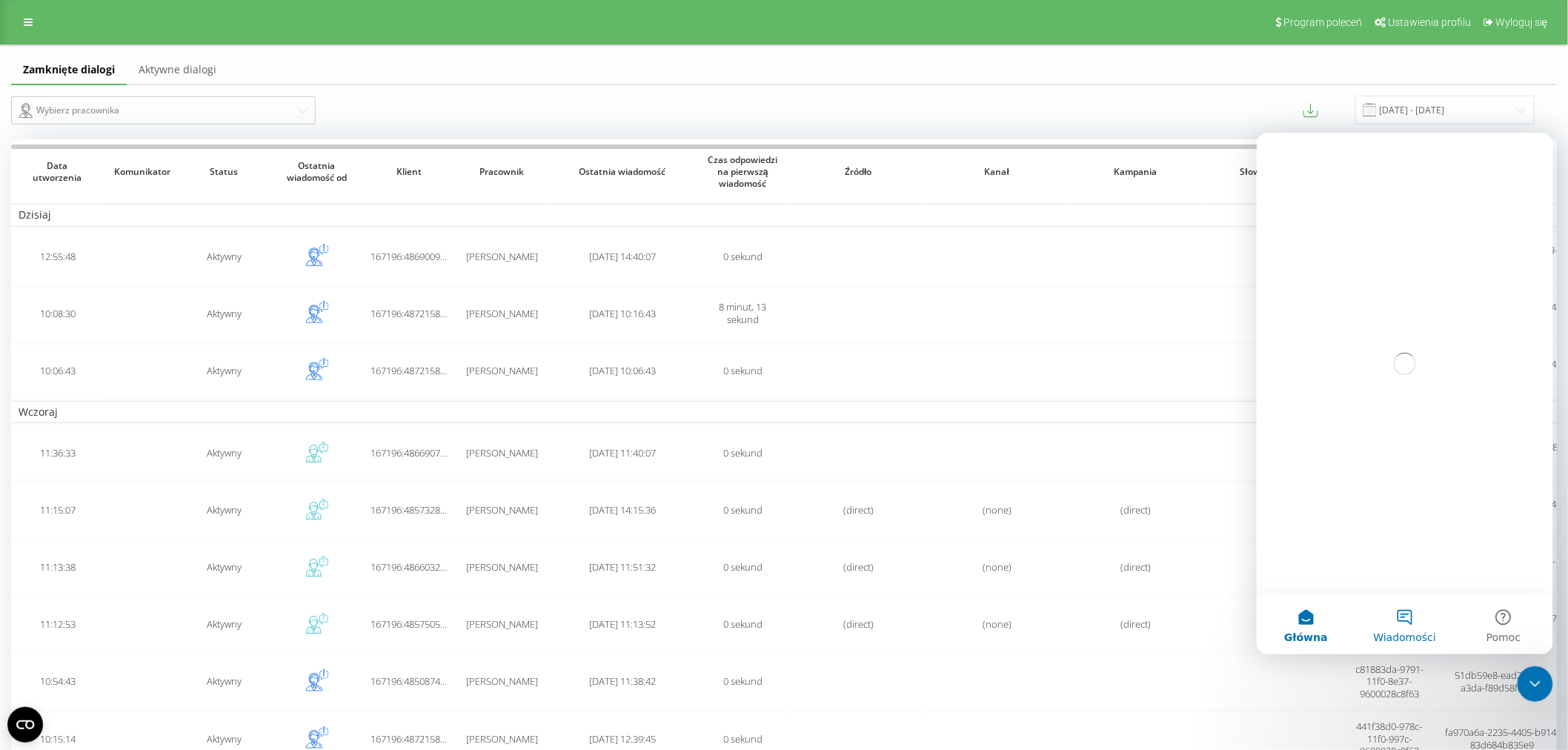
click at [1405, 622] on button "Wiadomości" at bounding box center [1404, 624] width 99 height 59
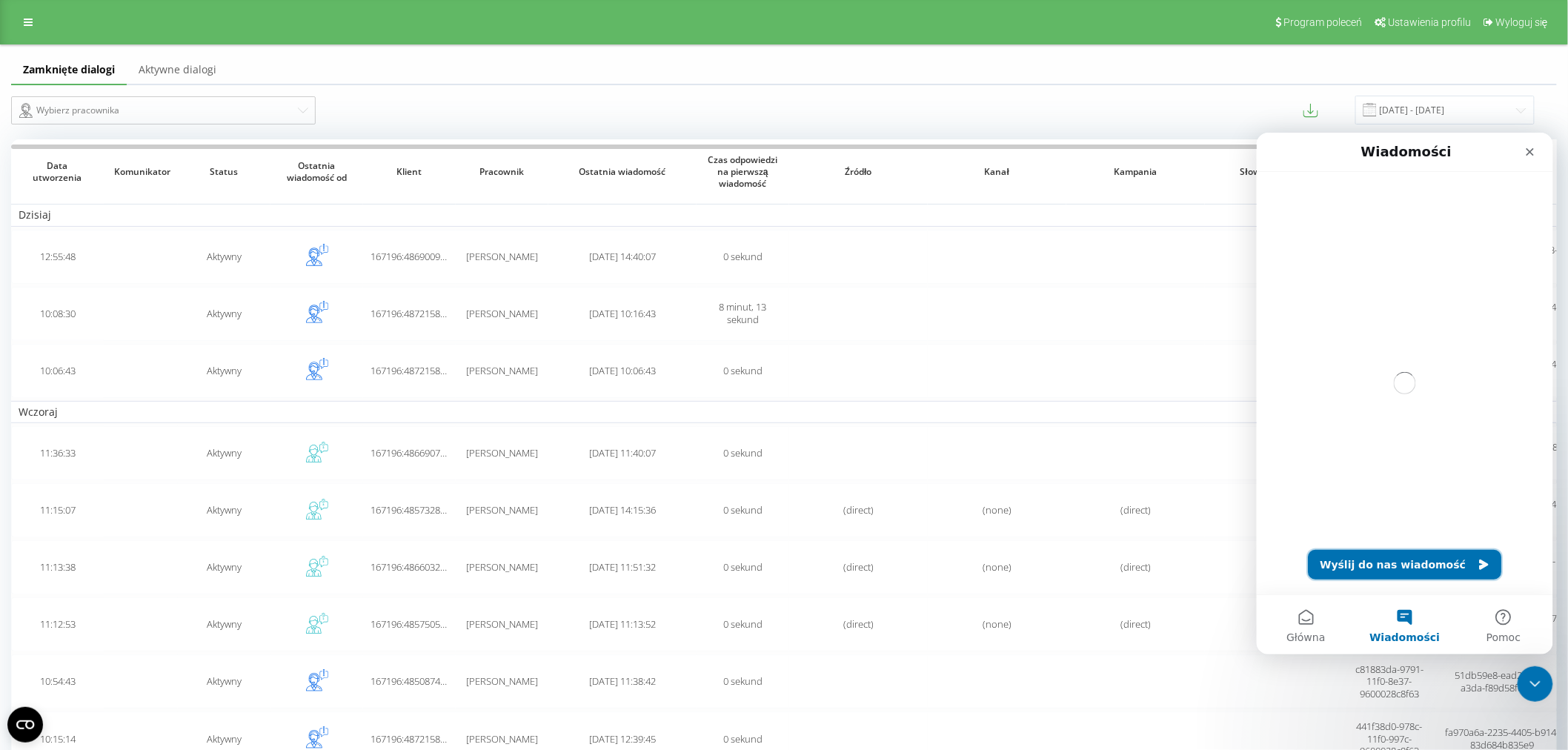
click at [1402, 559] on button "Wyślij do nas wiadomość" at bounding box center [1405, 564] width 193 height 30
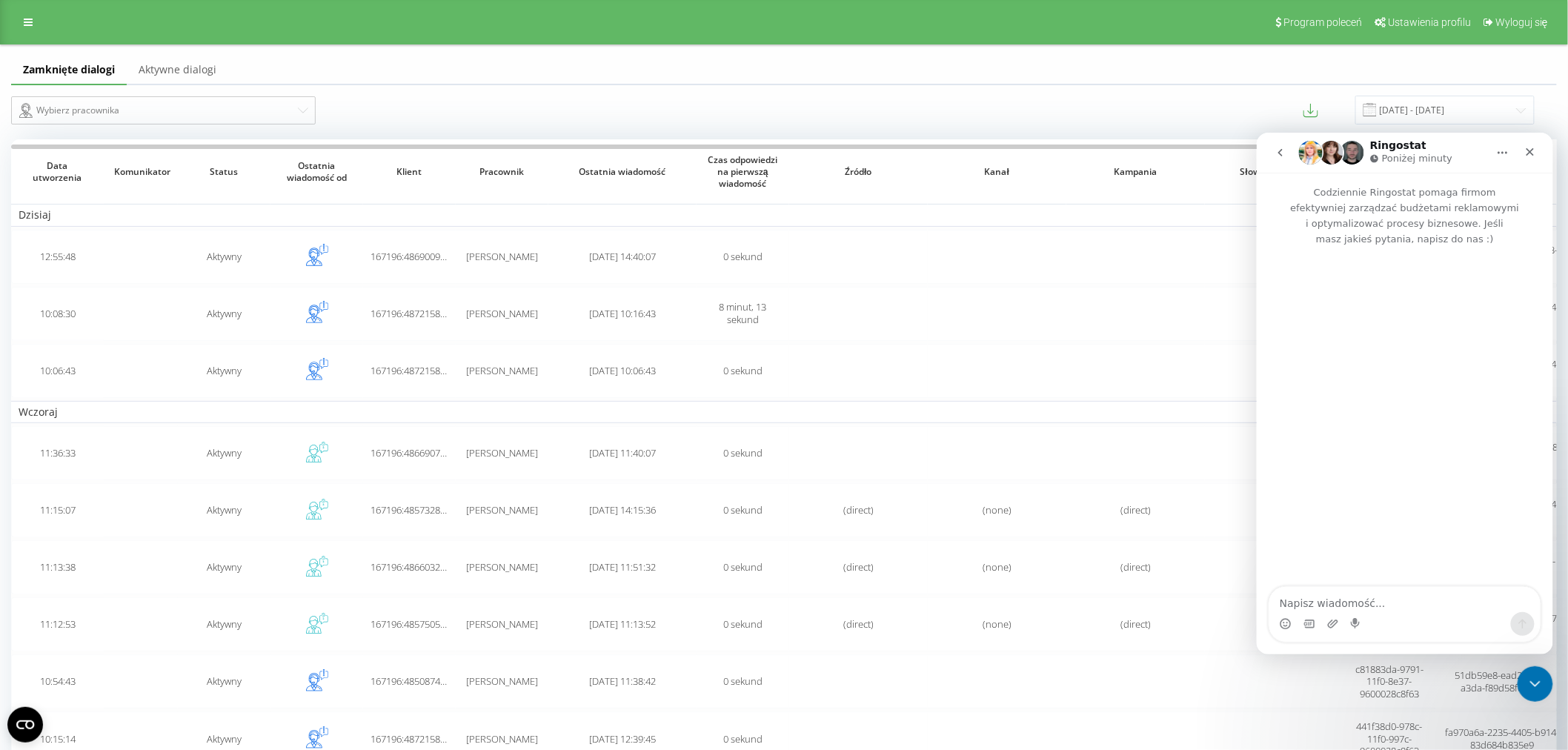
type textarea "z"
type textarea "dzien dobry, nie moge znalezc sms z numerem"
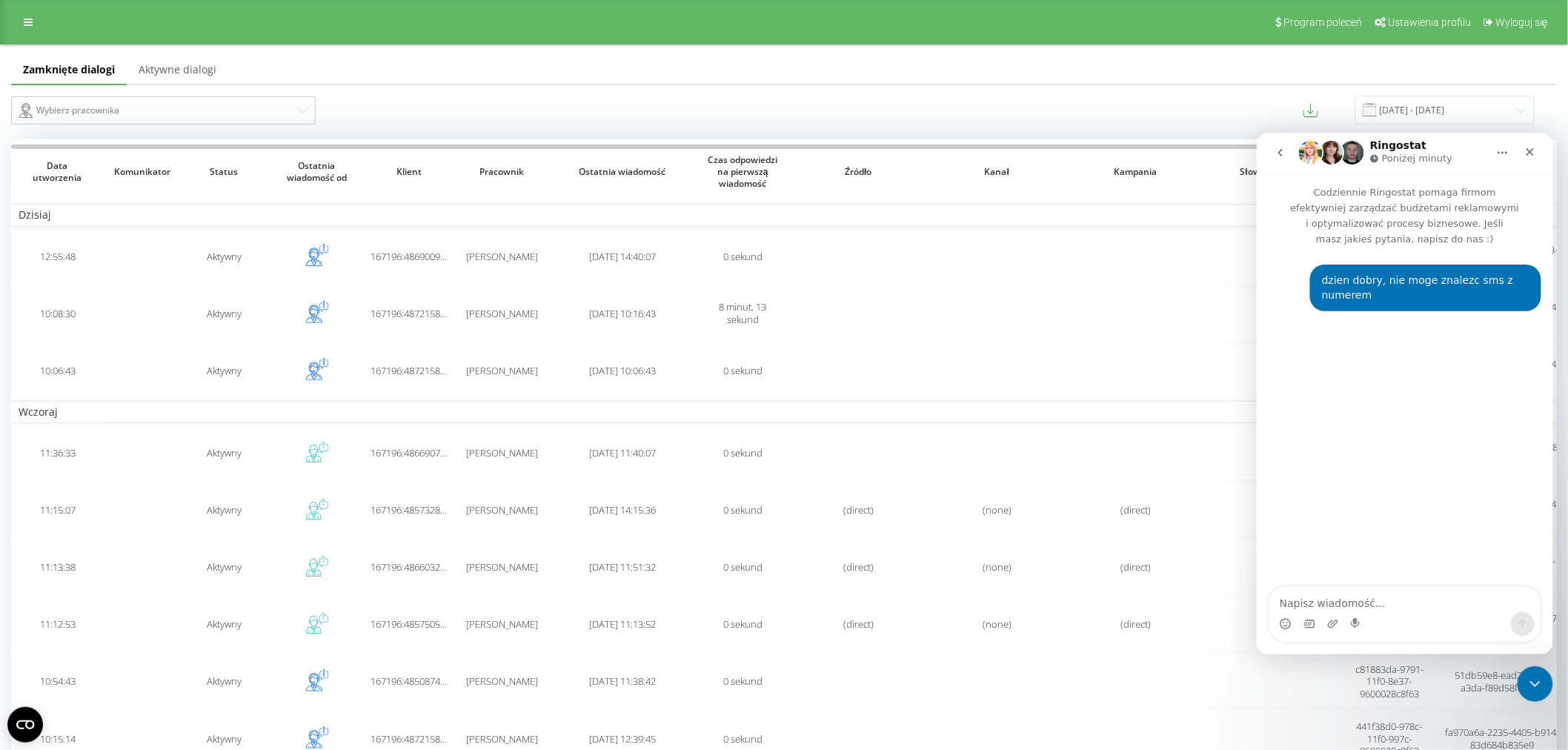
type textarea "48691189564"
type textarea "4"
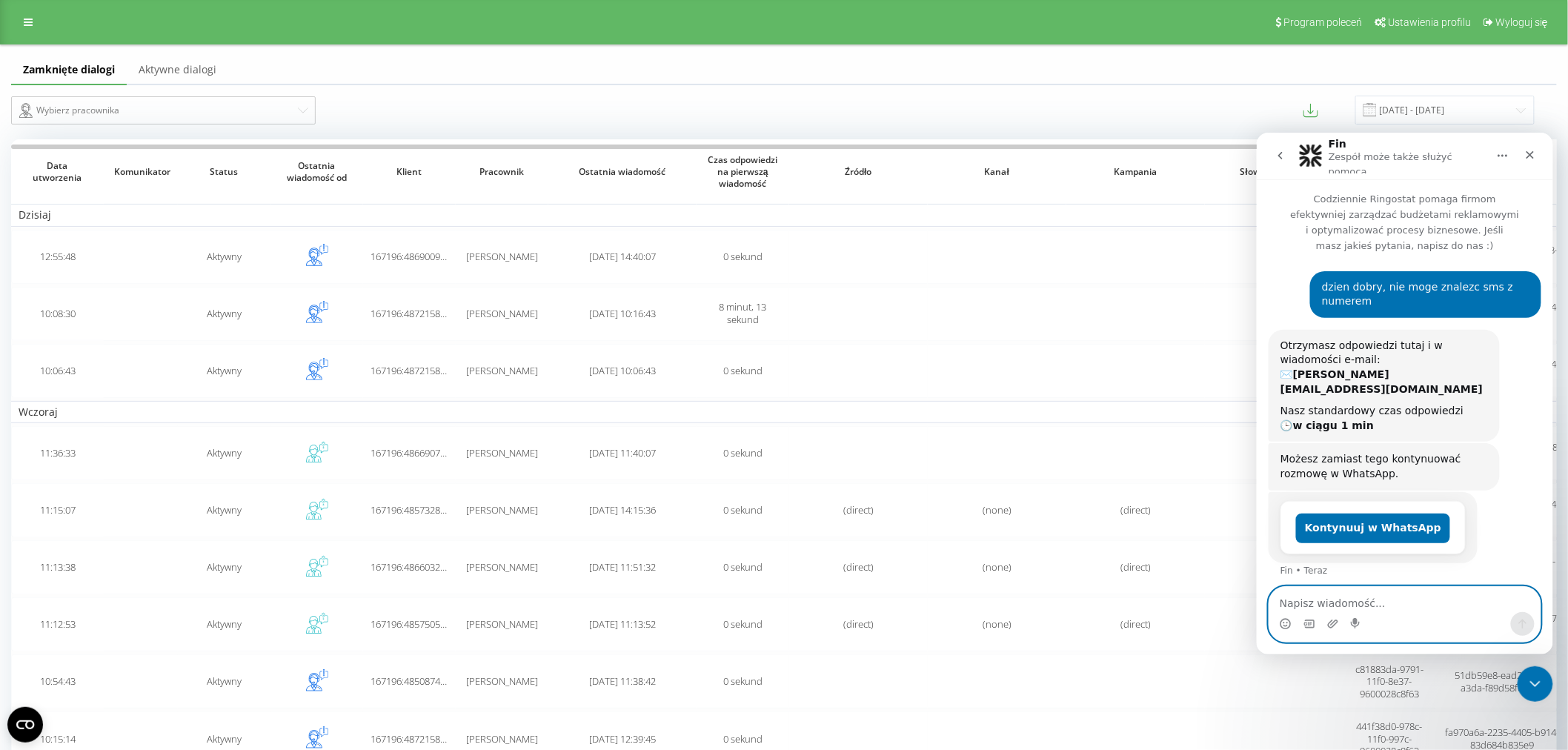
paste textarea "48691189564"
type textarea "48691189564"
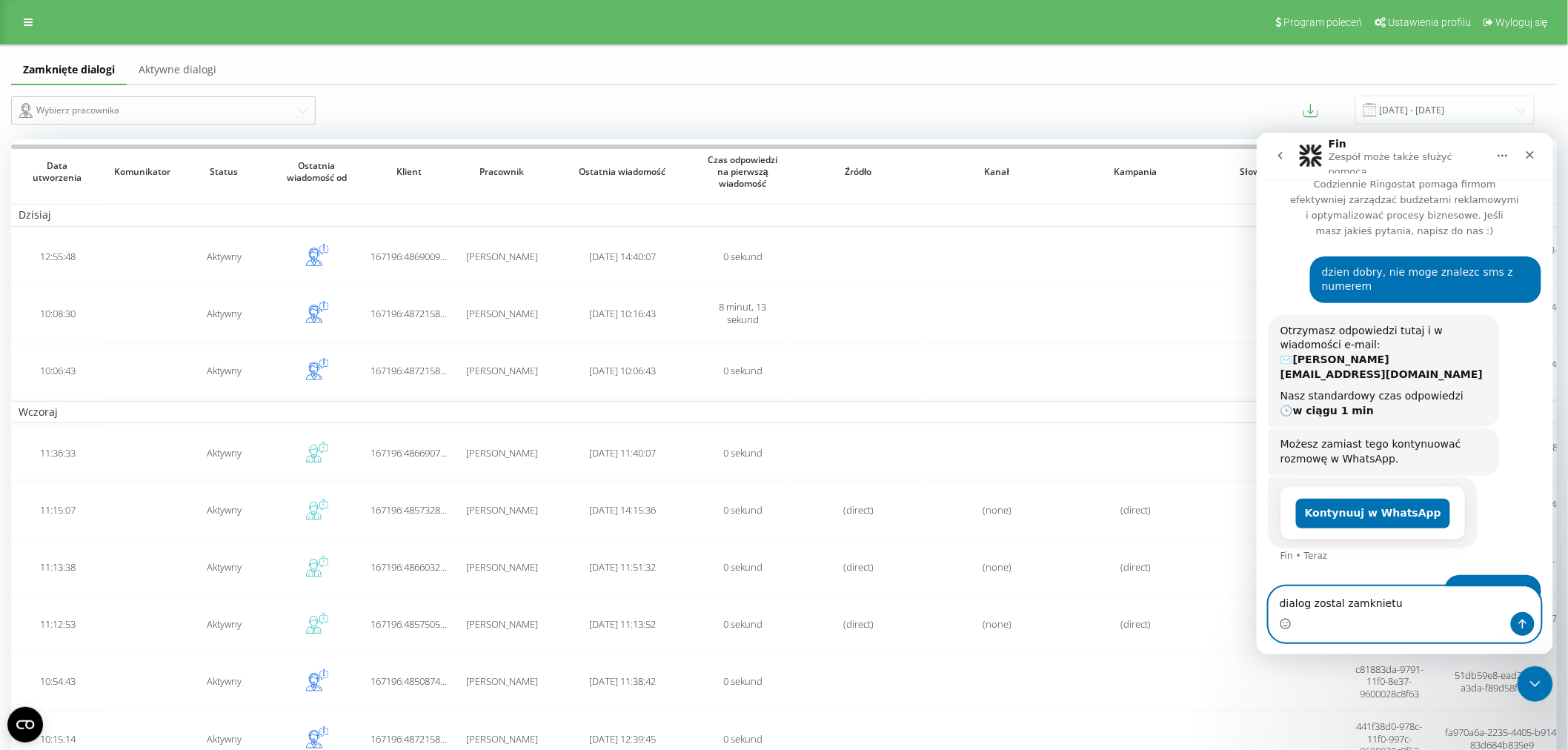
type textarea "dialog zostal zamknietu"
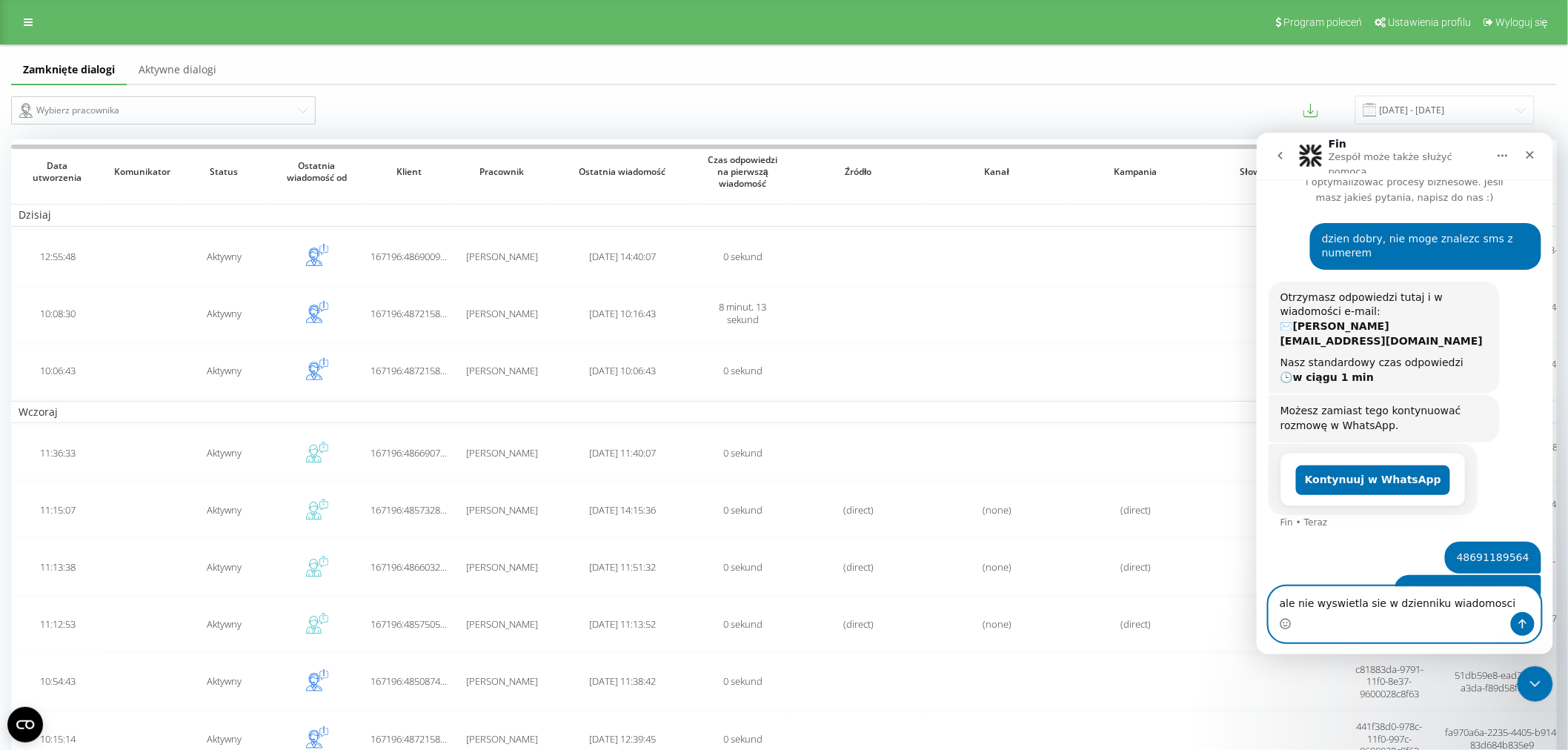
type textarea "ale nie wyswietla sie w dzienniku wiadomosci"
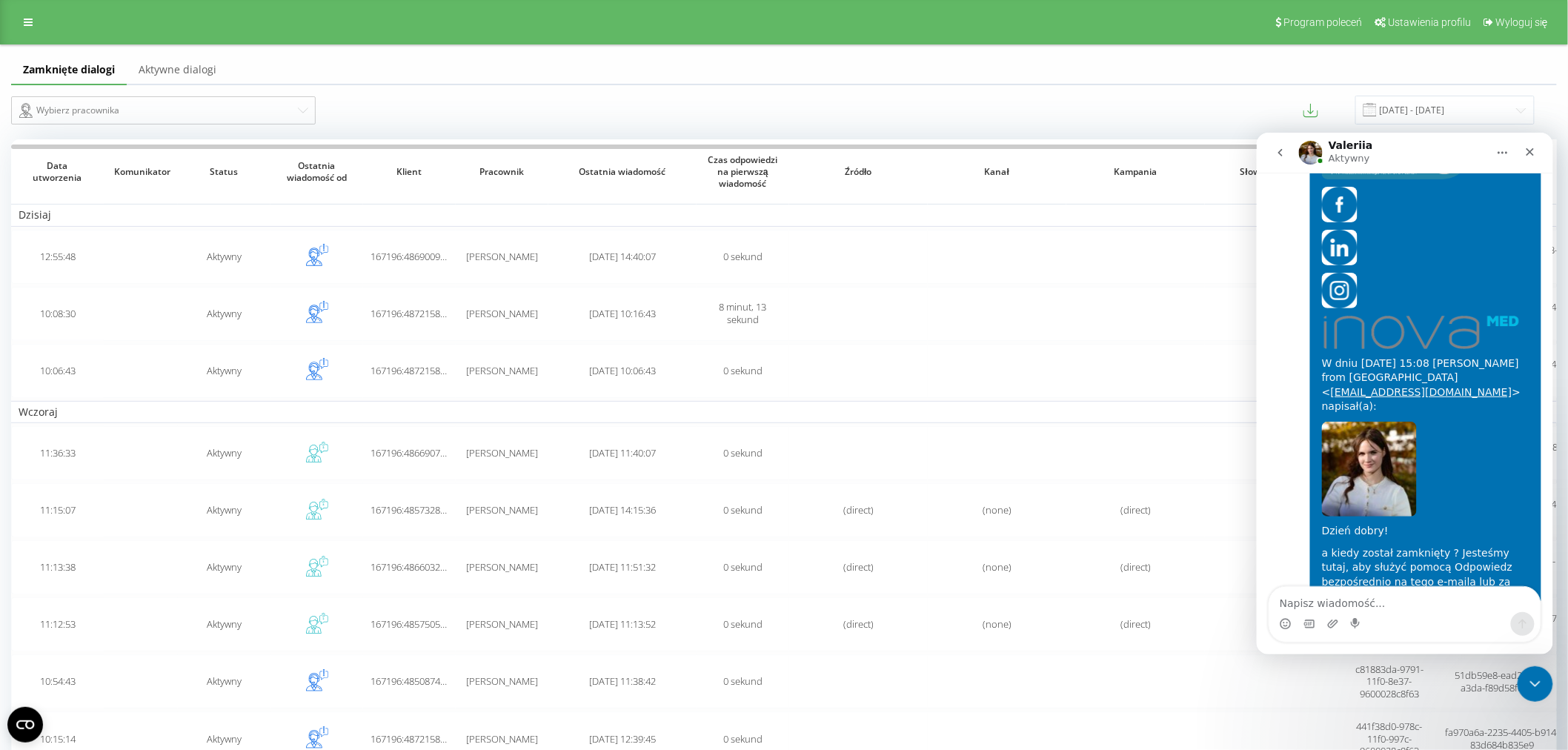
scroll to position [773, 0]
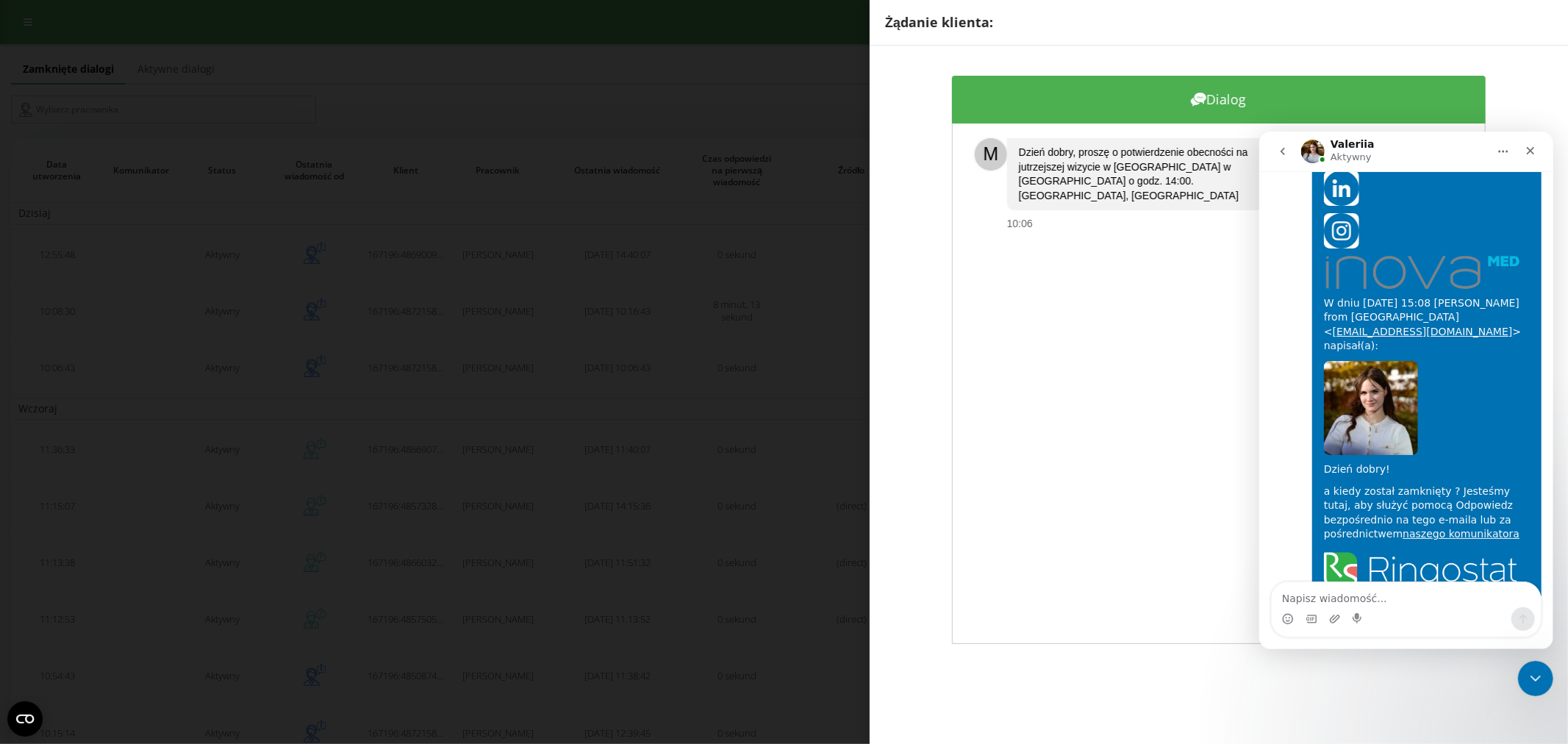
scroll to position [767, 0]
drag, startPoint x: 671, startPoint y: 165, endPoint x: 650, endPoint y: 165, distance: 21.0
click at [672, 165] on div "Żądanie klienta: Dialog M Dzień dobry, proszę o potwierdzenie obecności na jutr…" at bounding box center [784, 372] width 1568 height 744
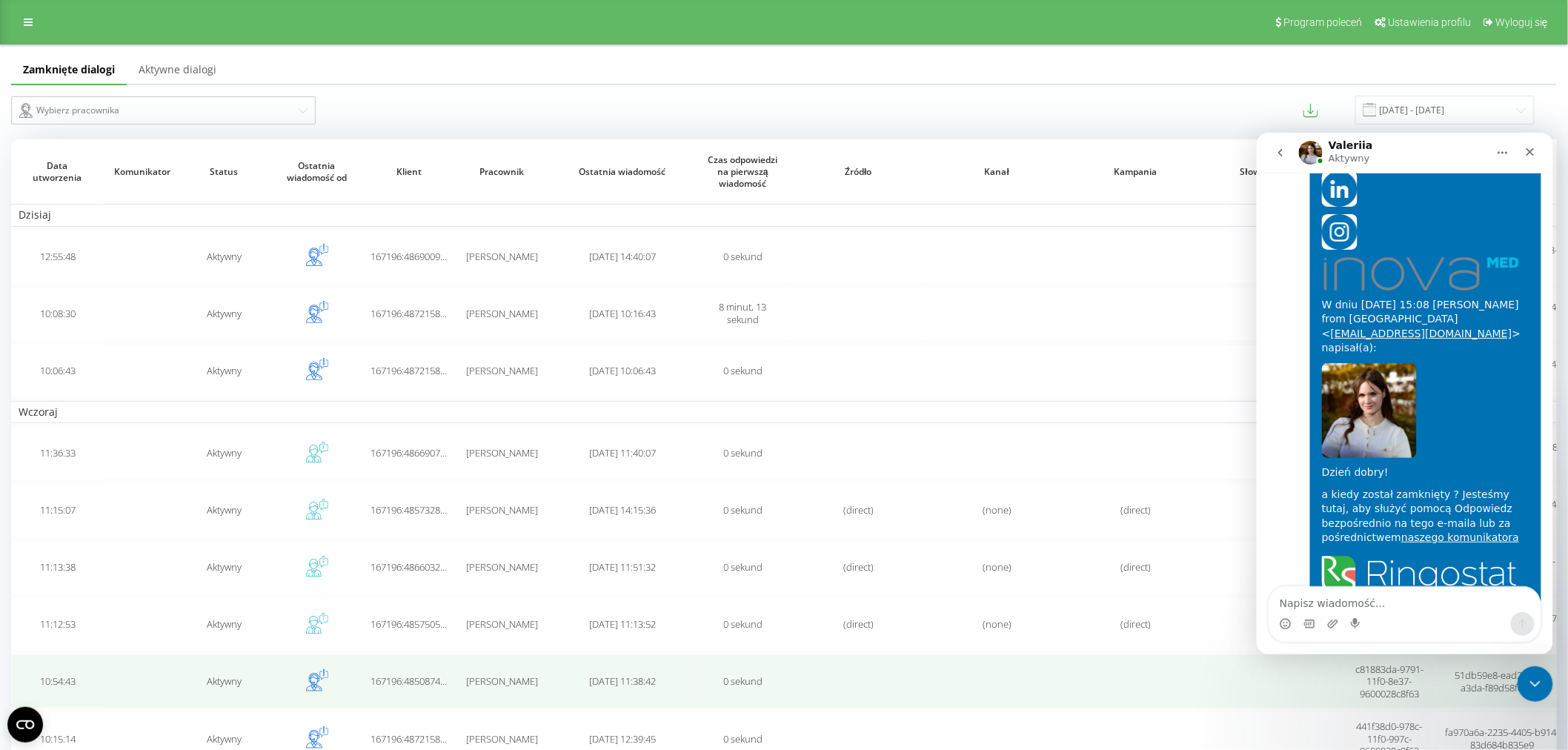
click at [560, 692] on td "[DATE] 11:38:42" at bounding box center [622, 681] width 148 height 54
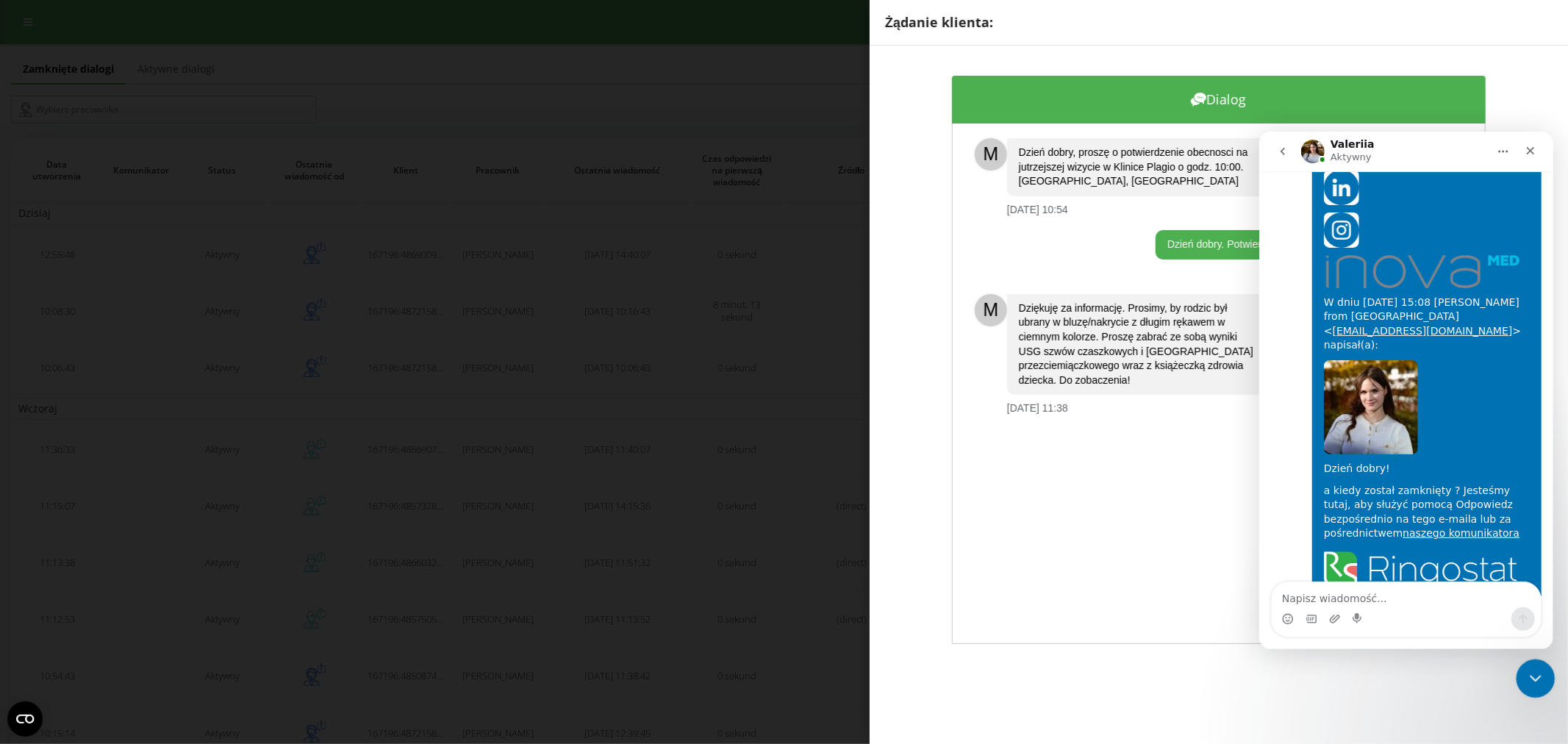
click at [1526, 685] on icon "Zamknij komunikator Intercom" at bounding box center [1533, 676] width 18 height 18
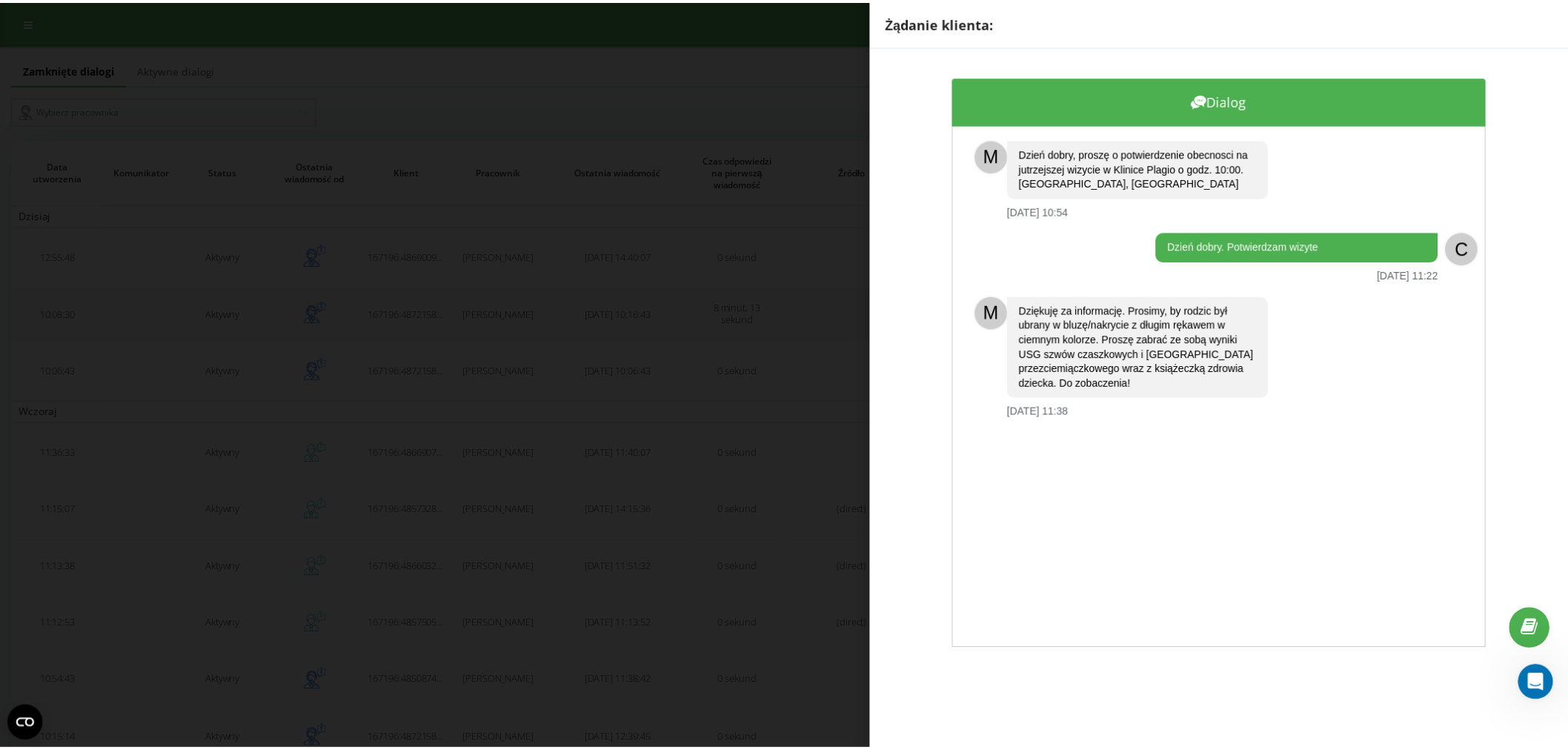
scroll to position [773, 0]
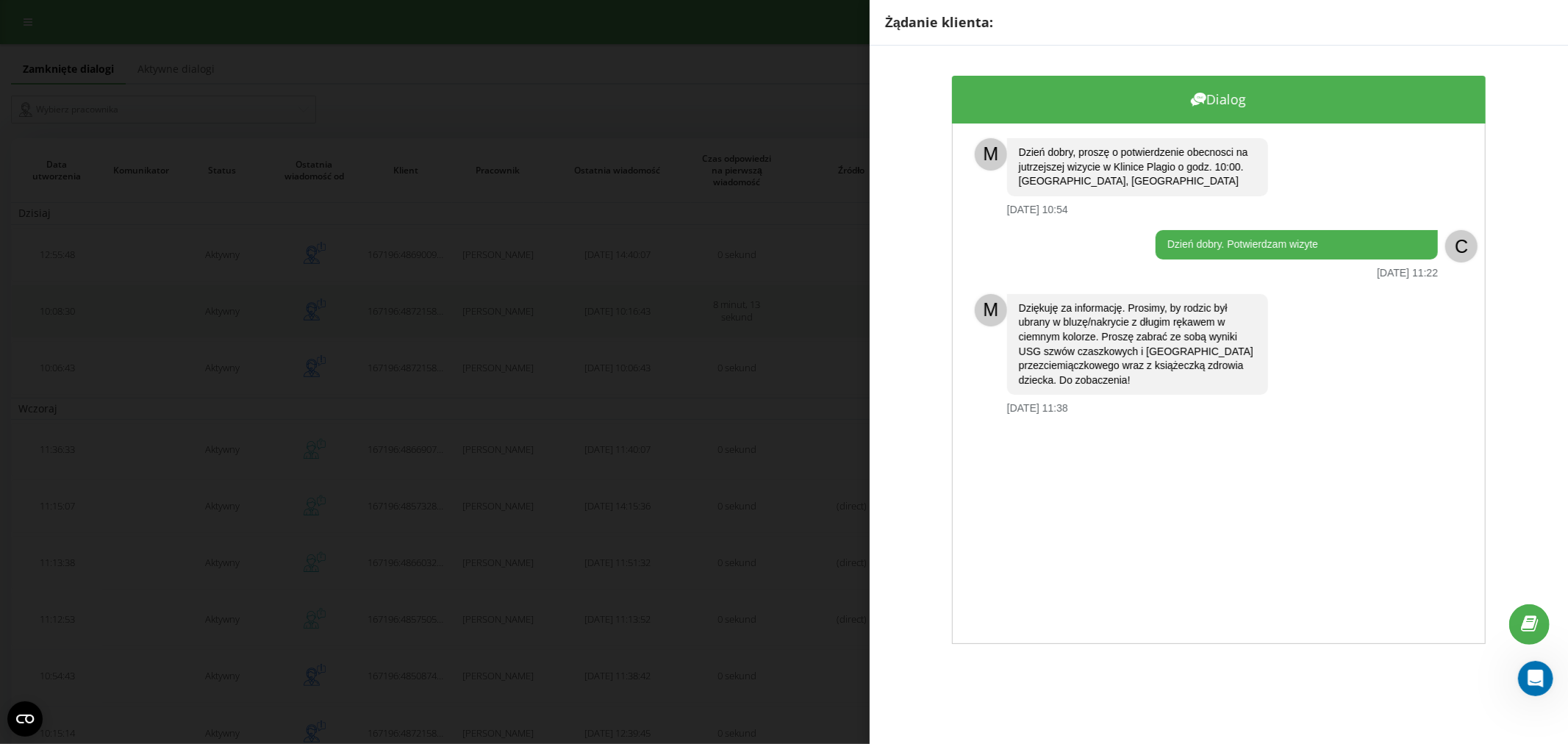
click at [544, 298] on div "Żądanie klienta: Dialog M Dzień dobry, proszę o potwierdzenie obecnosci na jutr…" at bounding box center [784, 372] width 1568 height 744
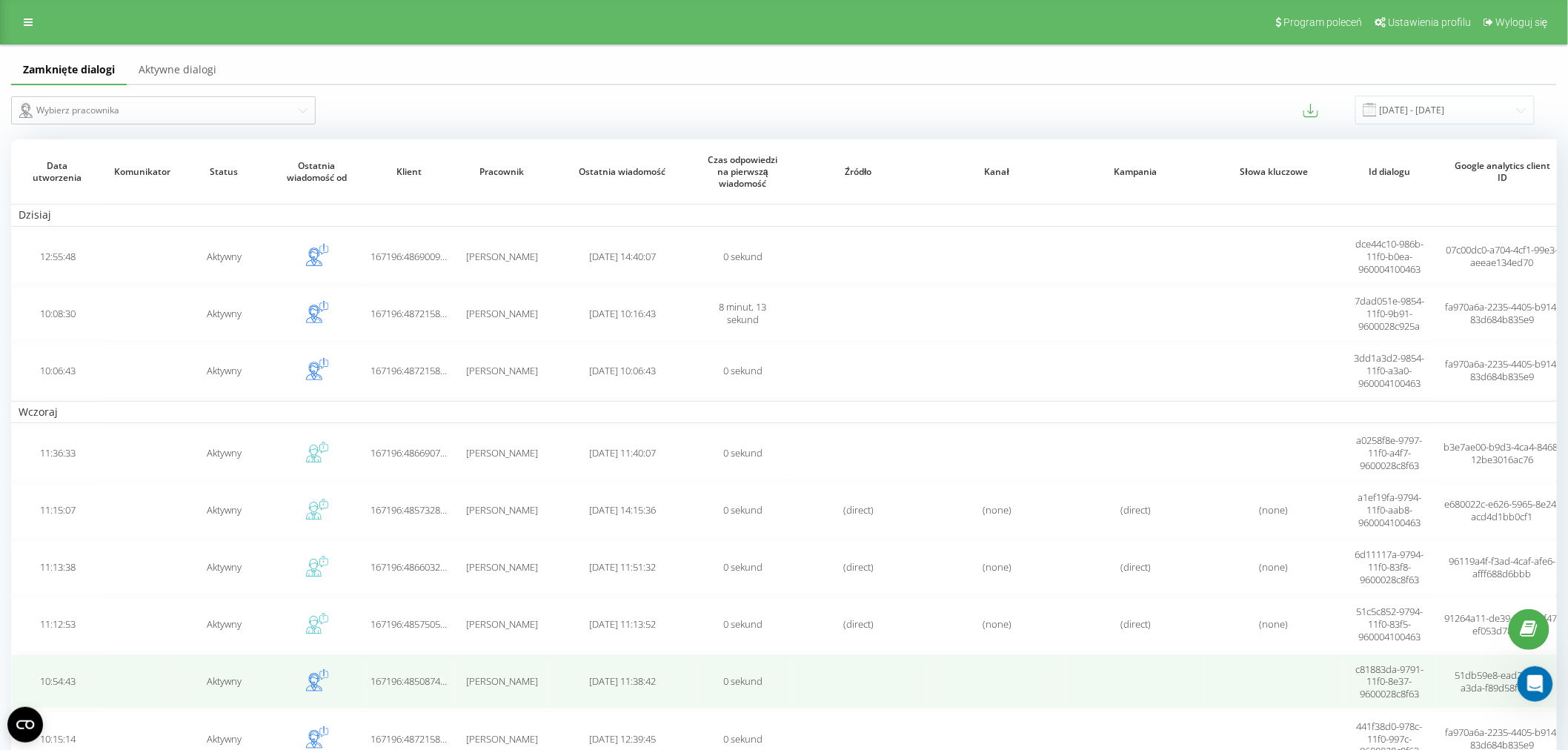
click at [495, 674] on span "[PERSON_NAME]" at bounding box center [502, 681] width 72 height 13
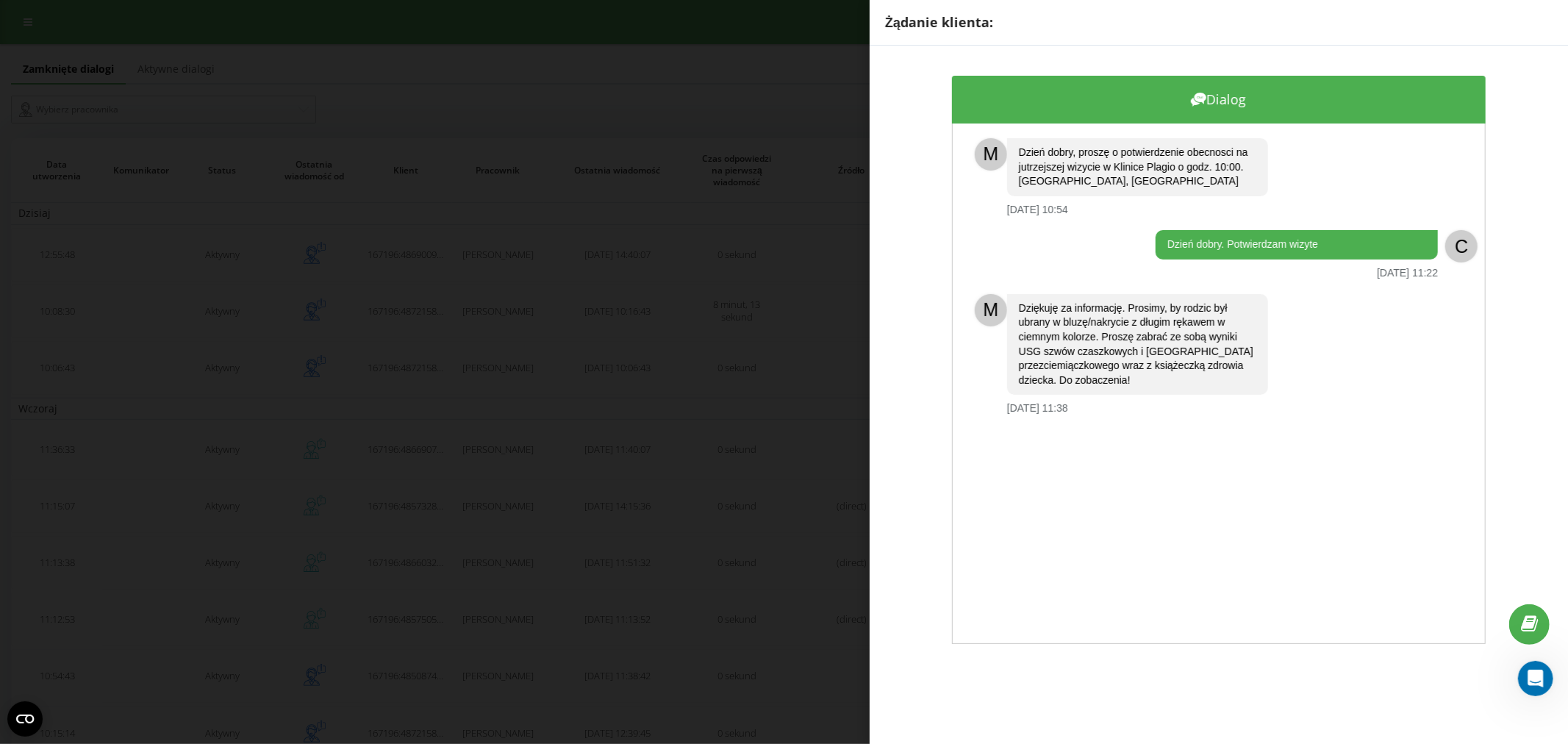
click at [673, 343] on div "Żądanie klienta: Dialog M Dzień dobry, proszę o potwierdzenie obecnosci na jutr…" at bounding box center [784, 372] width 1568 height 744
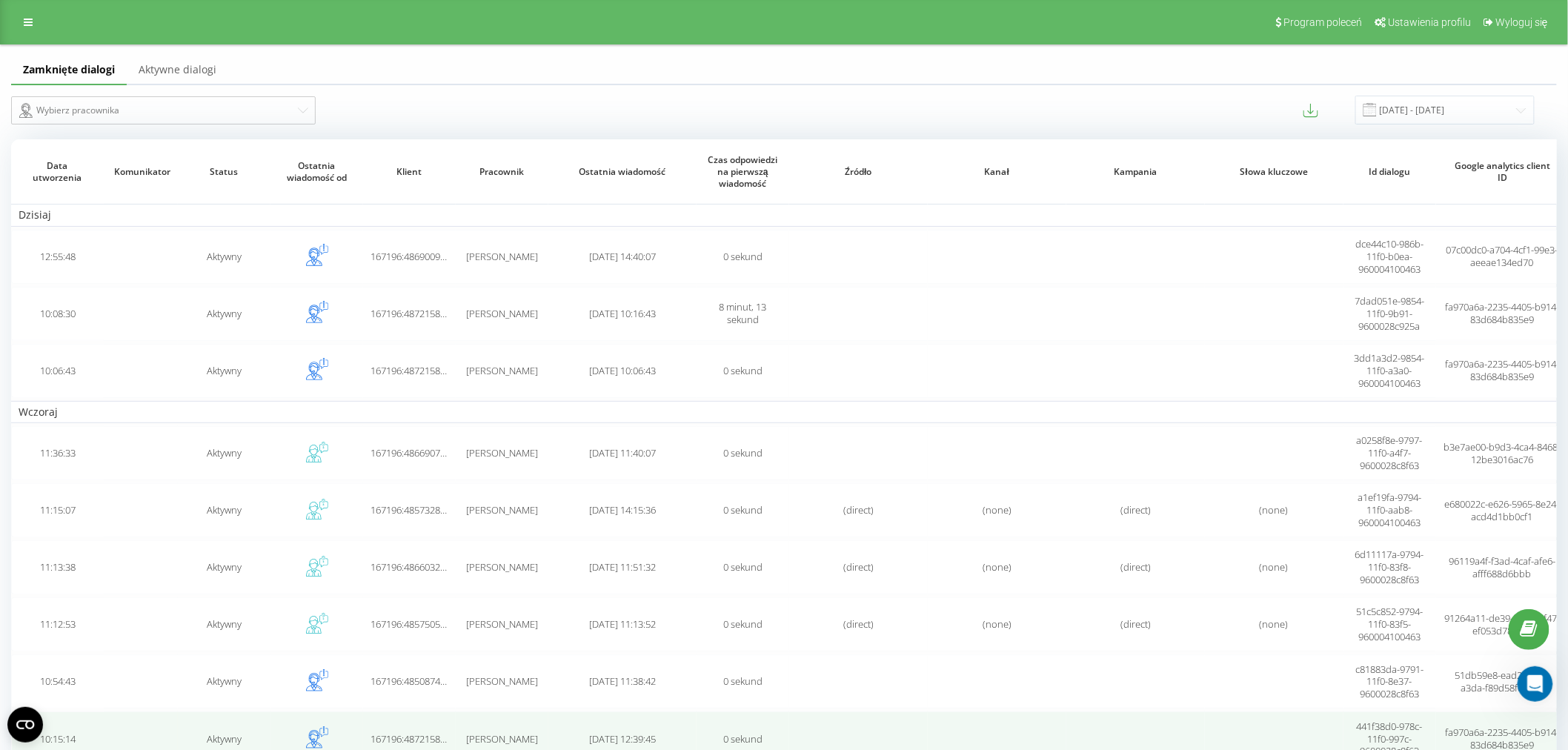
click at [591, 739] on span "[DATE] 12:39:45" at bounding box center [623, 738] width 67 height 13
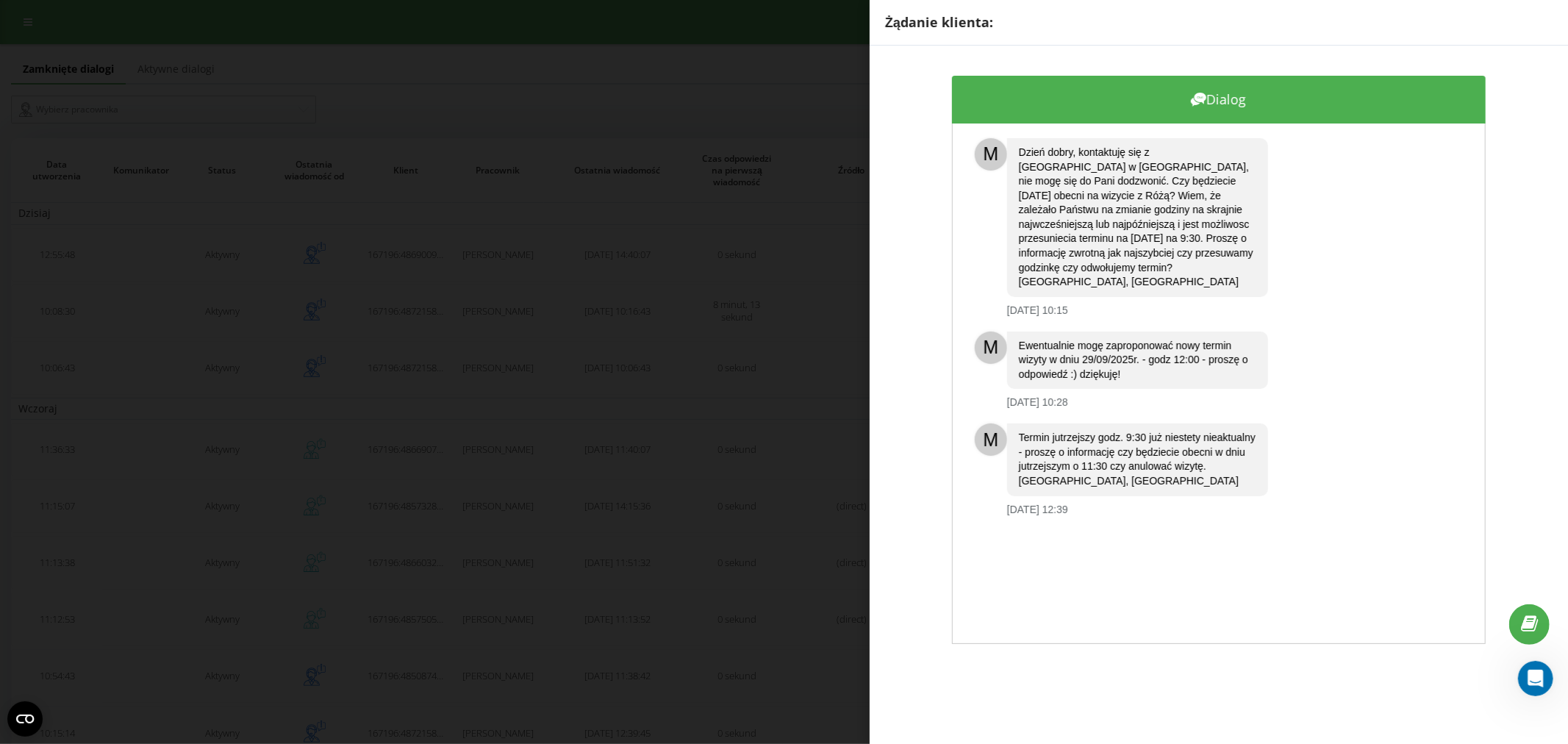
click at [611, 528] on div "Żądanie klienta: Dialog M Dzień dobry, kontaktuję się z [GEOGRAPHIC_DATA] w [GE…" at bounding box center [784, 372] width 1568 height 744
